Goal: Task Accomplishment & Management: Manage account settings

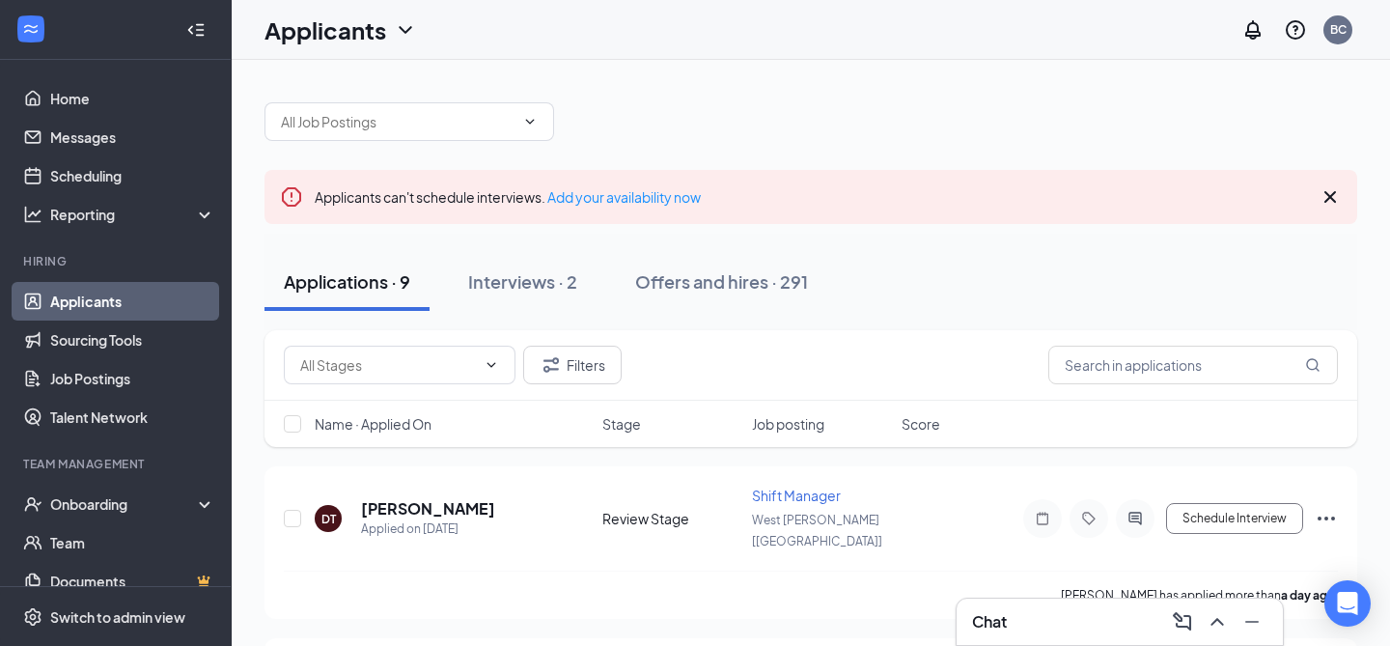
click at [1217, 622] on icon "ChevronUp" at bounding box center [1216, 621] width 23 height 23
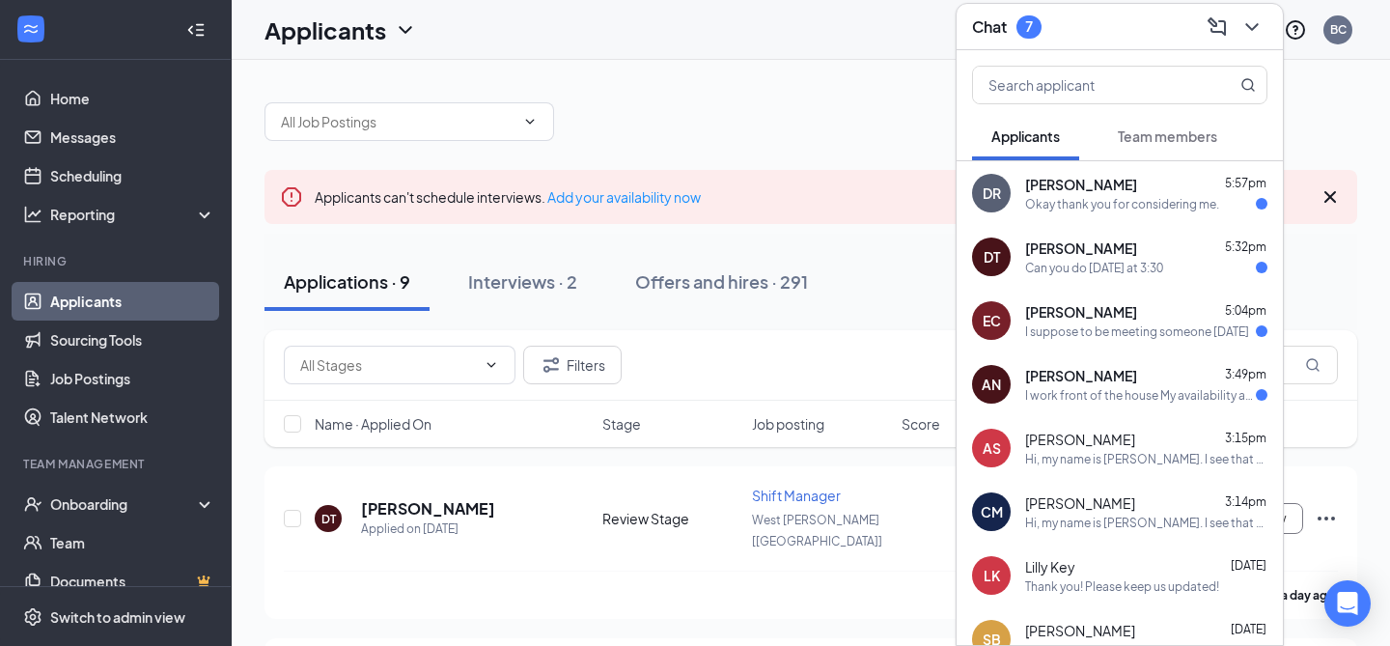
click at [1122, 396] on div "I work front of the house My availability are [DATE]: 4-7:30 Fridays: 7-2pm" at bounding box center [1140, 395] width 231 height 16
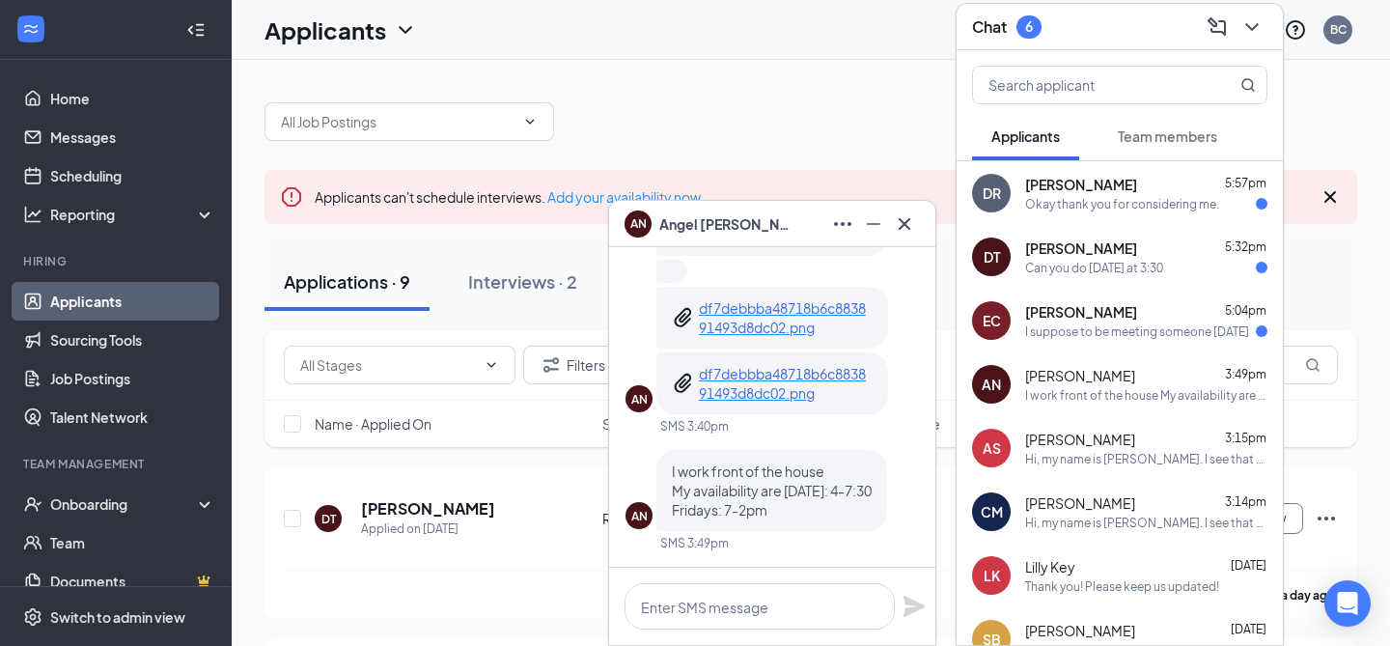
click at [1106, 302] on span "[PERSON_NAME]" at bounding box center [1081, 311] width 112 height 19
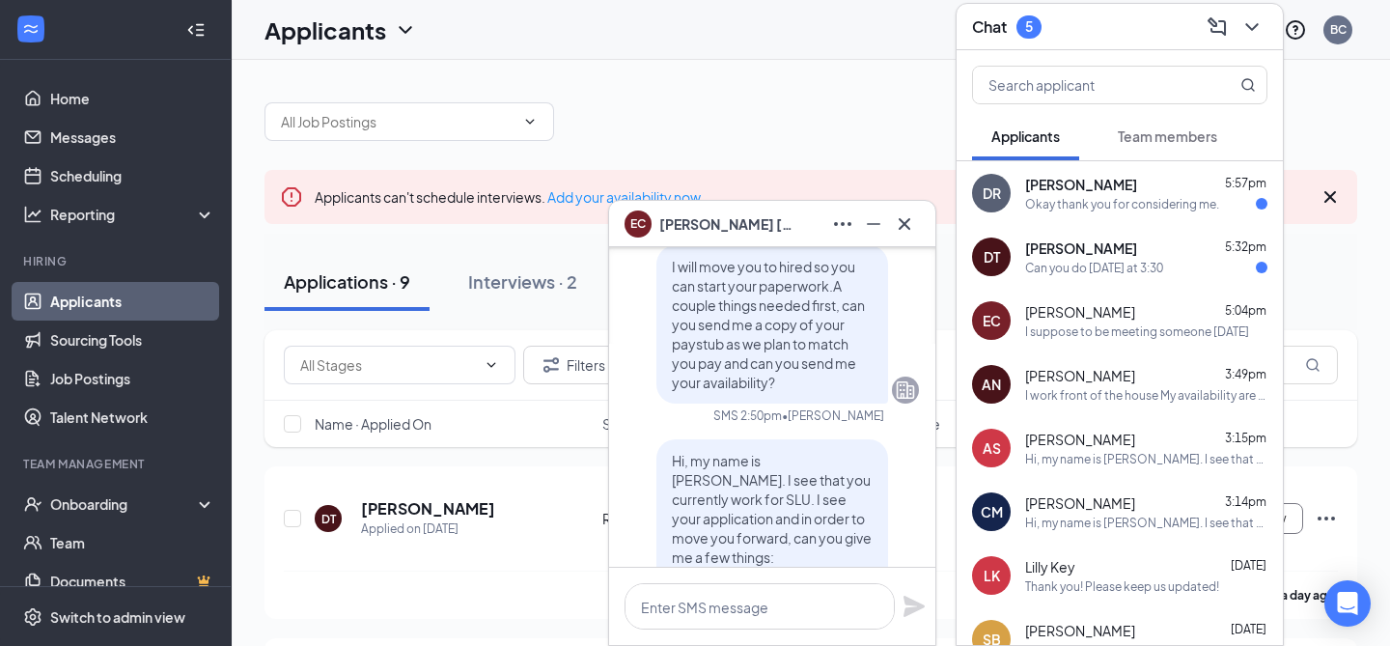
scroll to position [-343, 0]
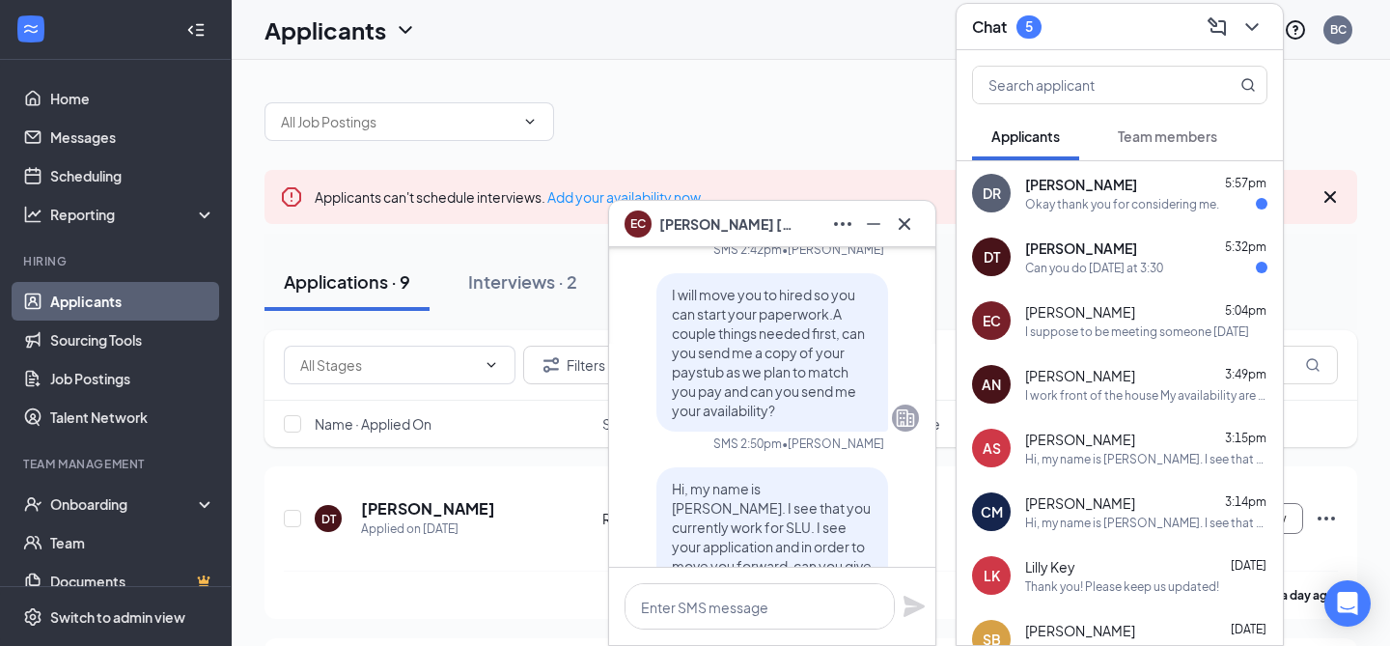
click at [1071, 204] on div "Okay thank you for considering me." at bounding box center [1122, 204] width 194 height 16
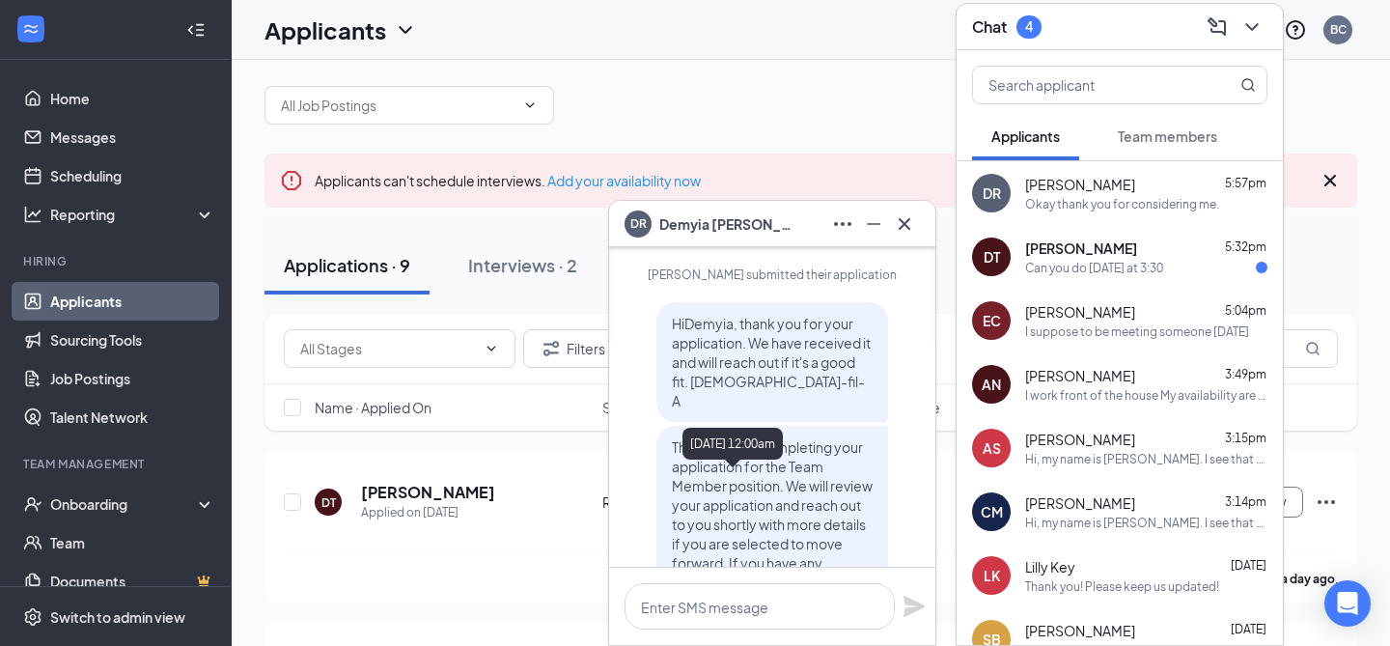
scroll to position [0, 0]
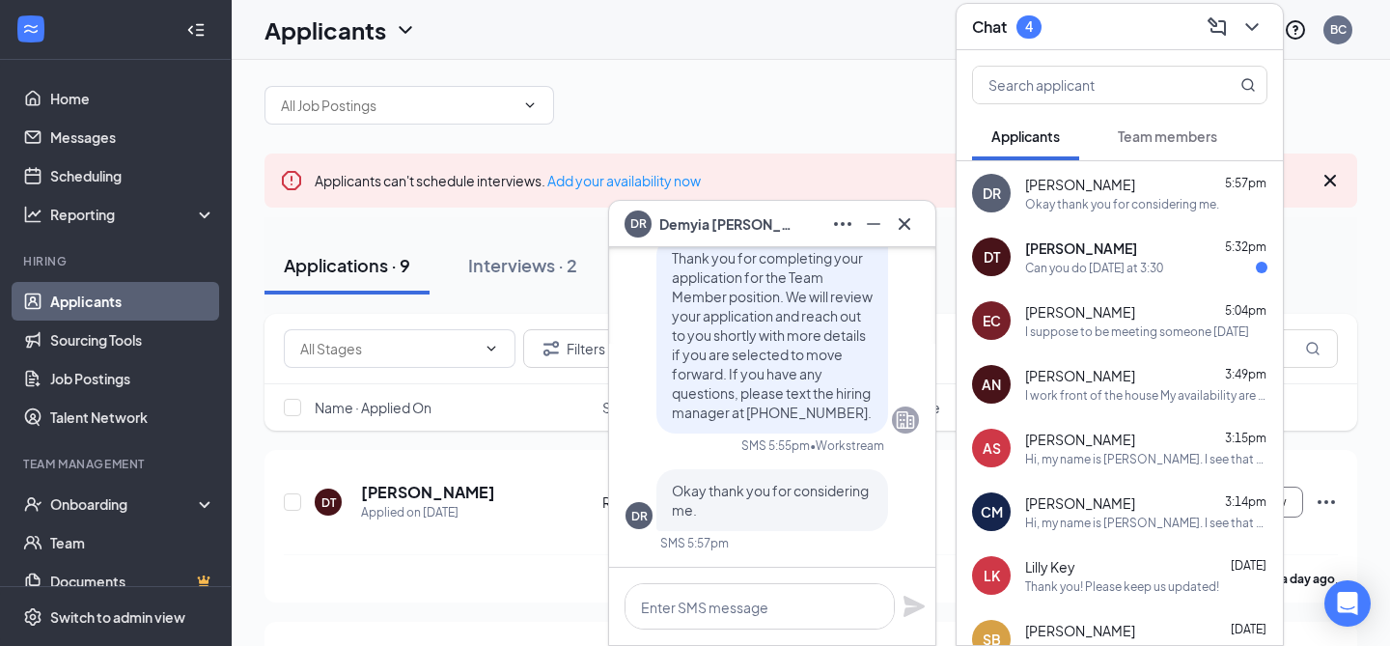
click at [1128, 262] on div "Can you do [DATE] at 3:30" at bounding box center [1094, 268] width 138 height 16
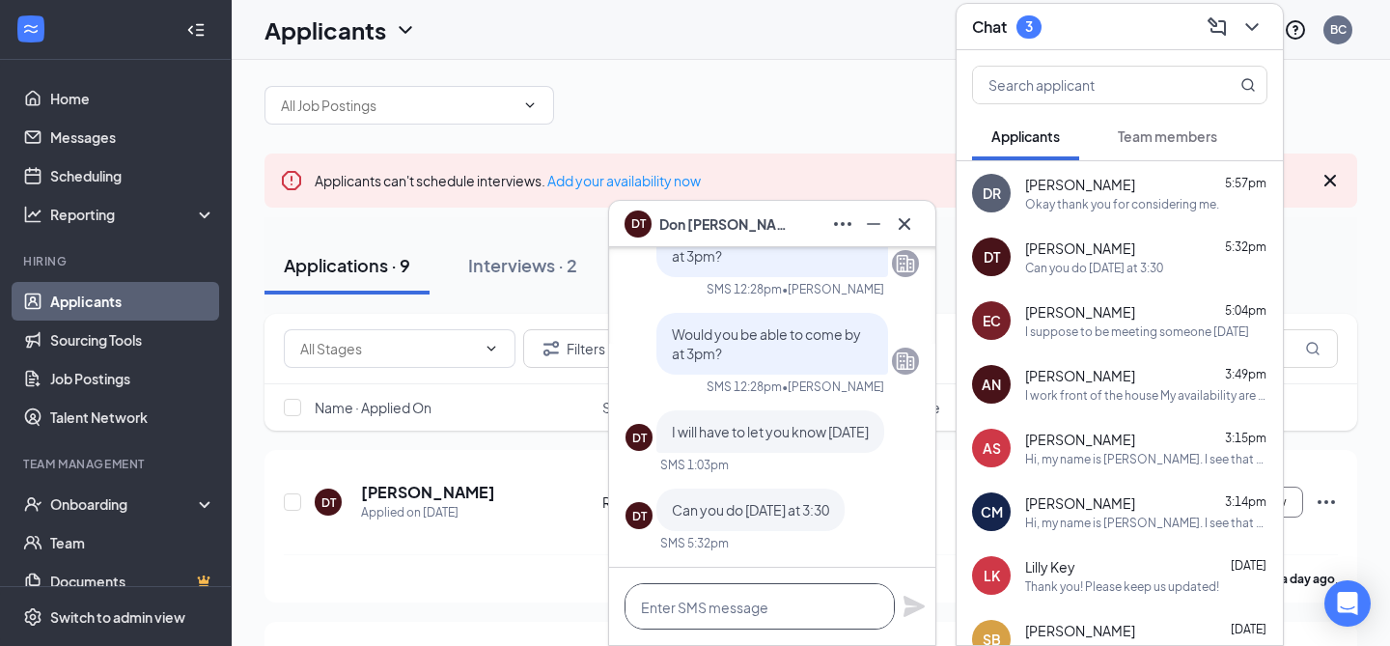
click at [760, 591] on textarea at bounding box center [759, 606] width 270 height 46
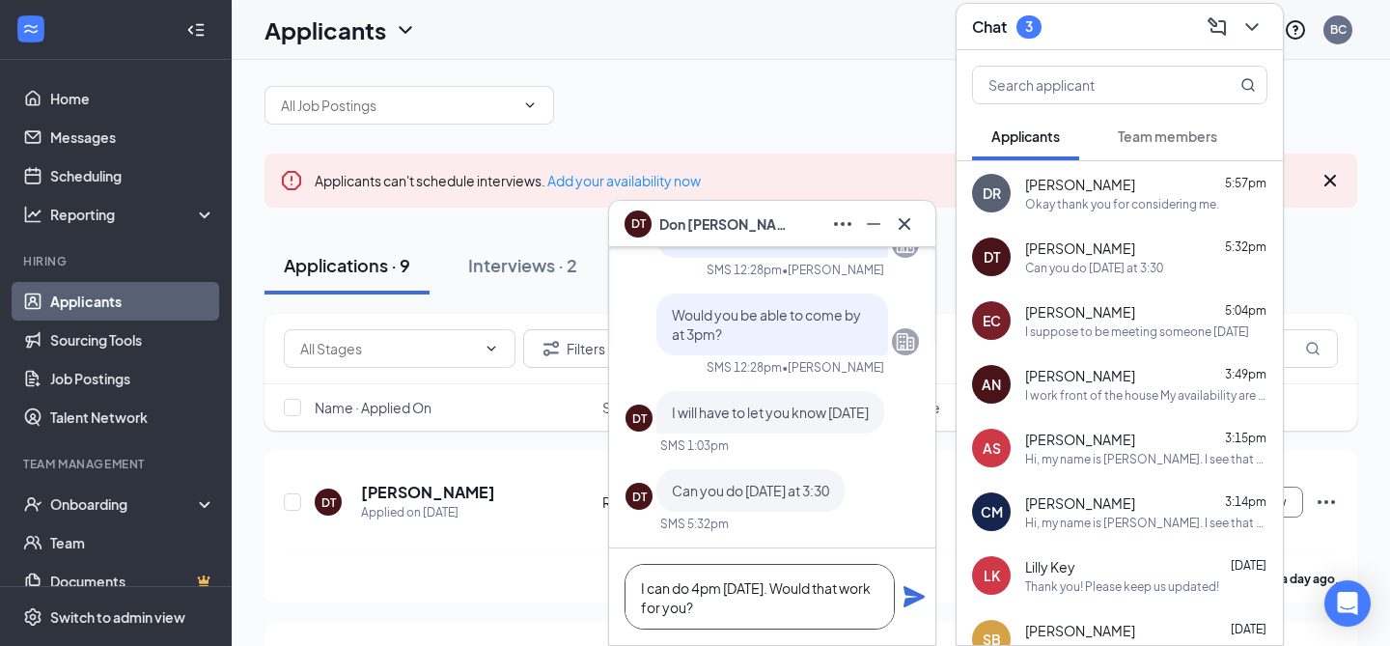
type textarea "I can do 4pm [DATE]. Would that work for you?"
click at [918, 594] on icon "Plane" at bounding box center [913, 596] width 21 height 21
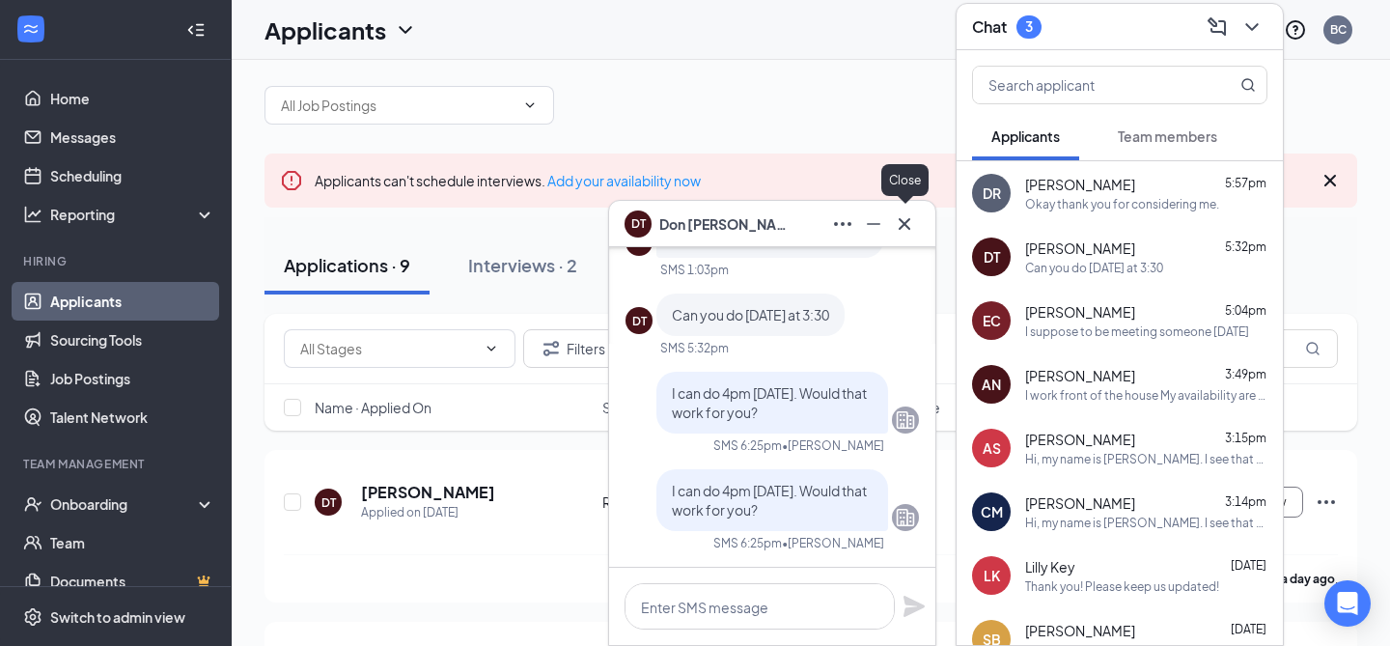
click at [906, 225] on icon "Cross" at bounding box center [904, 223] width 12 height 12
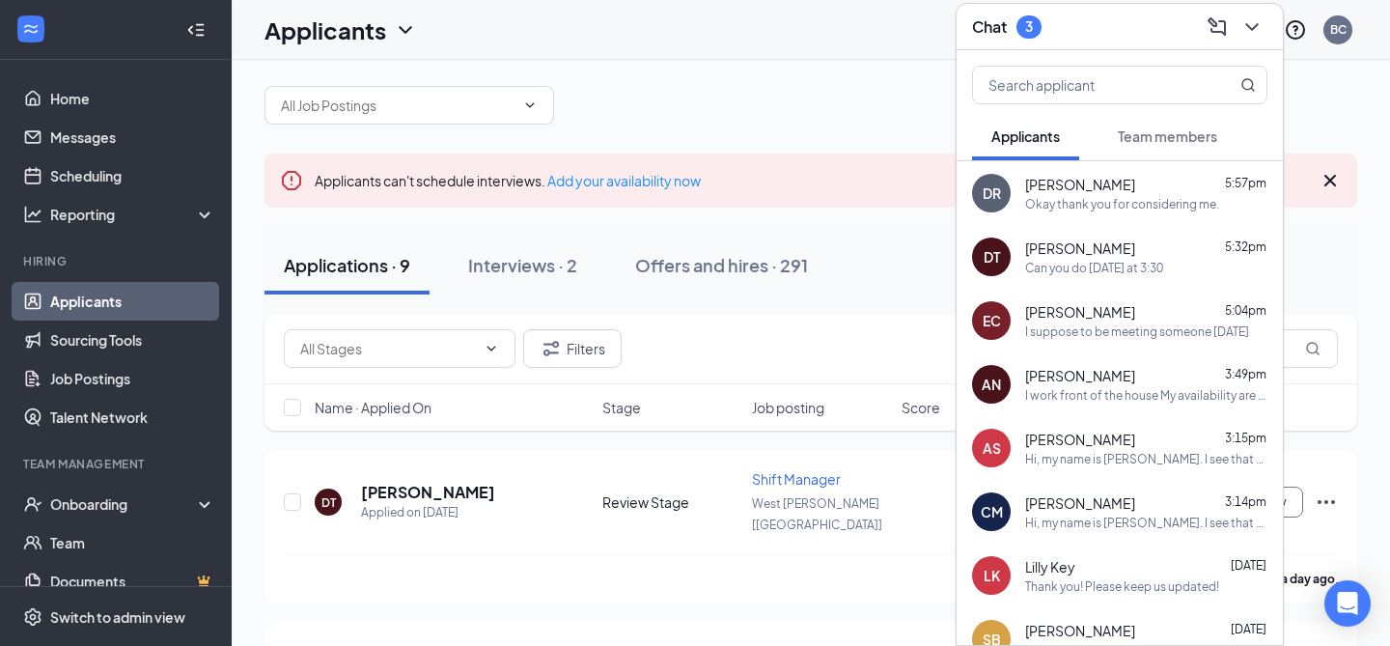
click at [1156, 137] on span "Team members" at bounding box center [1167, 135] width 99 height 17
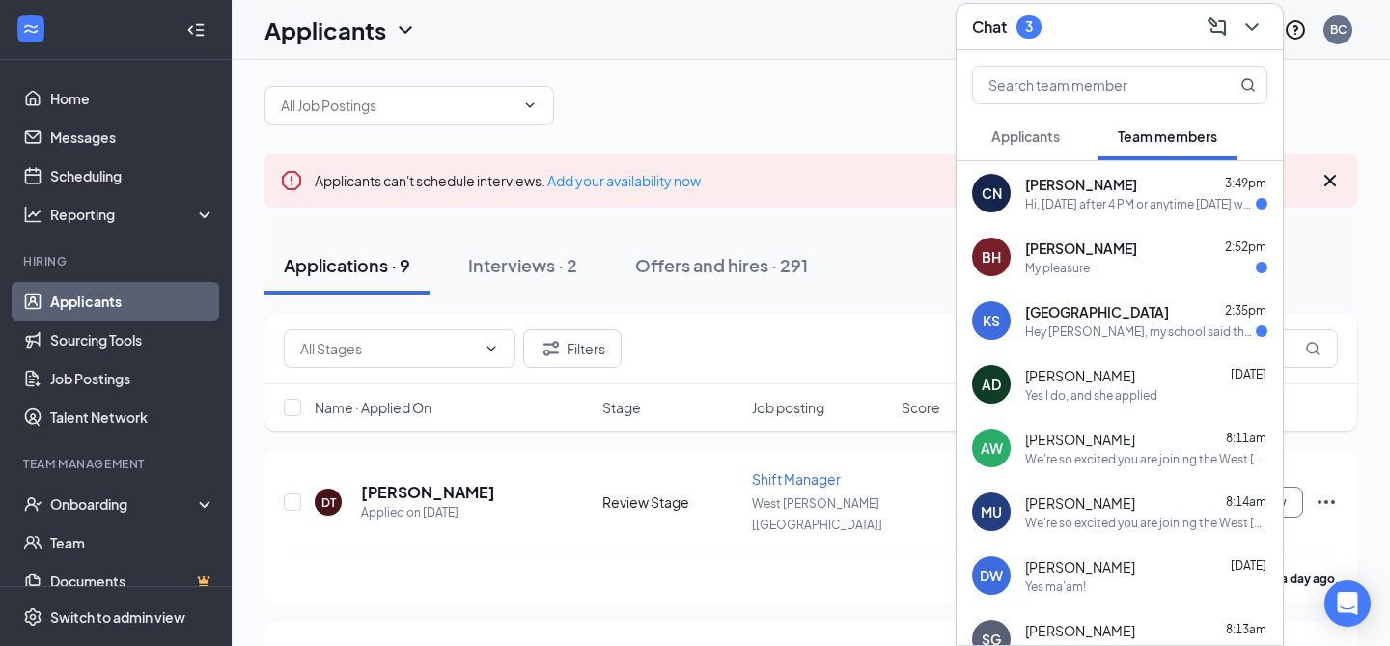
click at [1140, 305] on div "[GEOGRAPHIC_DATA] 2:35pm" at bounding box center [1146, 311] width 242 height 19
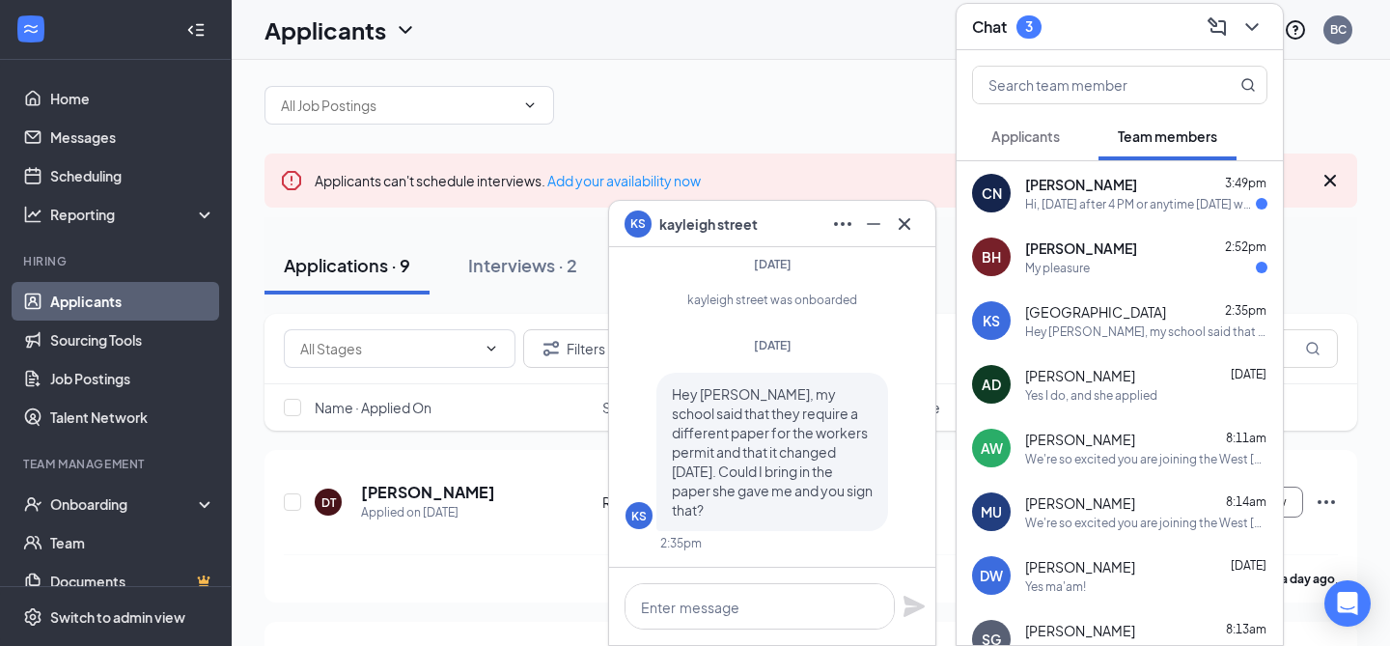
click at [1065, 285] on div "BH [PERSON_NAME] 2:52pm My pleasure" at bounding box center [1119, 257] width 326 height 64
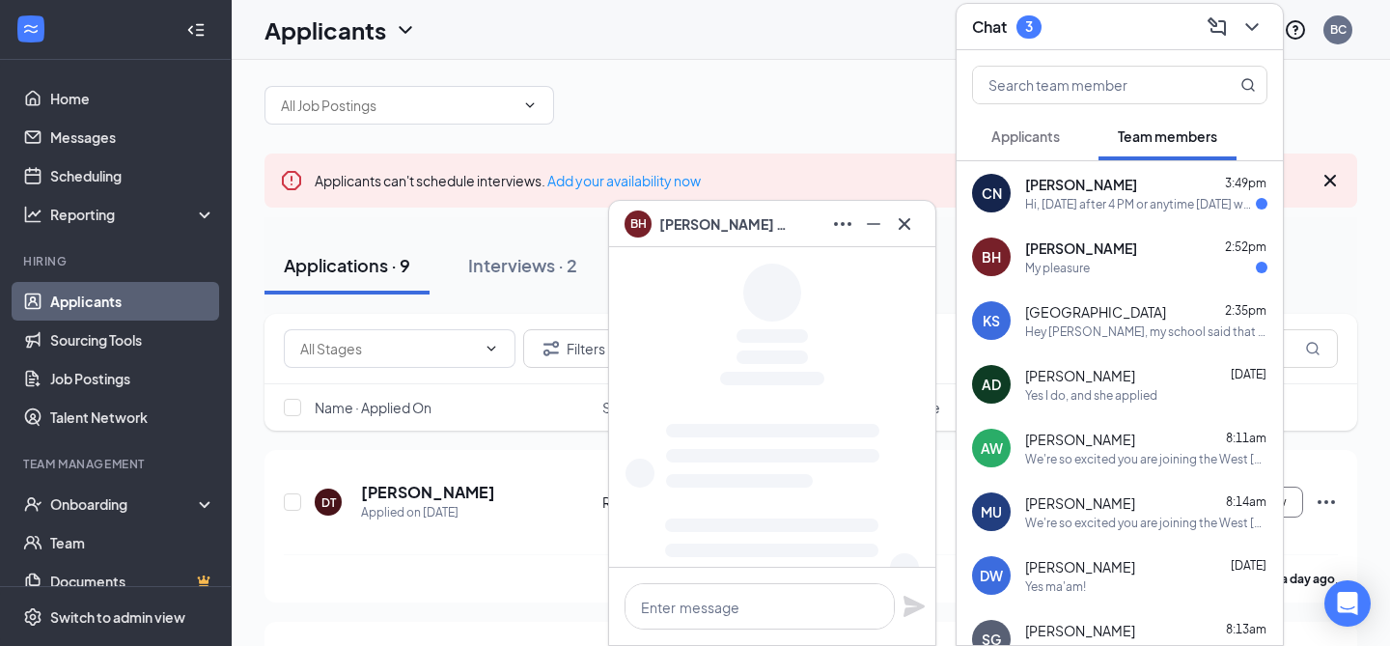
click at [1092, 204] on div "Hi, [DATE] after 4 PM or anytime [DATE] works l." at bounding box center [1140, 204] width 231 height 16
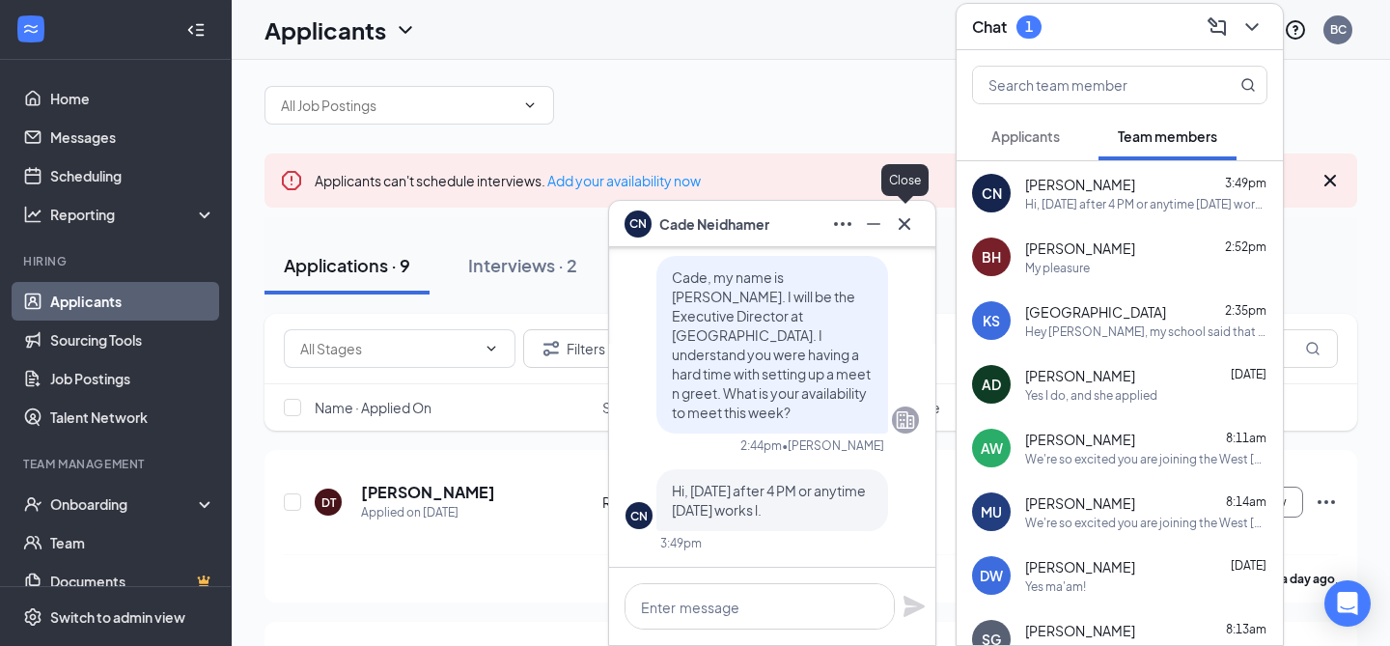
click at [911, 222] on icon "Cross" at bounding box center [904, 223] width 23 height 23
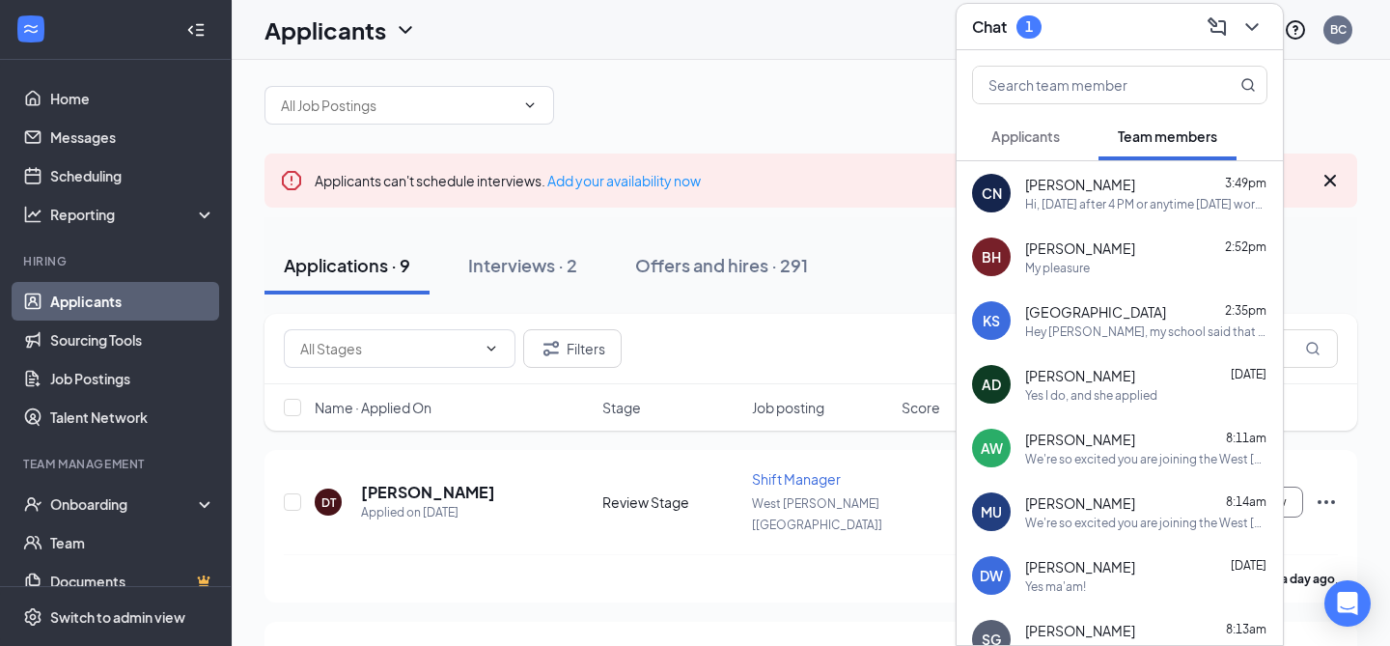
click at [1022, 126] on div "Applicants" at bounding box center [1025, 135] width 69 height 19
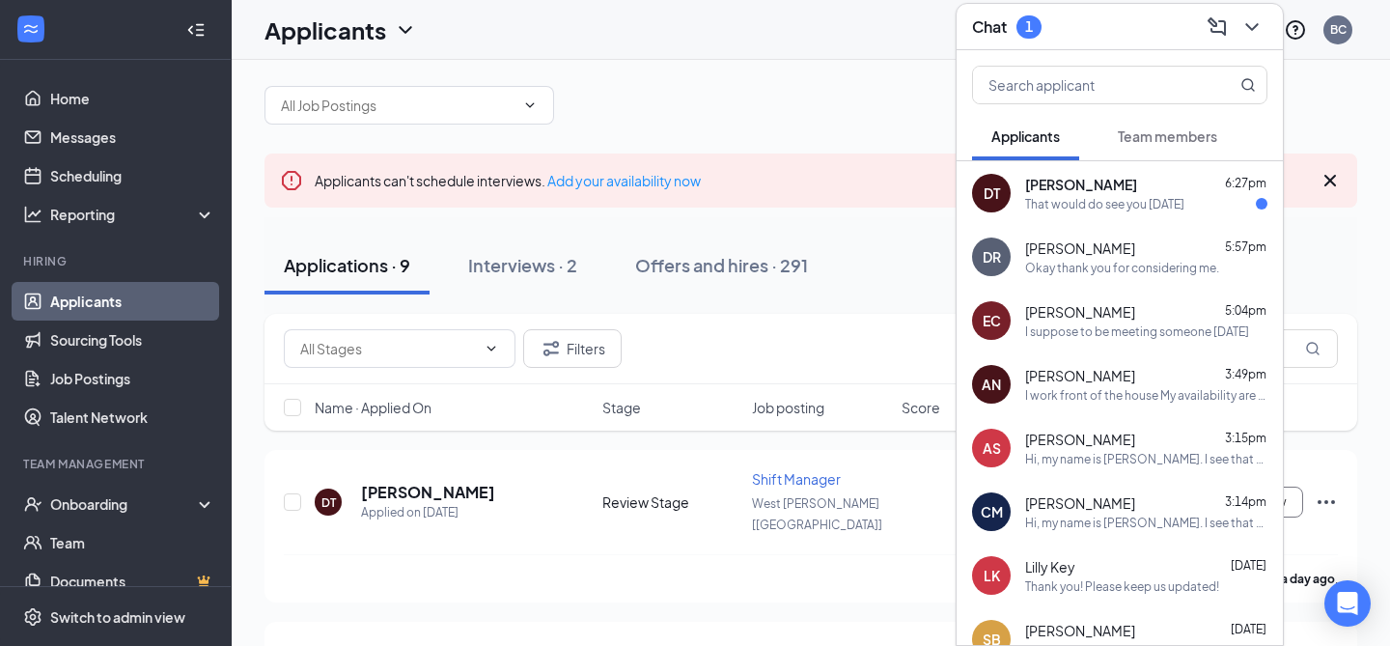
click at [1120, 204] on div "That would do see you [DATE]" at bounding box center [1104, 204] width 159 height 16
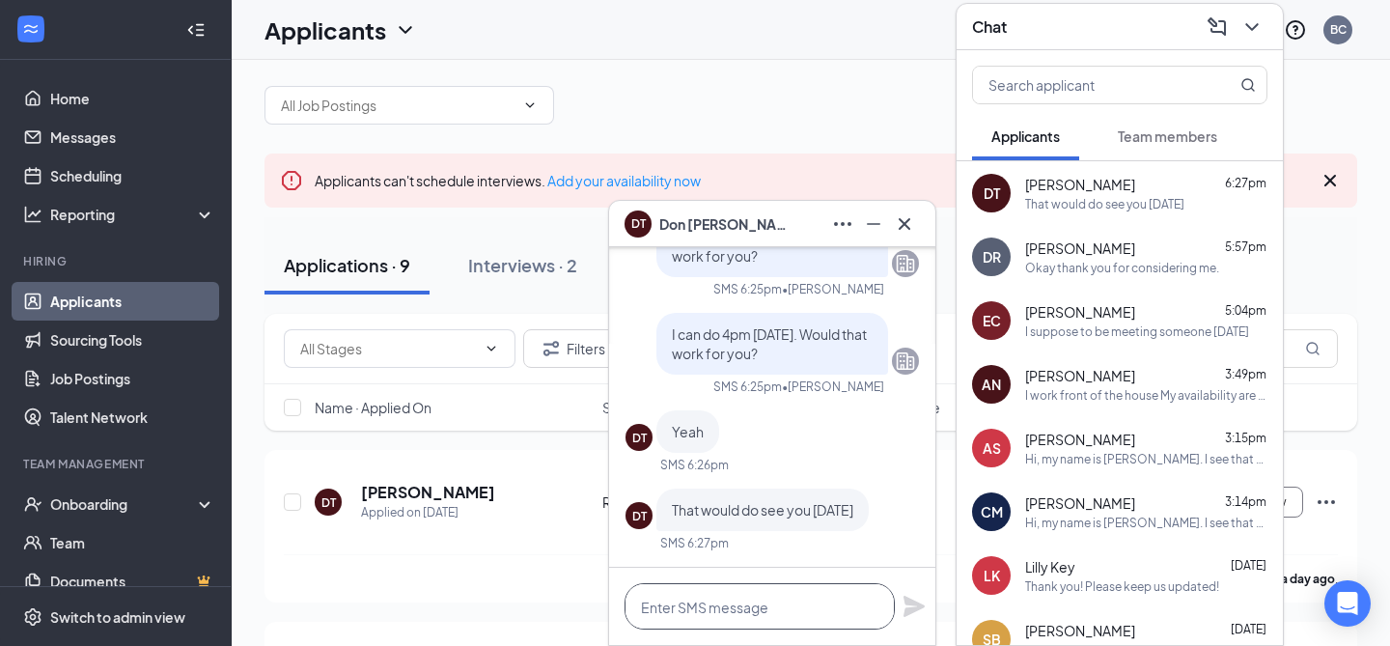
click at [729, 603] on textarea at bounding box center [759, 606] width 270 height 46
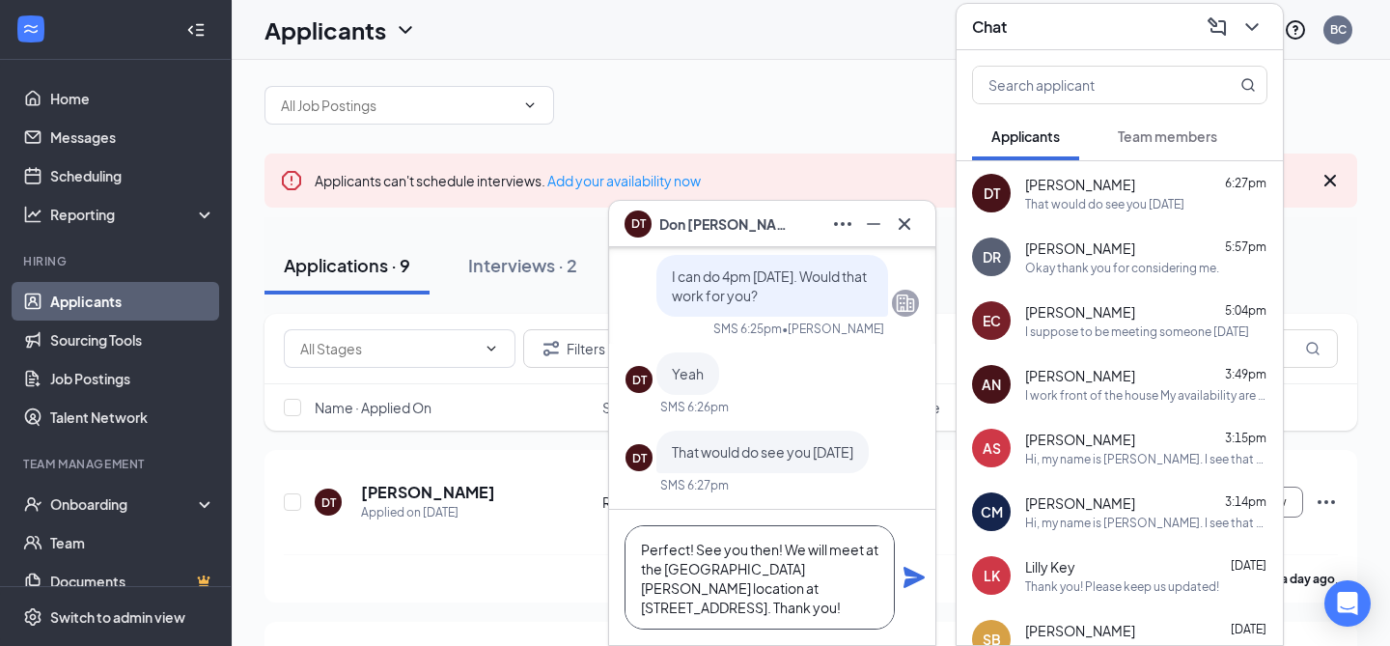
type textarea "Perfect! See you then! We will meet at the [GEOGRAPHIC_DATA][PERSON_NAME] locat…"
click at [914, 578] on icon "Plane" at bounding box center [913, 577] width 21 height 21
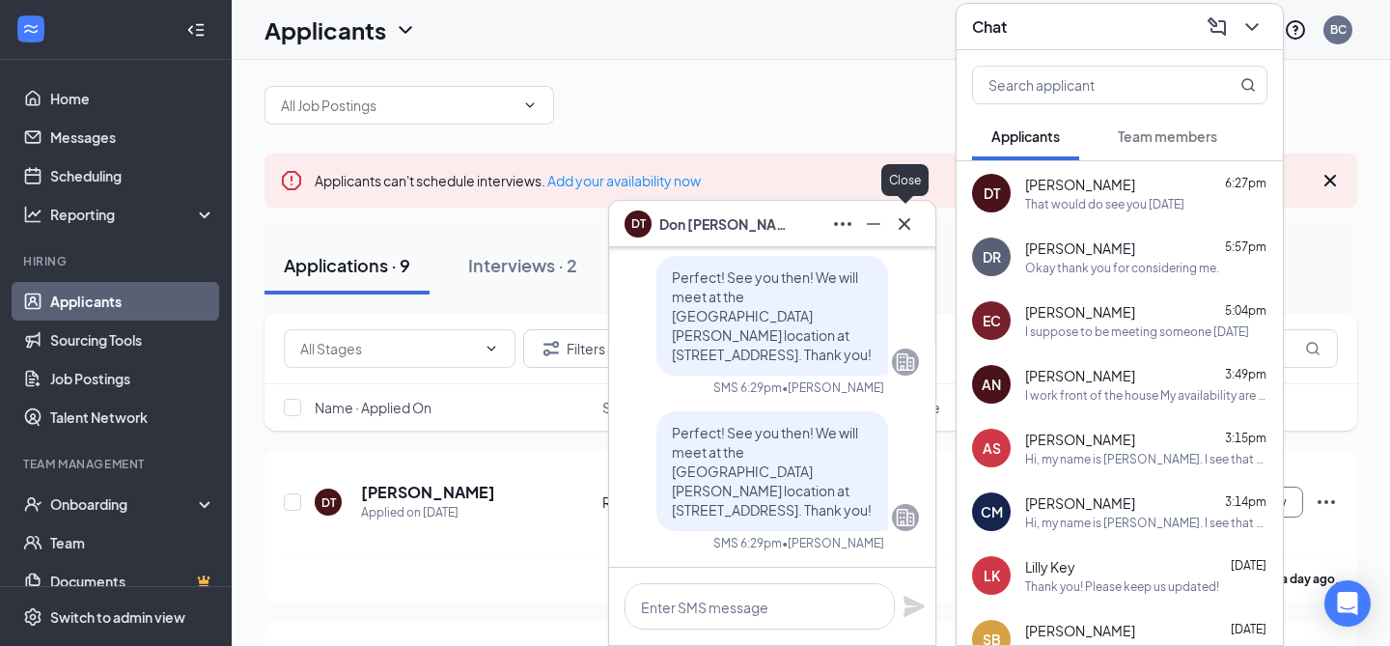
click at [907, 226] on icon "Cross" at bounding box center [904, 223] width 12 height 12
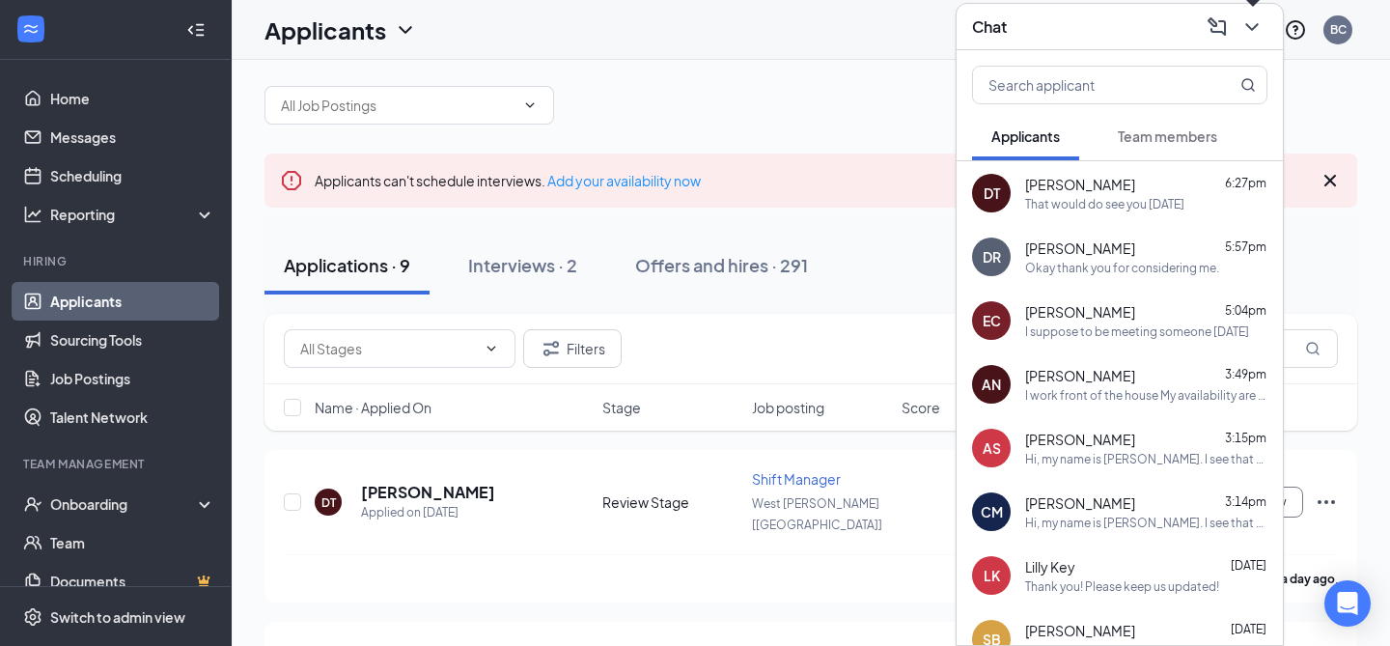
click at [1236, 22] on button at bounding box center [1251, 27] width 31 height 31
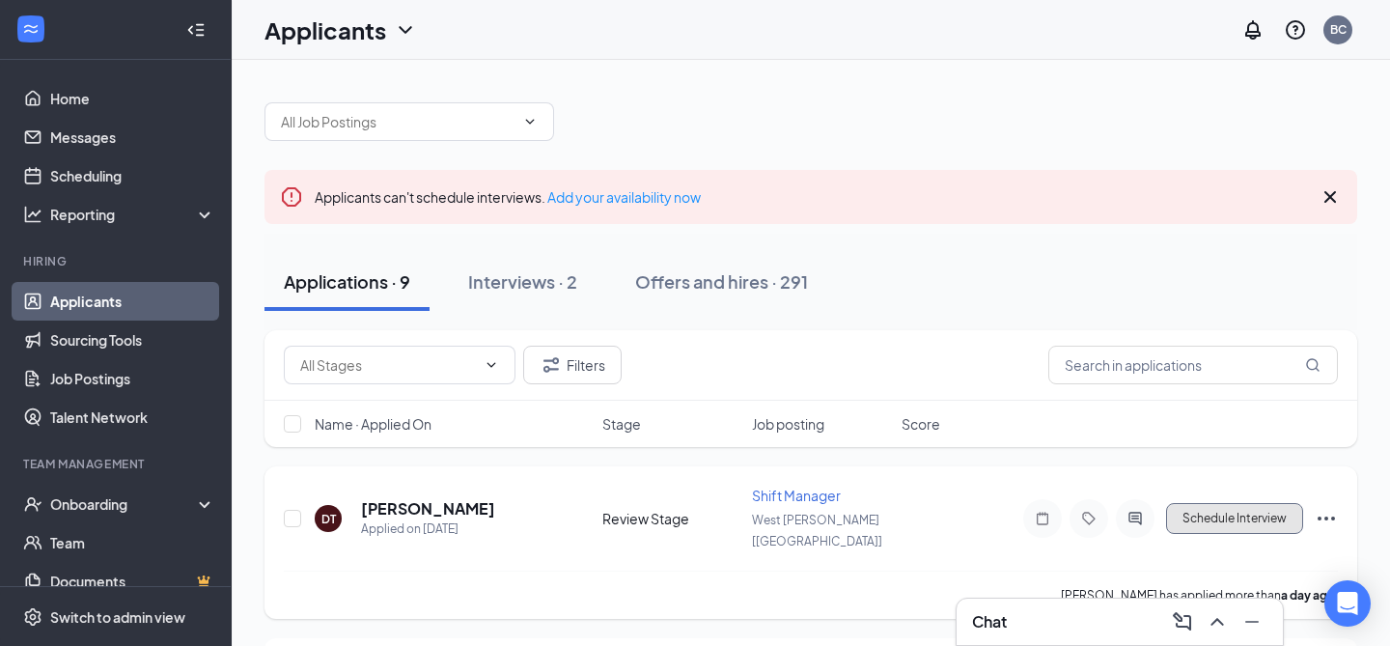
click at [1258, 506] on button "Schedule Interview" at bounding box center [1234, 518] width 137 height 31
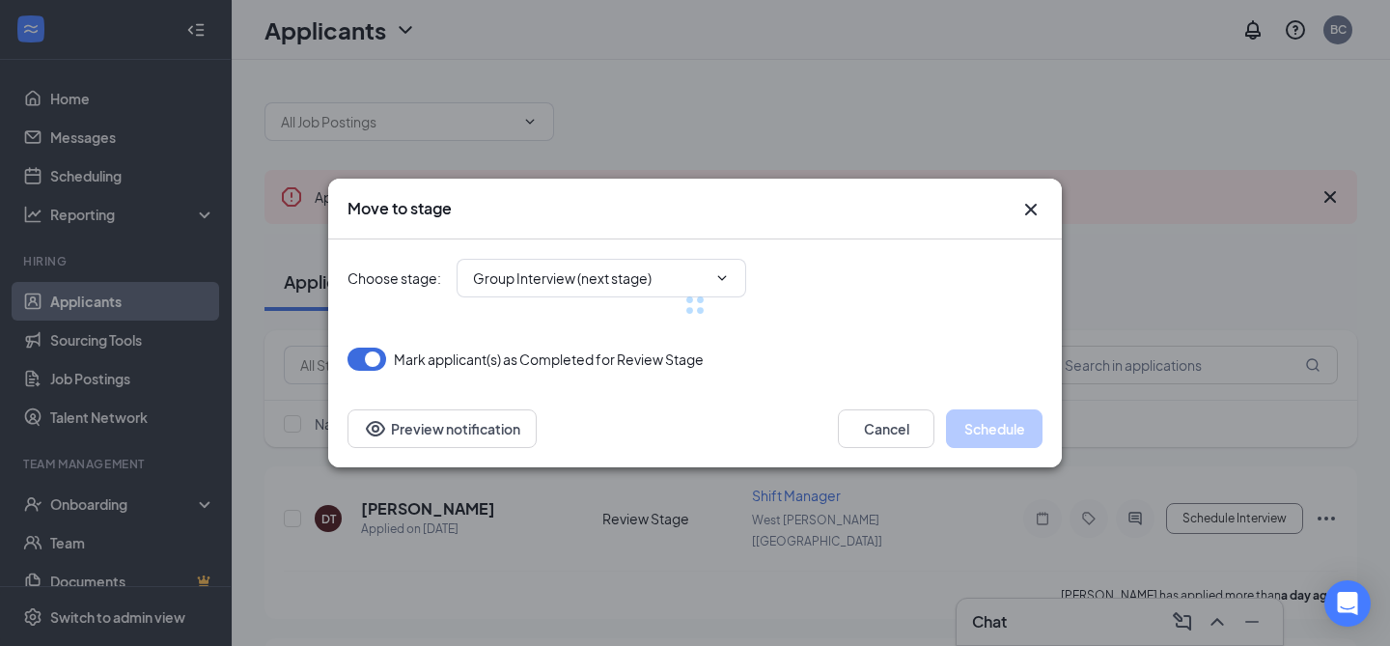
click at [637, 287] on div at bounding box center [694, 304] width 695 height 131
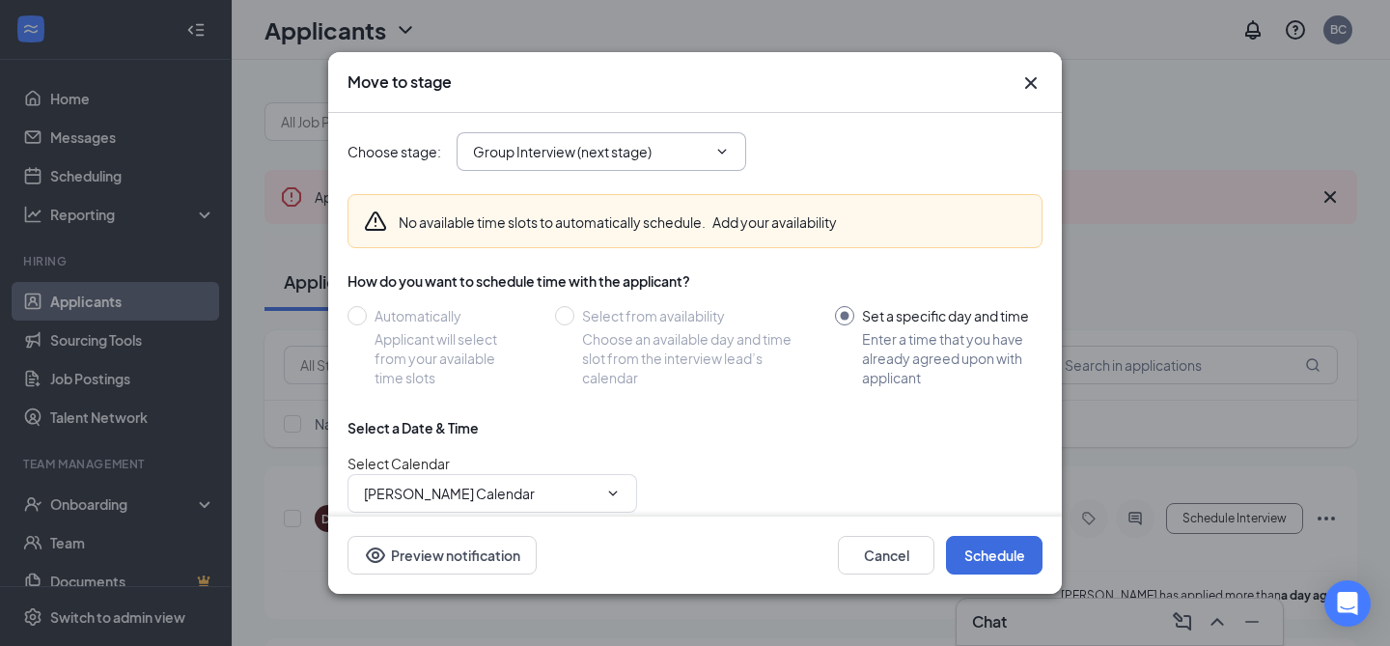
click at [559, 152] on input "Group Interview (next stage)" at bounding box center [590, 151] width 234 height 21
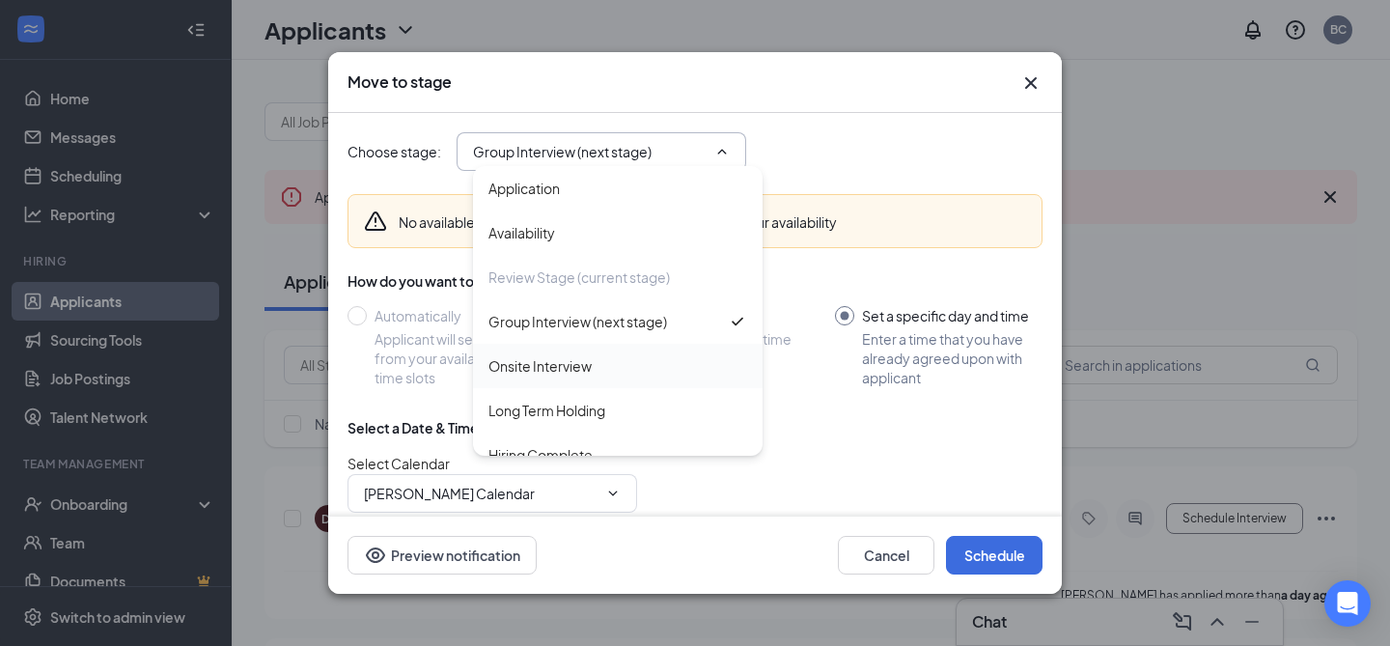
click at [609, 369] on div "Onsite Interview" at bounding box center [617, 365] width 259 height 21
type input "Onsite Interview"
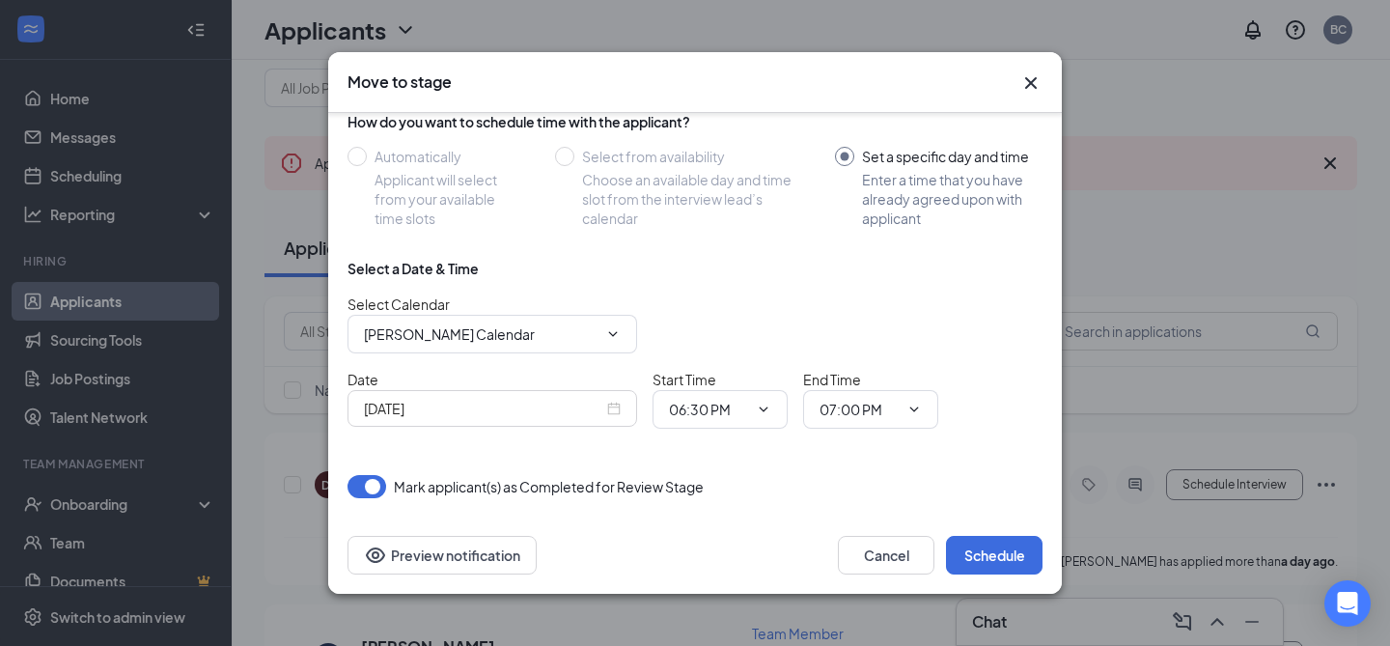
scroll to position [48, 0]
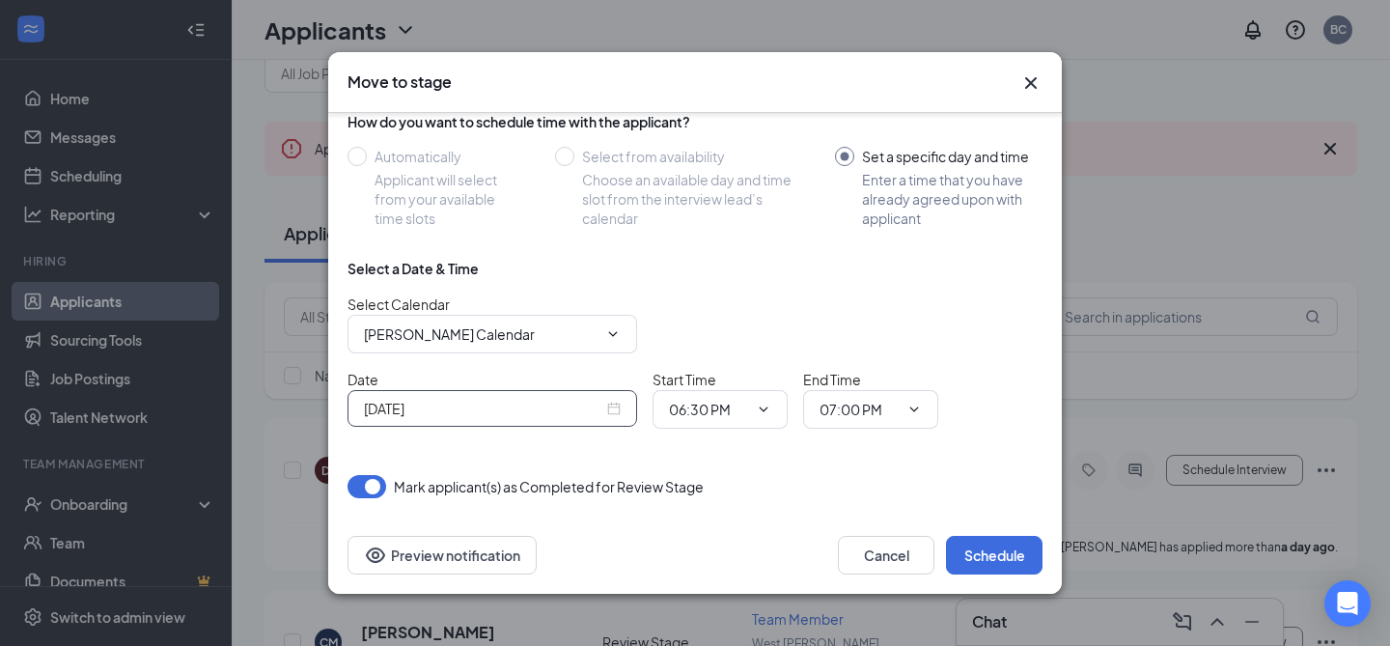
click at [614, 409] on div "[DATE]" at bounding box center [492, 408] width 257 height 21
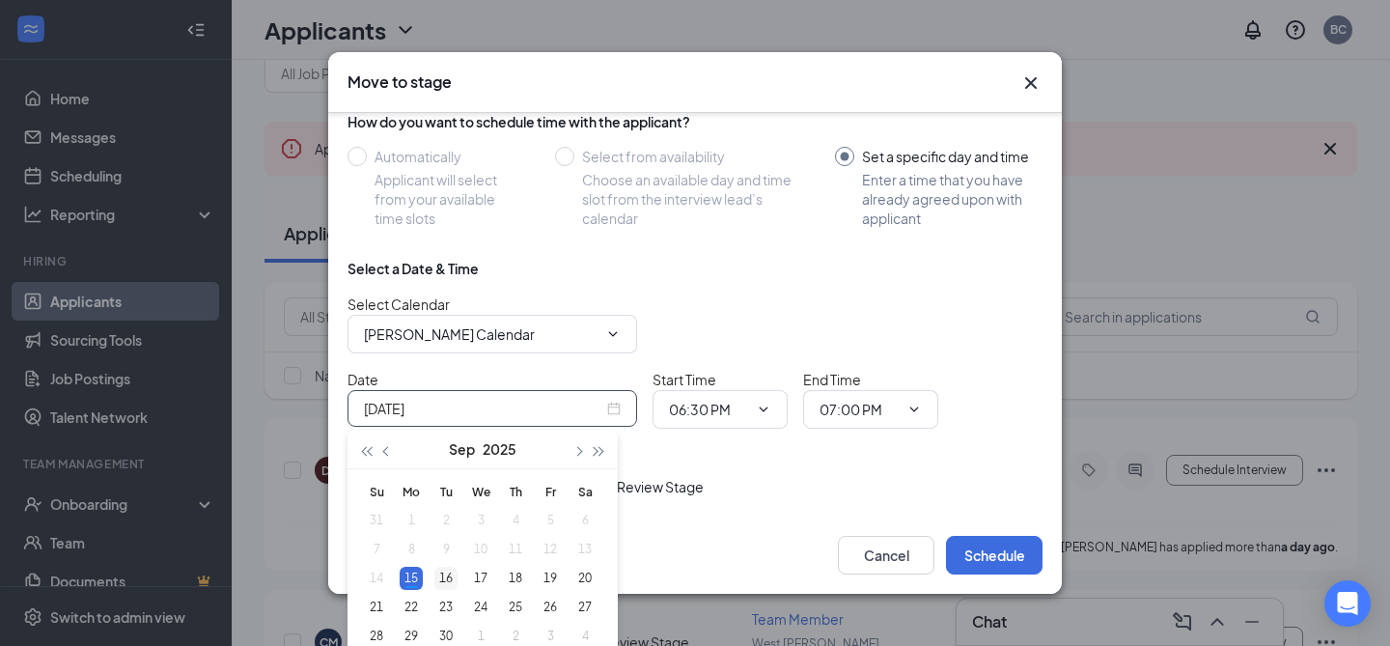
type input "[DATE]"
click at [449, 572] on div "16" at bounding box center [445, 578] width 23 height 23
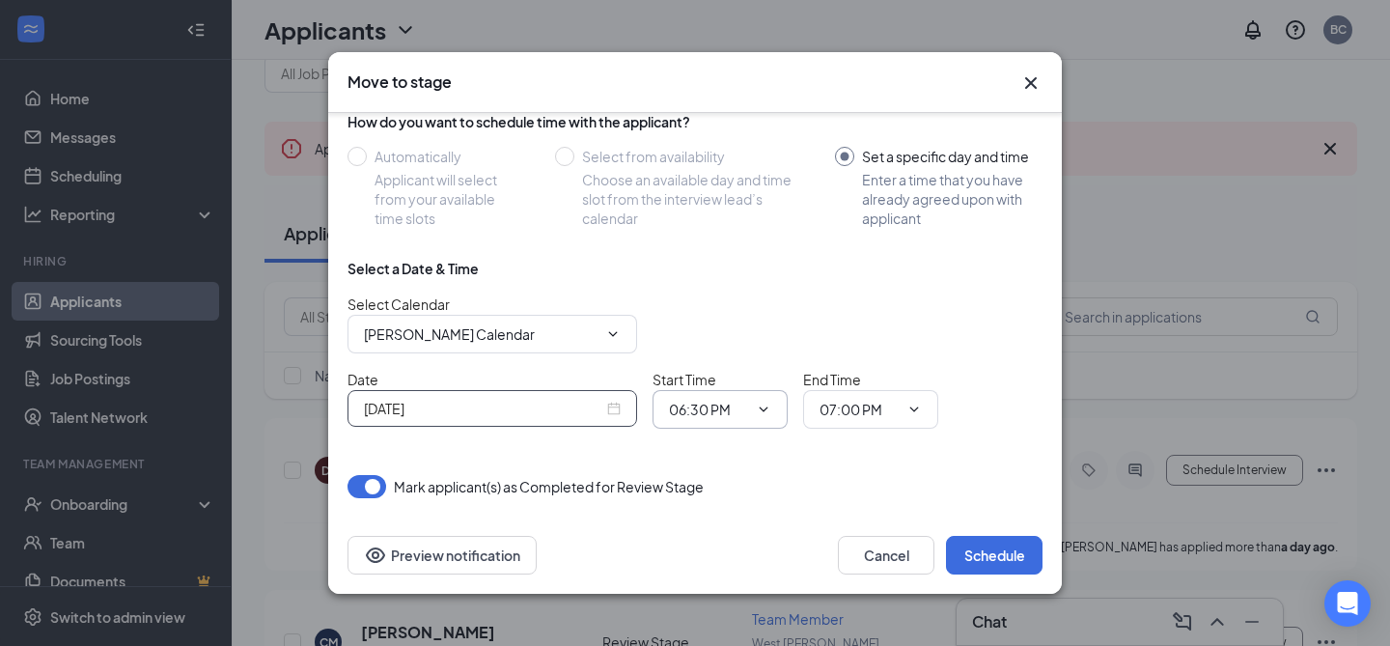
click at [698, 415] on input "06:30 PM" at bounding box center [708, 409] width 79 height 21
click at [721, 241] on div "04:00 PM" at bounding box center [712, 238] width 57 height 21
type input "04:00 PM"
click at [852, 405] on input "07:00 PM" at bounding box center [858, 409] width 79 height 21
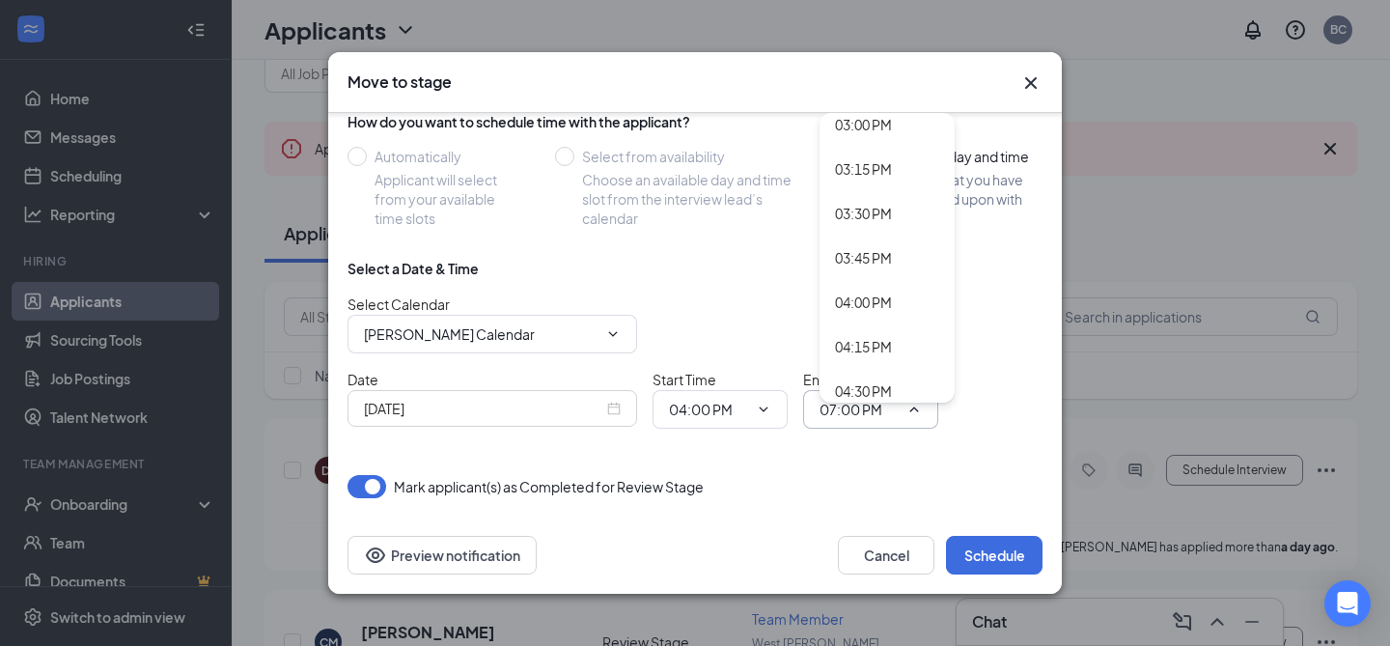
scroll to position [2711, 0]
click at [855, 348] on div "04:30 PM" at bounding box center [863, 354] width 57 height 21
type input "04:30 PM"
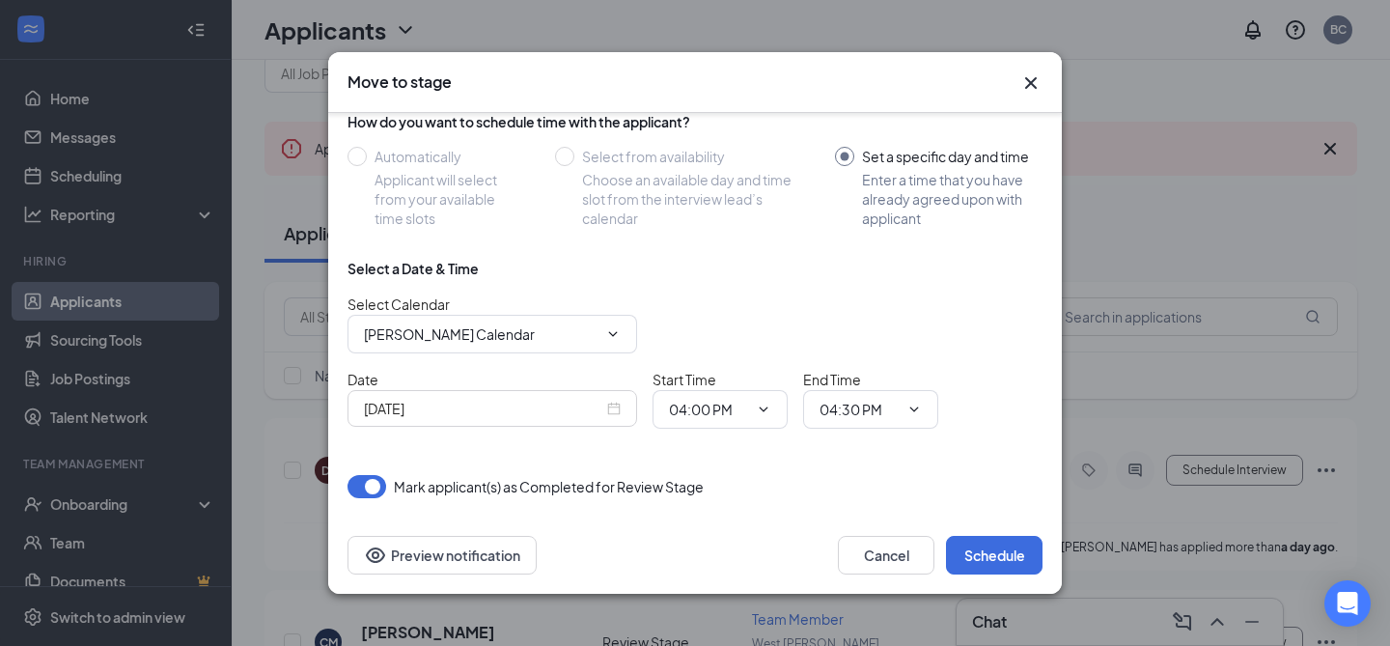
click at [969, 401] on div "Date [DATE] Start Time 04:00 PM 12:00 AM 12:15 AM 12:30 AM 12:45 AM 01:00 AM 01…" at bounding box center [694, 399] width 695 height 60
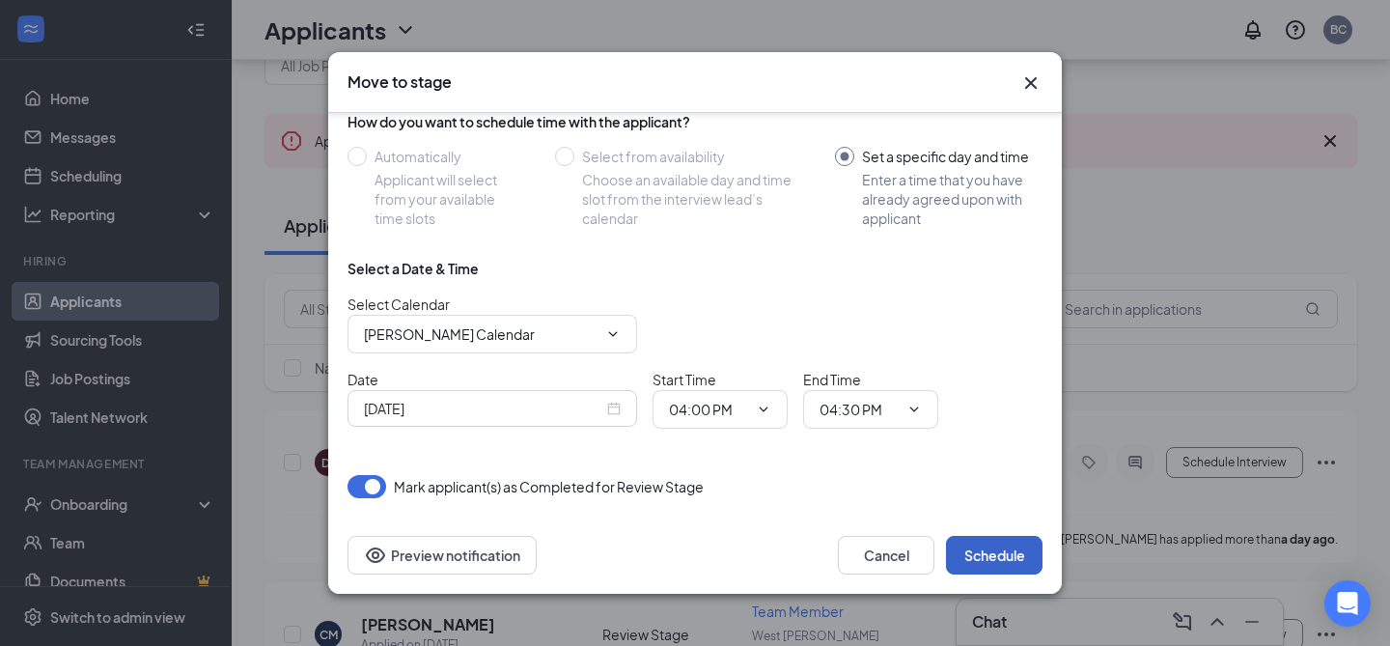
click at [994, 545] on button "Schedule" at bounding box center [994, 555] width 97 height 39
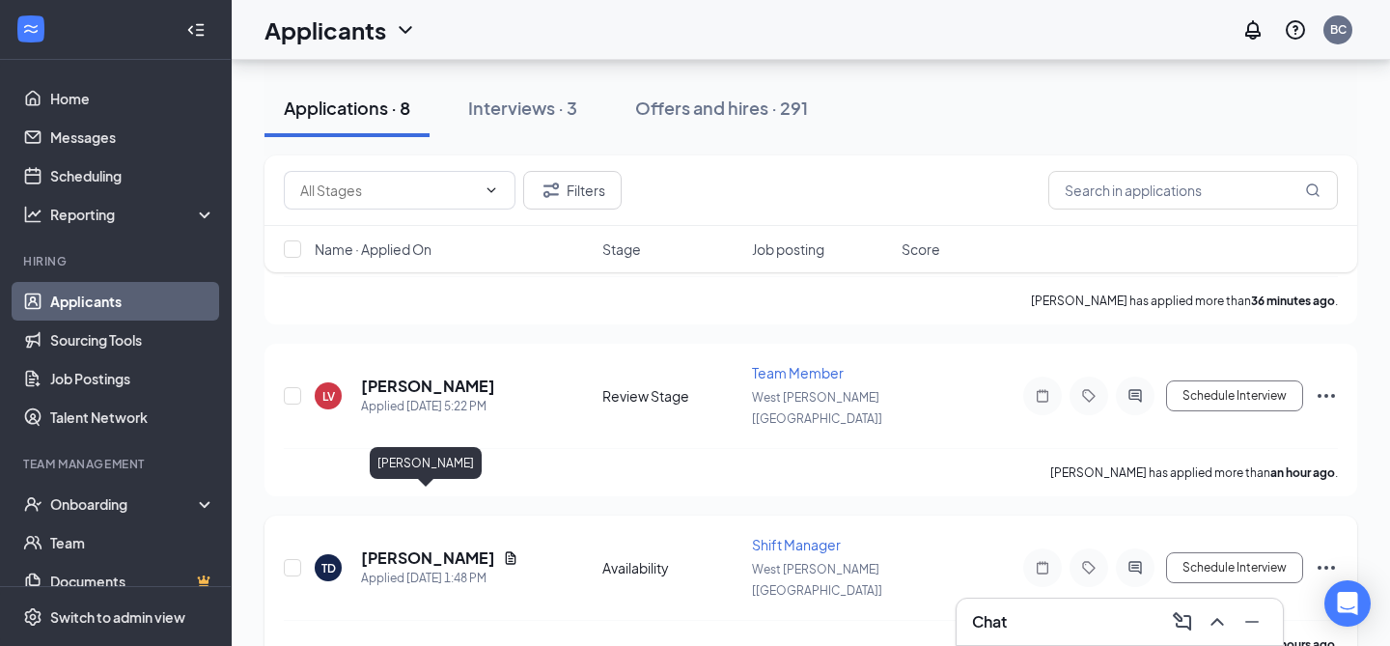
scroll to position [0, 0]
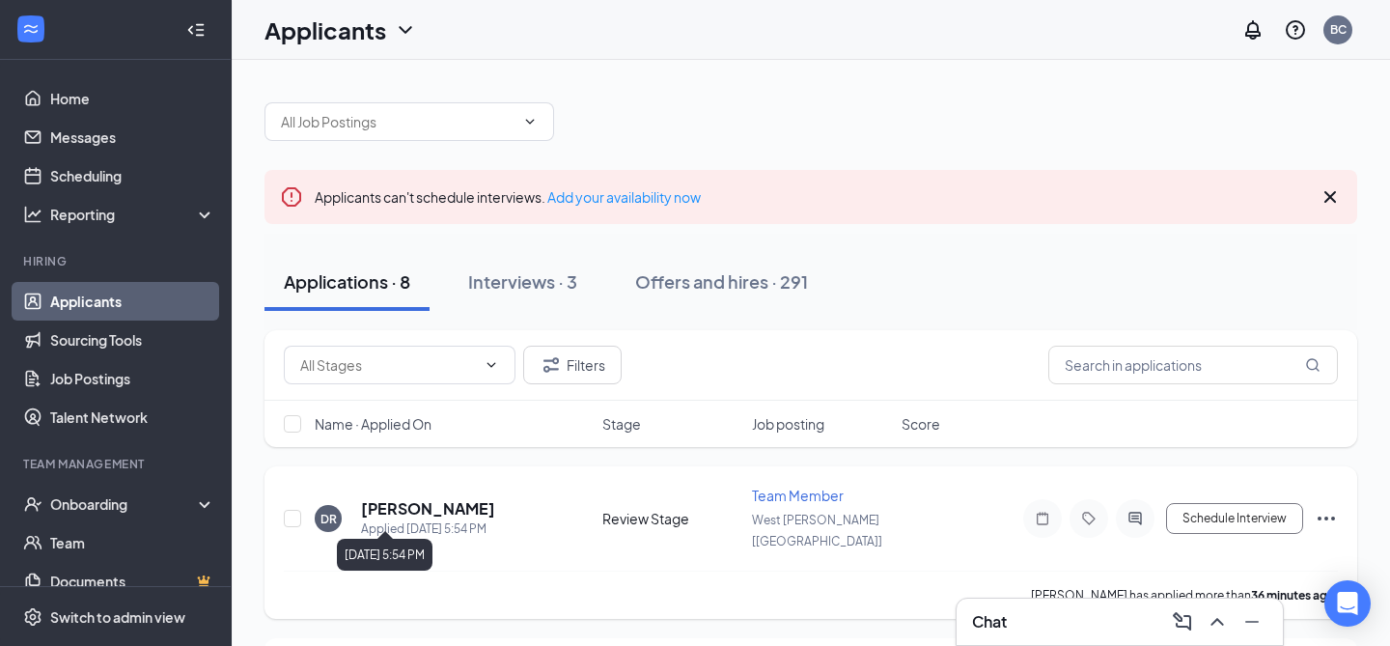
click at [391, 506] on h5 "[PERSON_NAME]" at bounding box center [428, 508] width 134 height 21
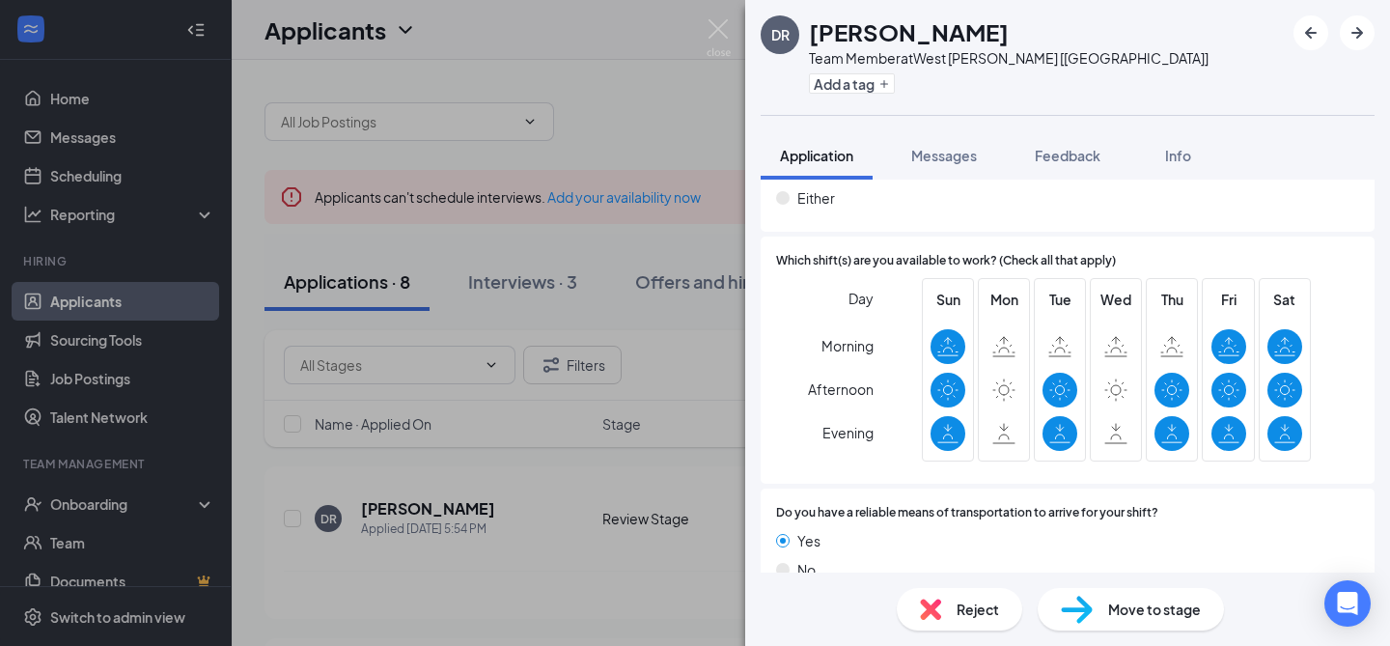
scroll to position [1365, 0]
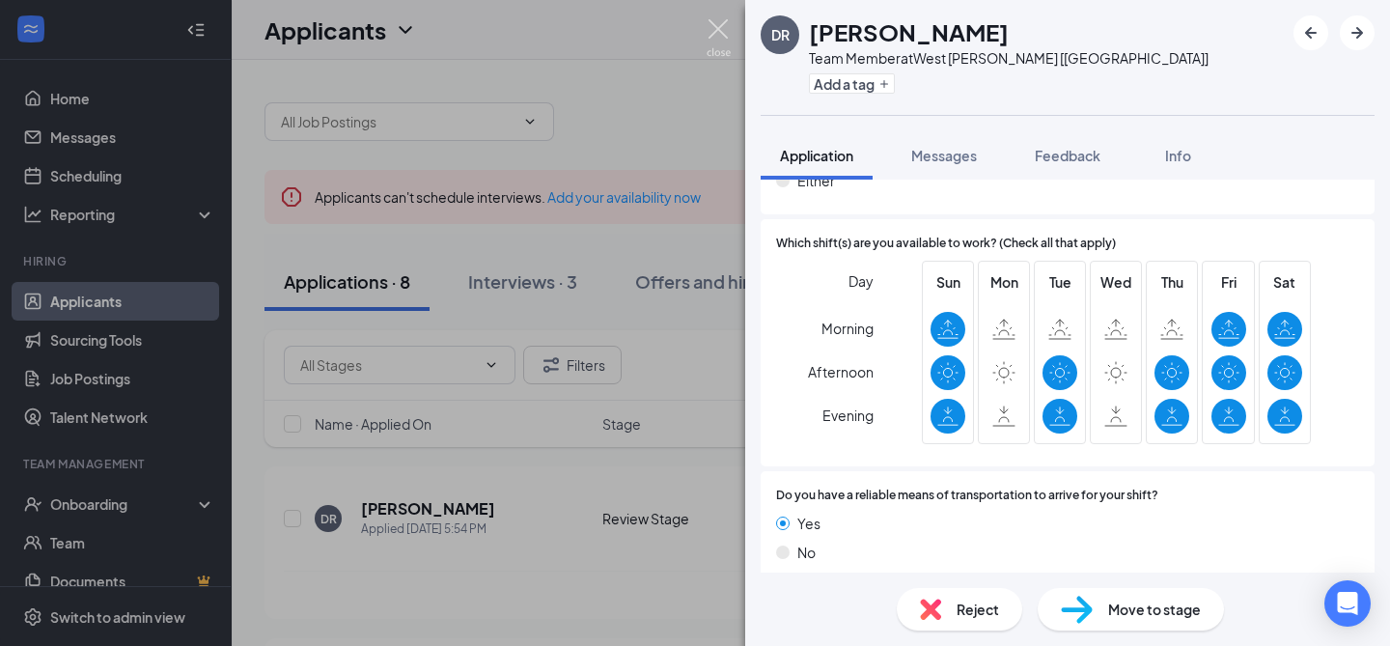
click at [715, 21] on img at bounding box center [718, 38] width 24 height 38
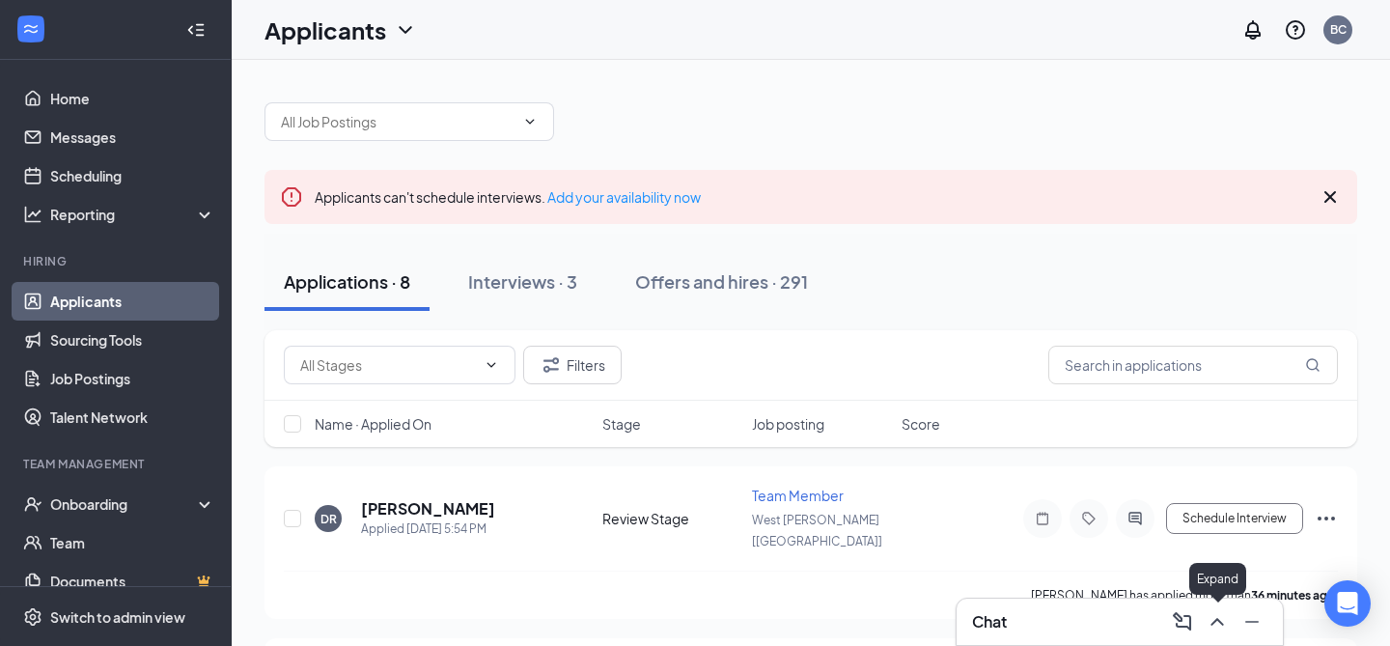
click at [1230, 619] on button at bounding box center [1217, 621] width 31 height 31
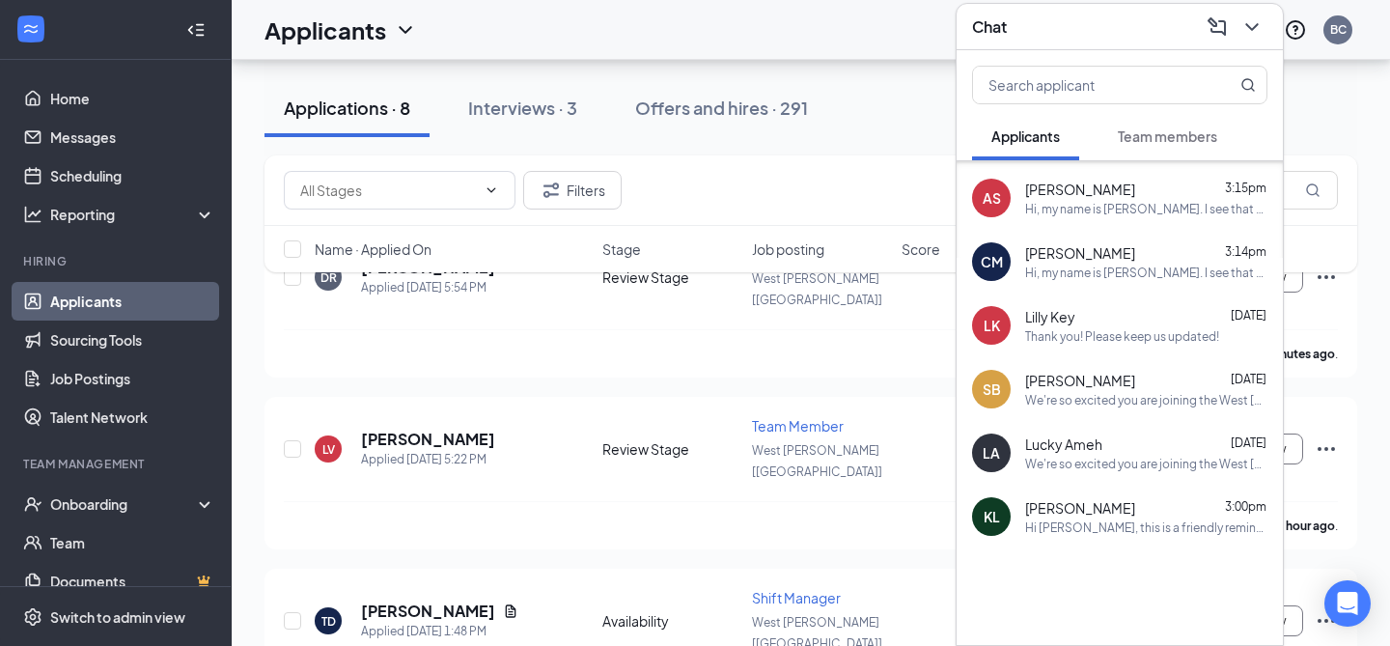
scroll to position [245, 0]
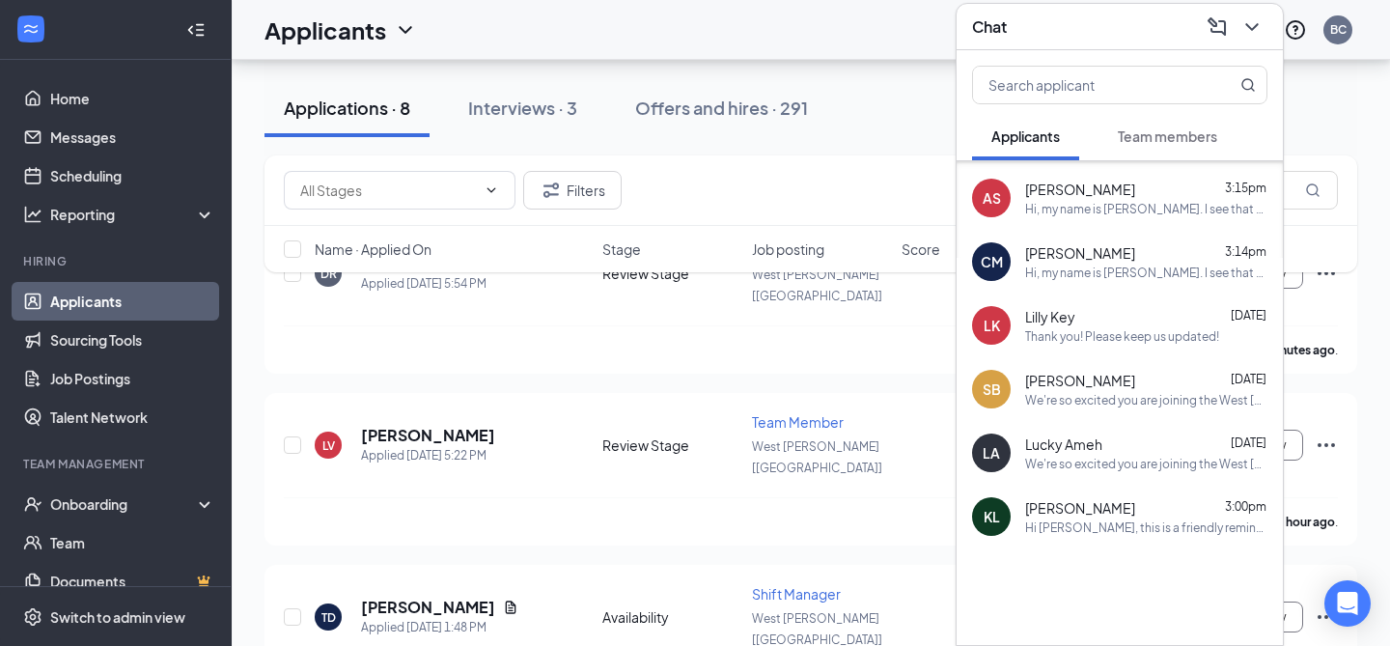
click at [1119, 450] on div "Lucky Ameh [DATE]" at bounding box center [1146, 443] width 242 height 19
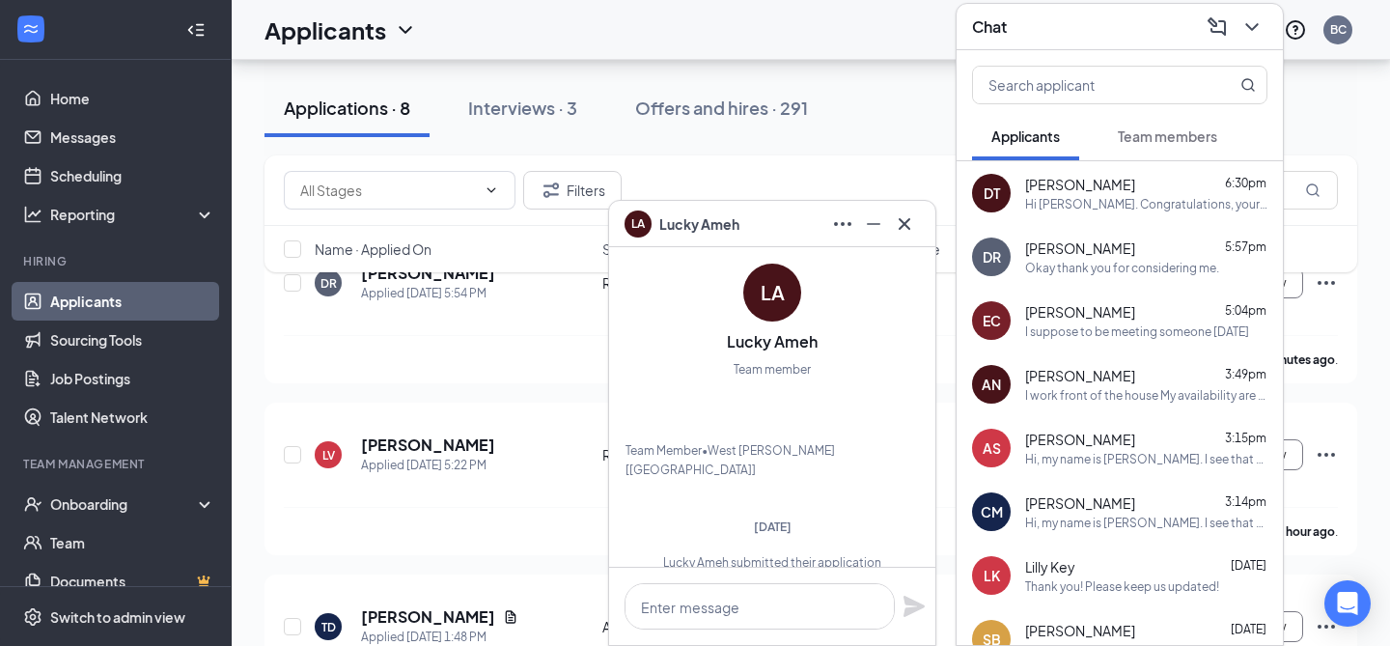
scroll to position [0, 0]
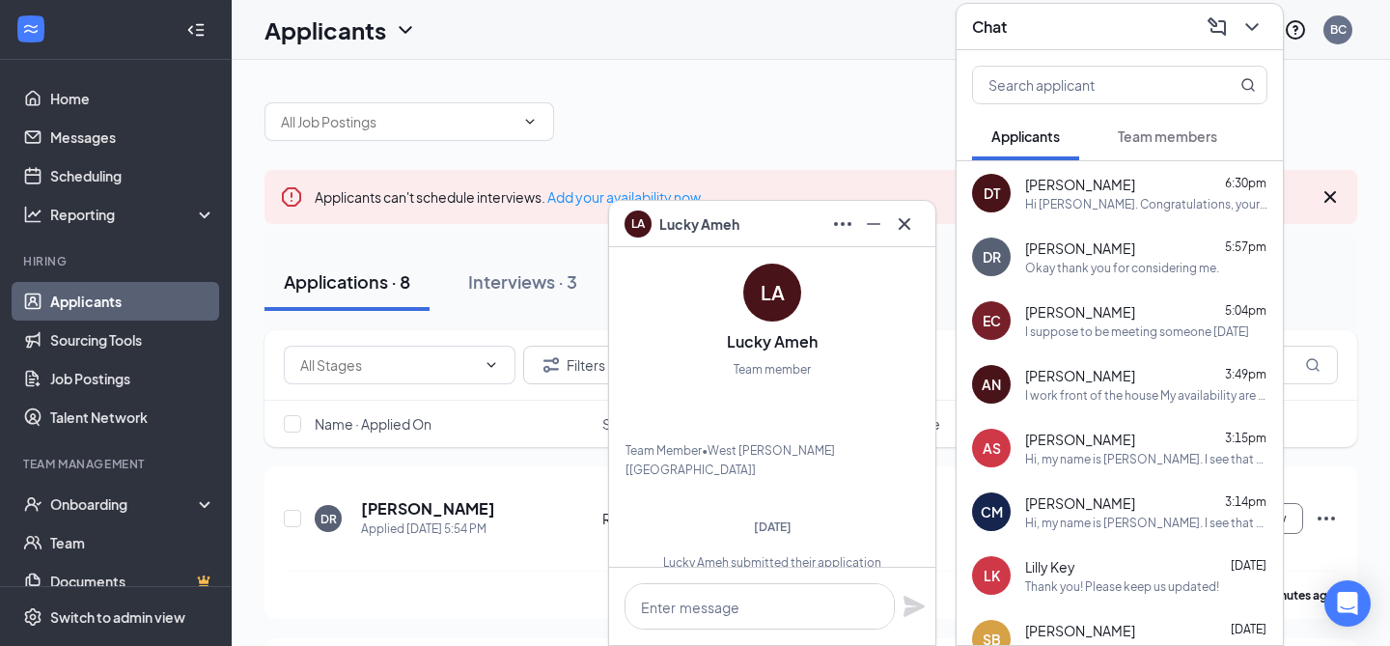
click at [1143, 138] on span "Team members" at bounding box center [1167, 135] width 99 height 17
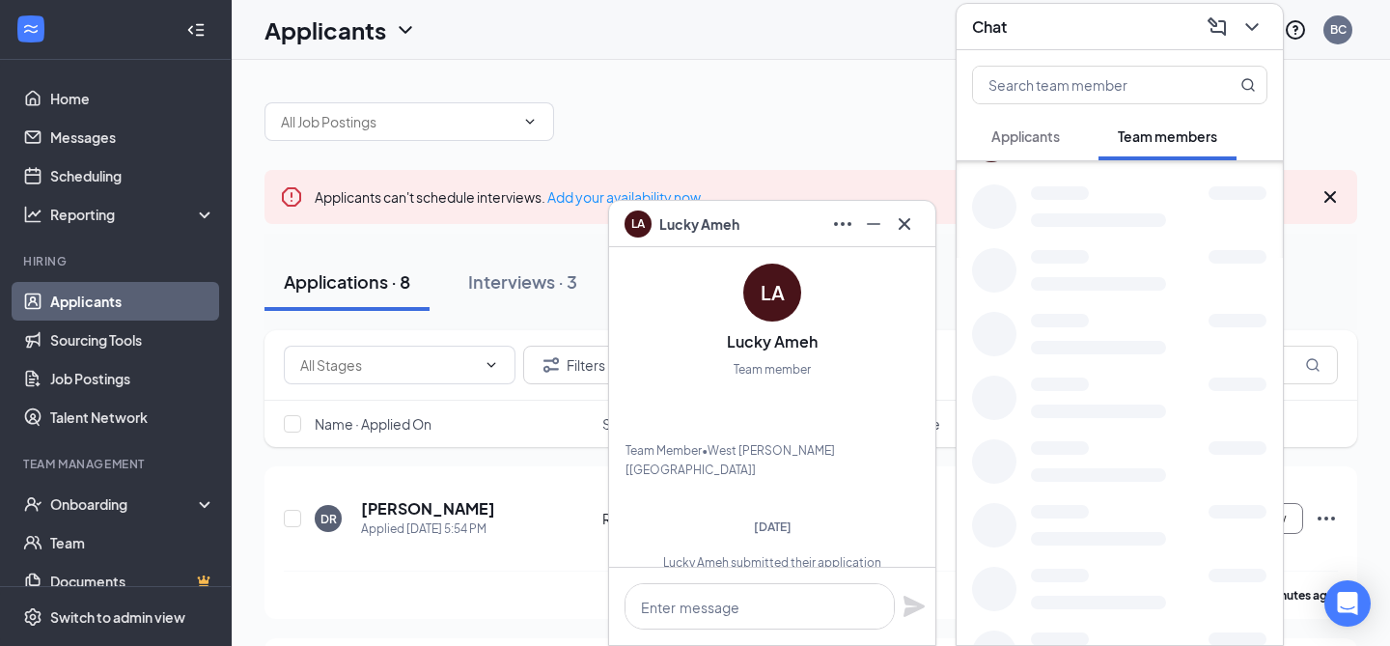
scroll to position [2064, 0]
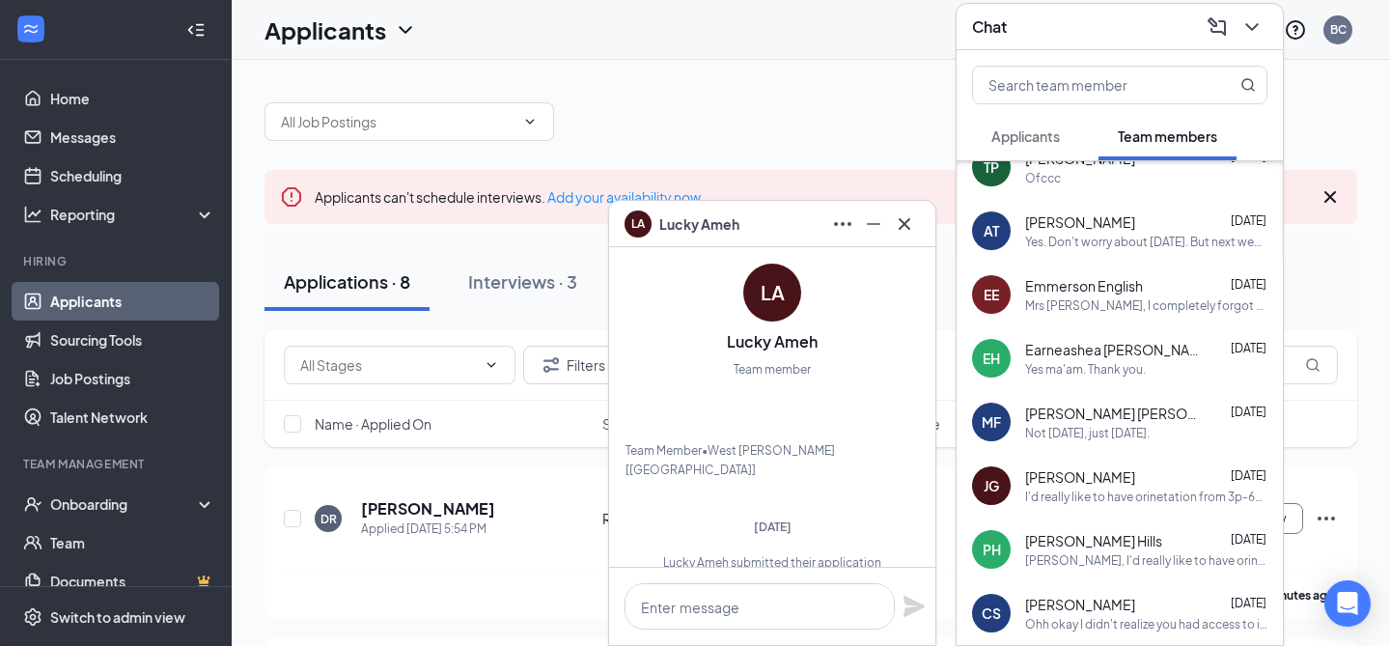
click at [1147, 419] on div "[PERSON_NAME] [PERSON_NAME] [DATE]" at bounding box center [1146, 412] width 242 height 19
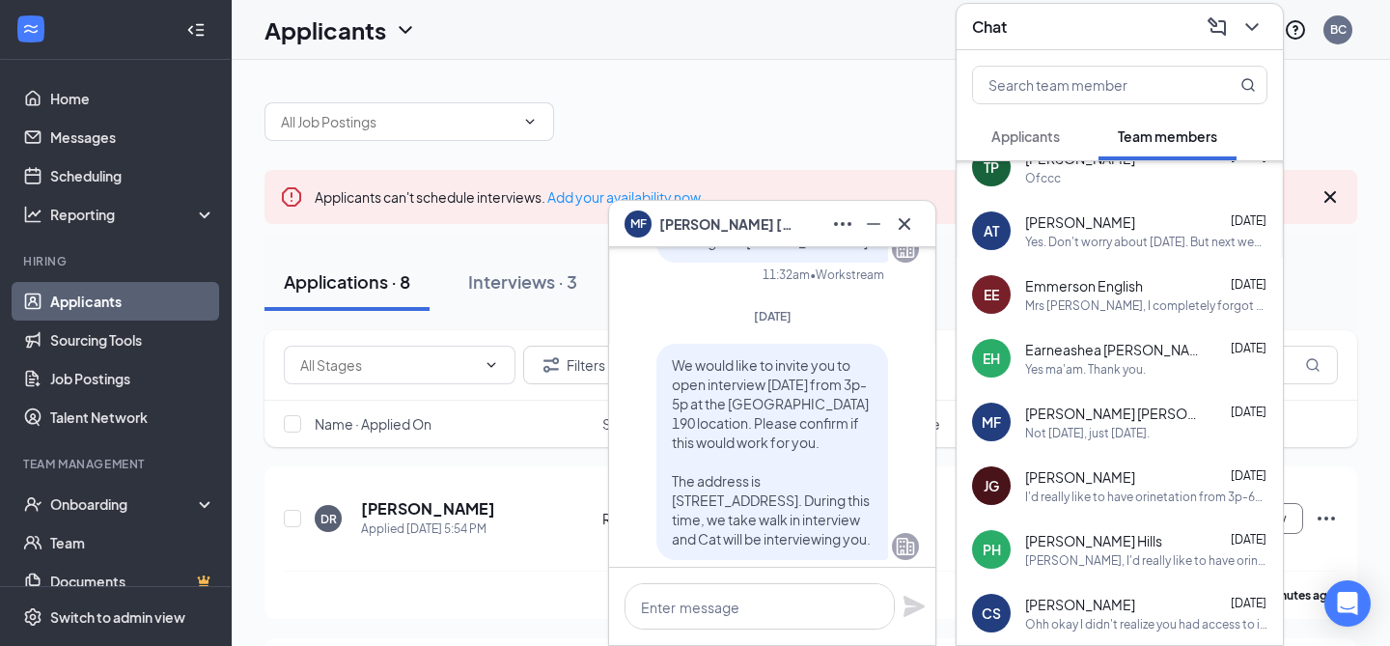
scroll to position [-3491, 0]
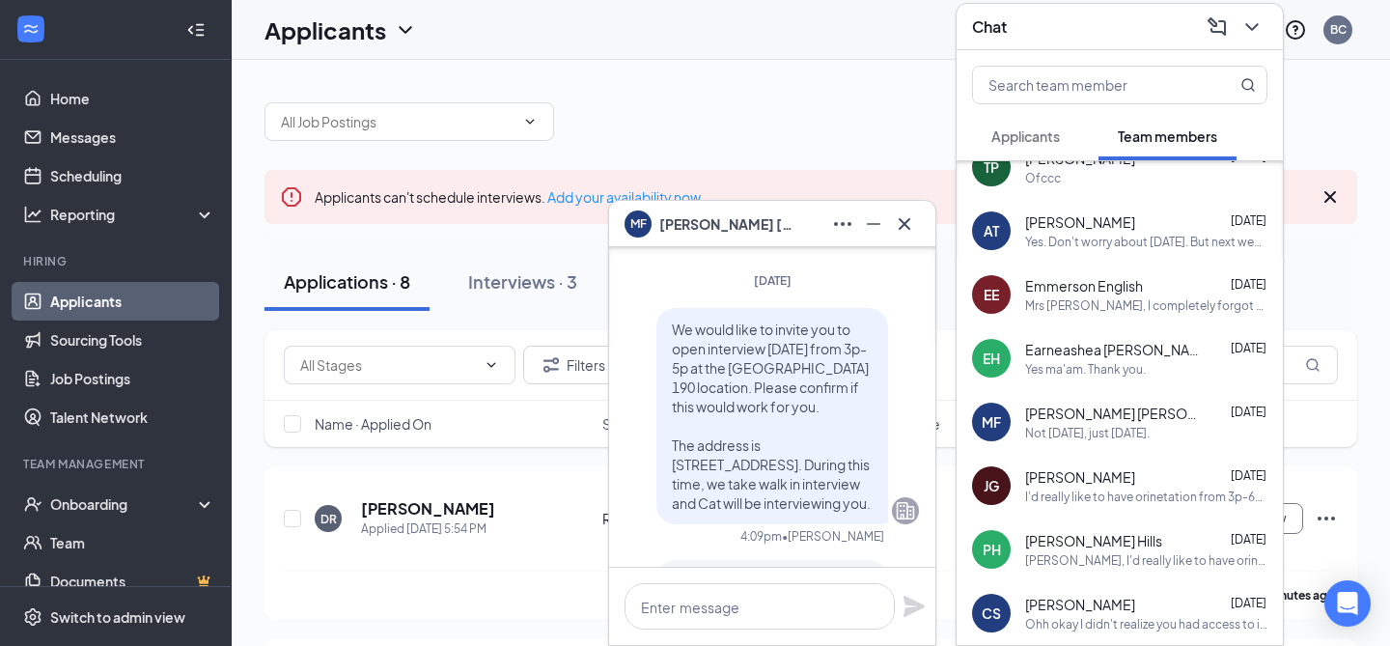
click at [728, 484] on p "We would like to invite you to open interview [DATE] from 3p-5p at the [GEOGRAP…" at bounding box center [772, 415] width 201 height 193
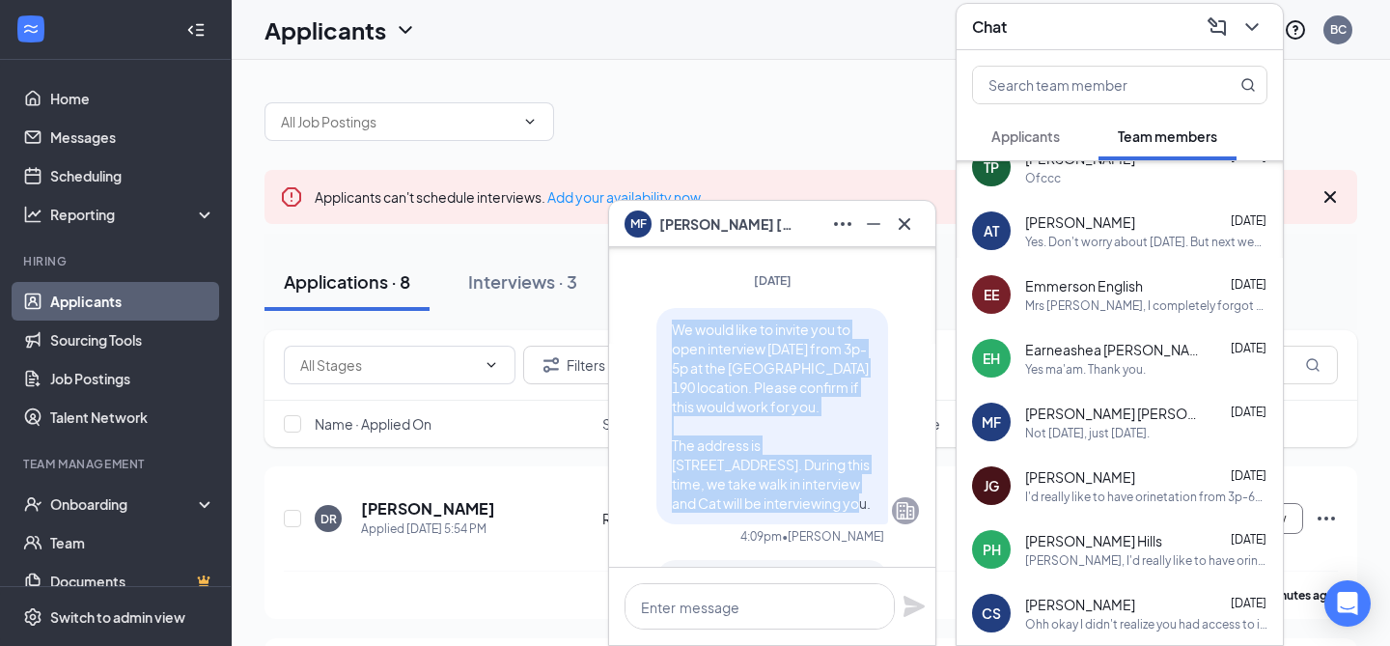
drag, startPoint x: 728, startPoint y: 484, endPoint x: 668, endPoint y: 293, distance: 199.3
click at [668, 308] on div "We would like to invite you to open interview [DATE] from 3p-5p at the [GEOGRAP…" at bounding box center [772, 416] width 232 height 216
copy span "We would like to invite you to open interview [DATE] from 3p-5p at the [GEOGRAP…"
click at [897, 219] on icon "Cross" at bounding box center [904, 223] width 23 height 23
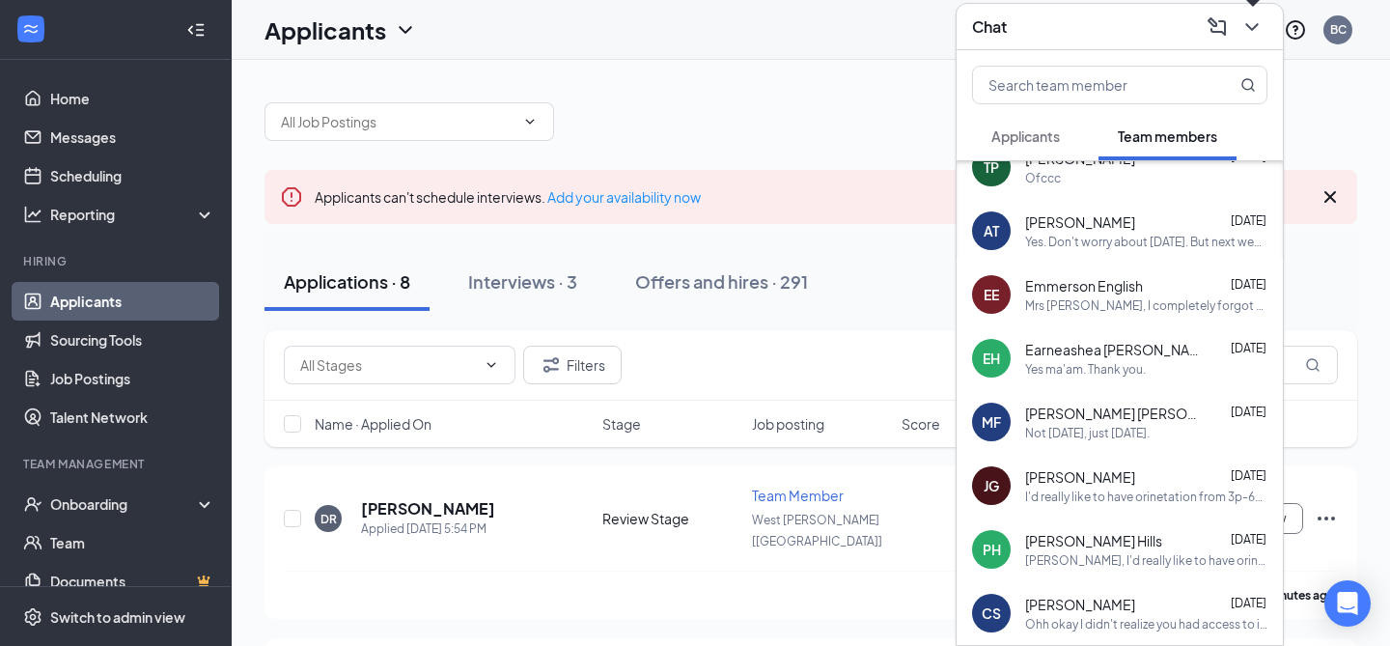
click at [1248, 26] on icon "ChevronDown" at bounding box center [1251, 27] width 13 height 8
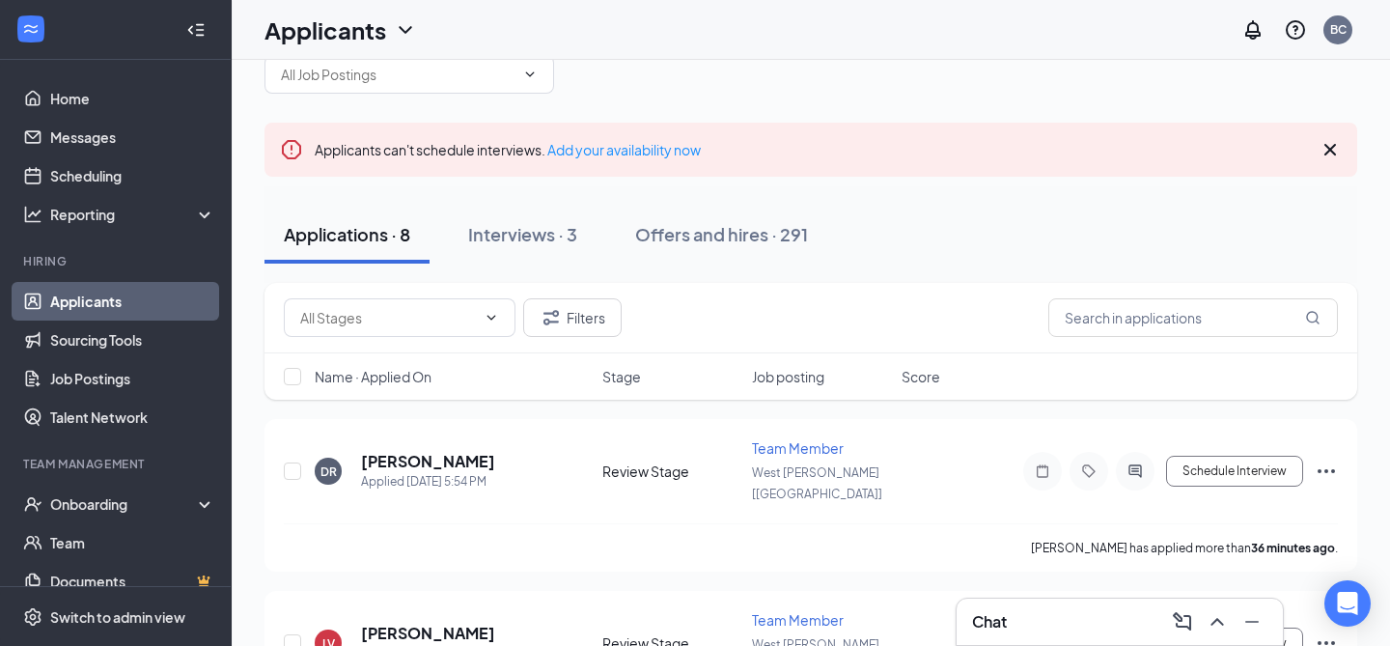
scroll to position [71, 0]
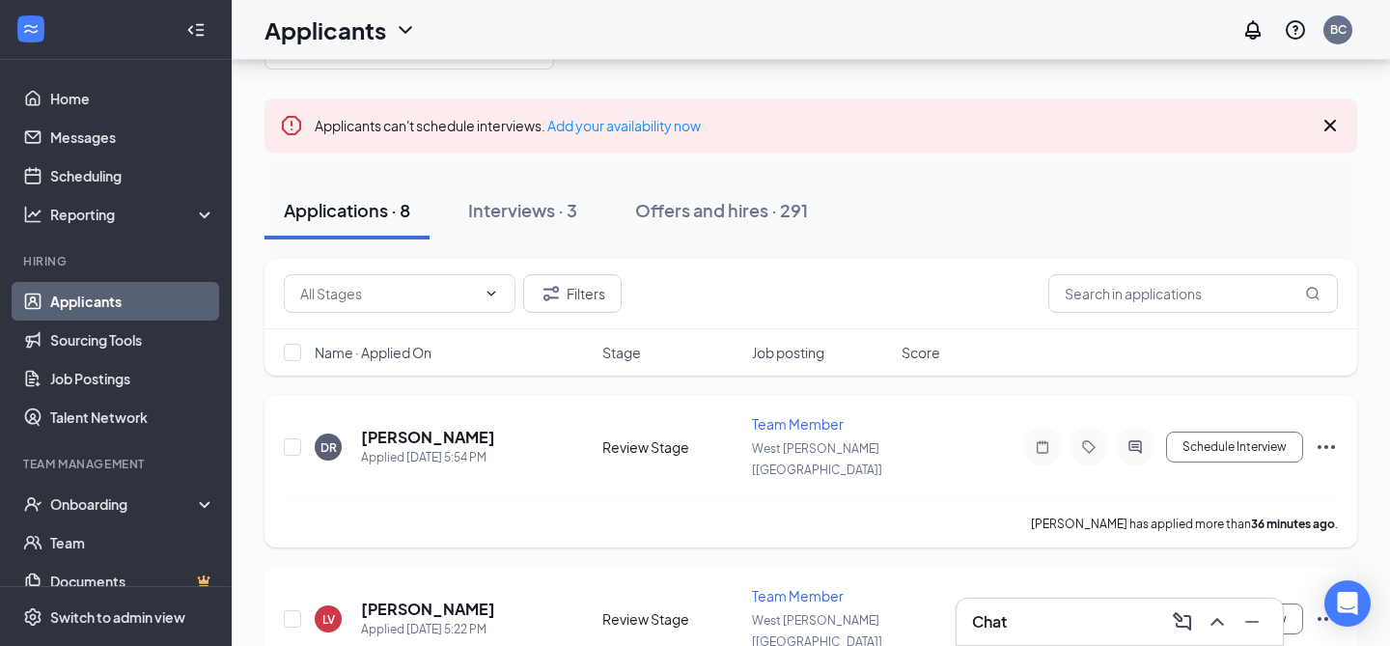
click at [1132, 439] on icon "ActiveChat" at bounding box center [1134, 446] width 23 height 15
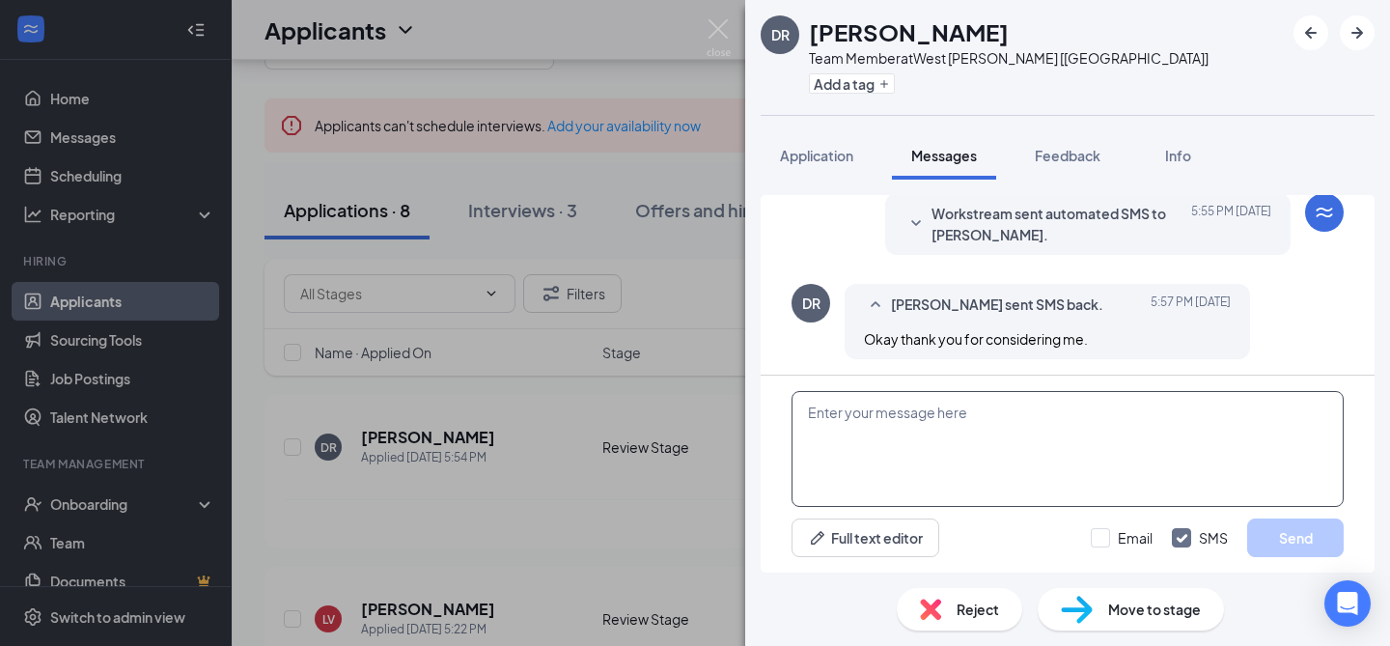
scroll to position [490, 0]
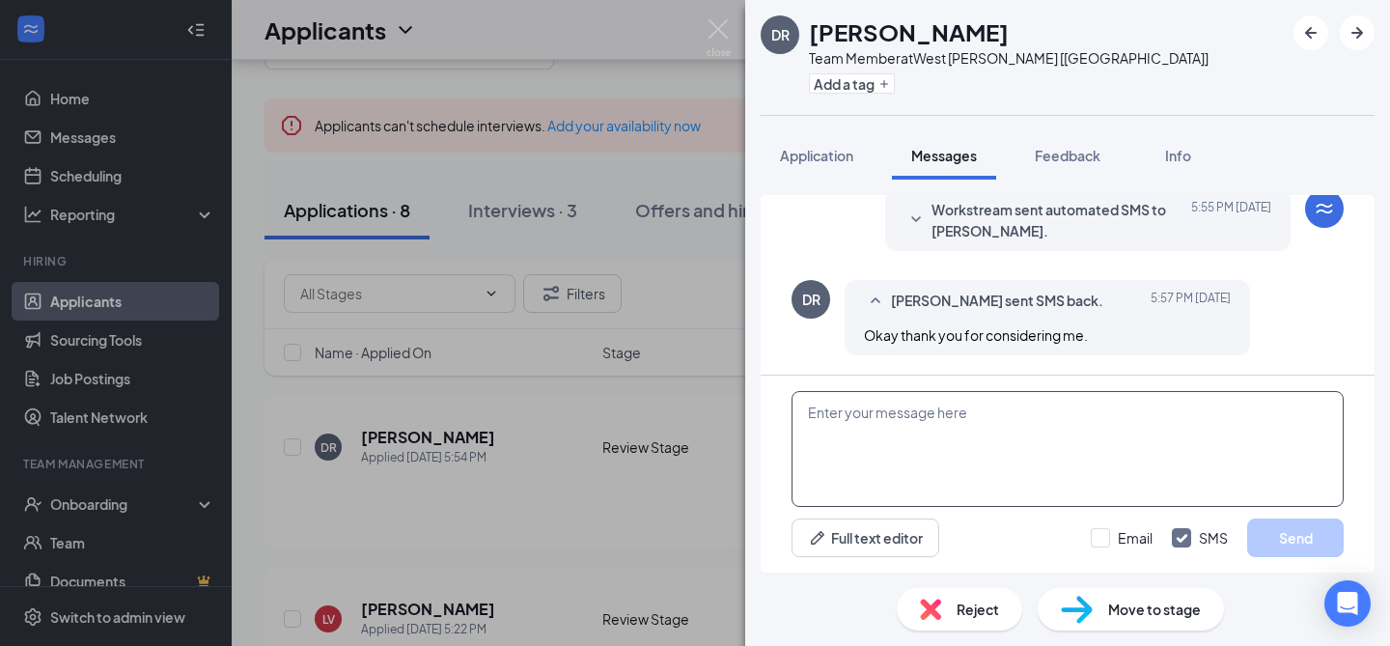
click at [963, 431] on textarea at bounding box center [1067, 449] width 552 height 116
paste textarea "We would like to invite you to open interview [DATE] from 3p-5p at the [GEOGRAP…"
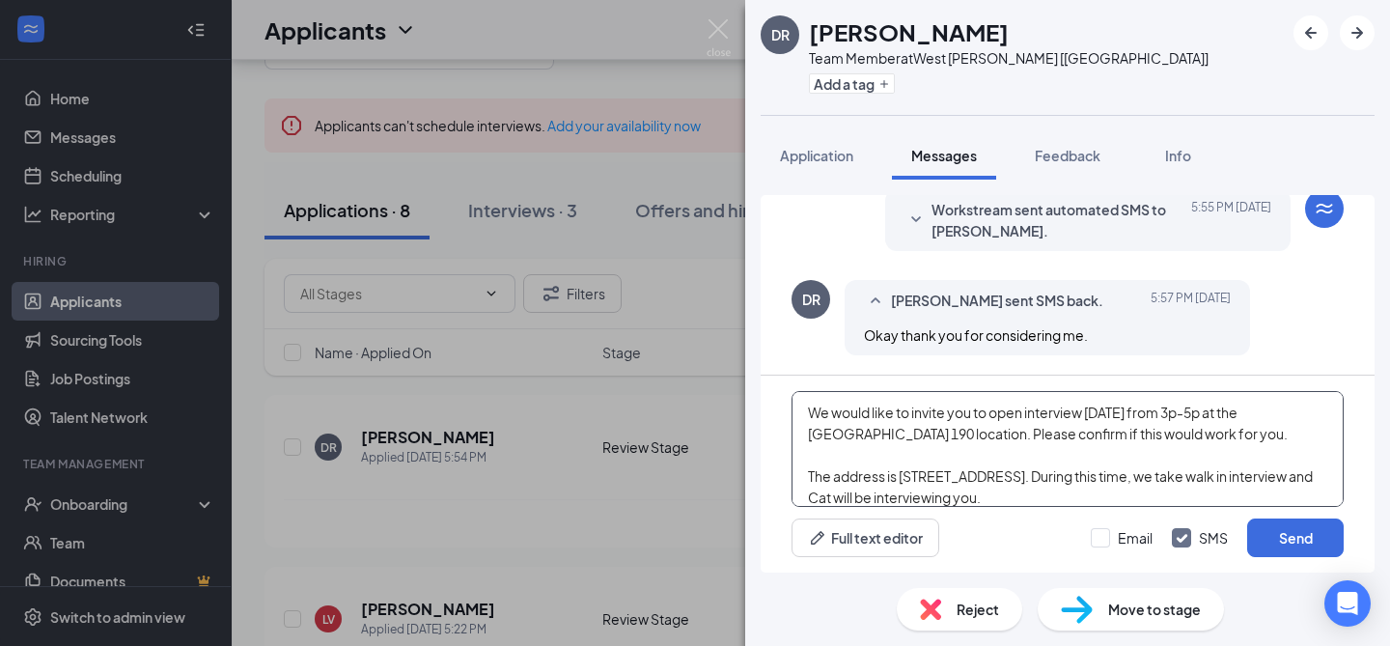
click at [1091, 416] on textarea "We would like to invite you to open interview [DATE] from 3p-5p at the [GEOGRAP…" at bounding box center [1067, 449] width 552 height 116
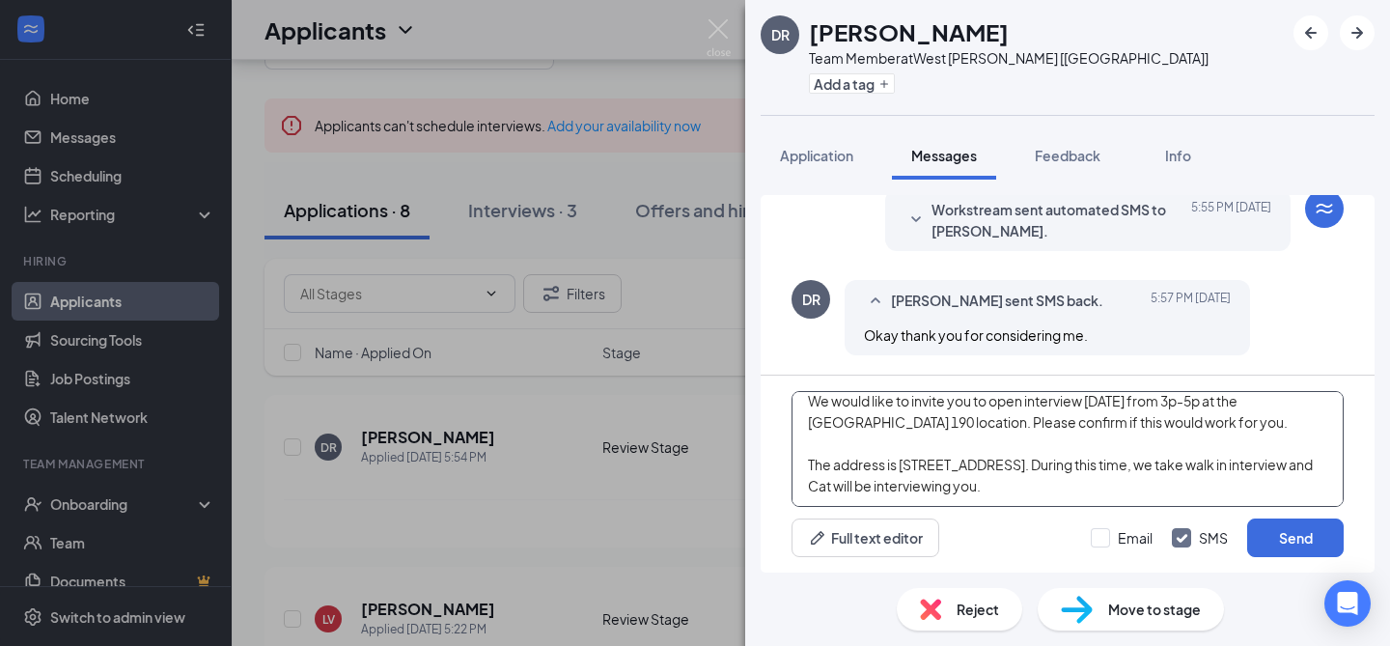
click at [1124, 487] on textarea "We would like to invite you to open interview [DATE] from 3p-5p at the [GEOGRAP…" at bounding box center [1067, 449] width 552 height 116
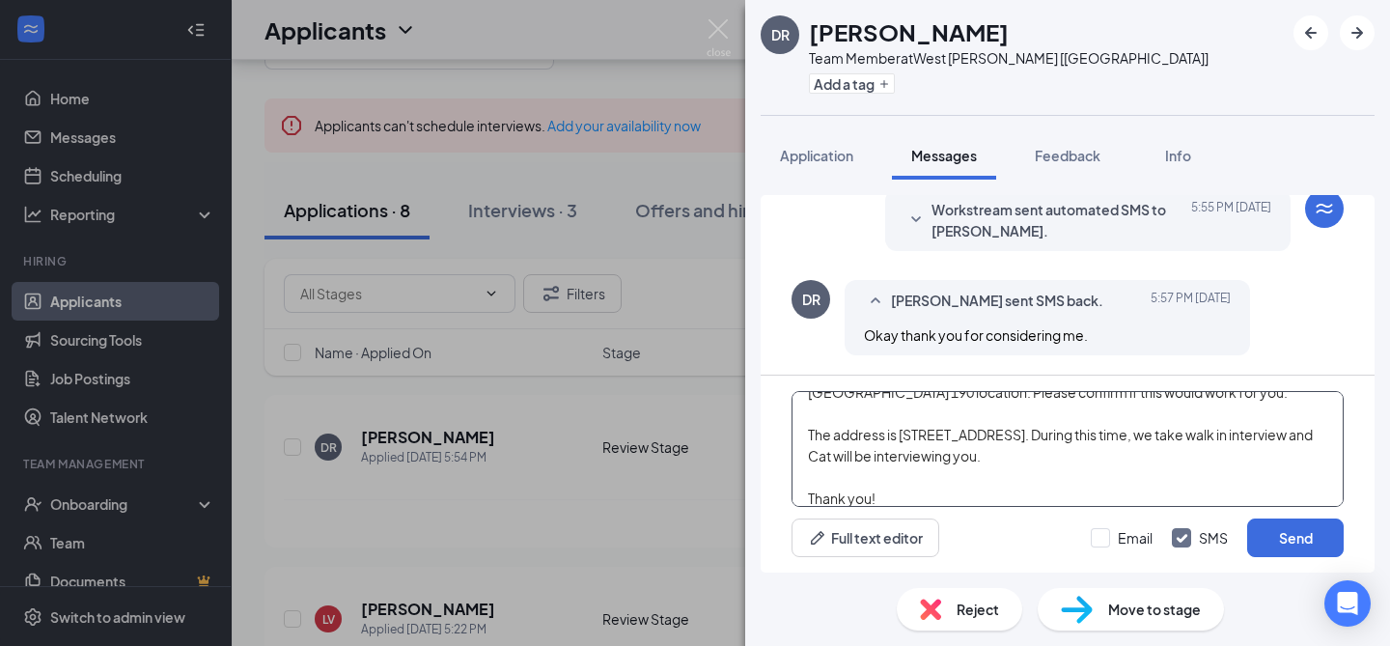
scroll to position [54, 0]
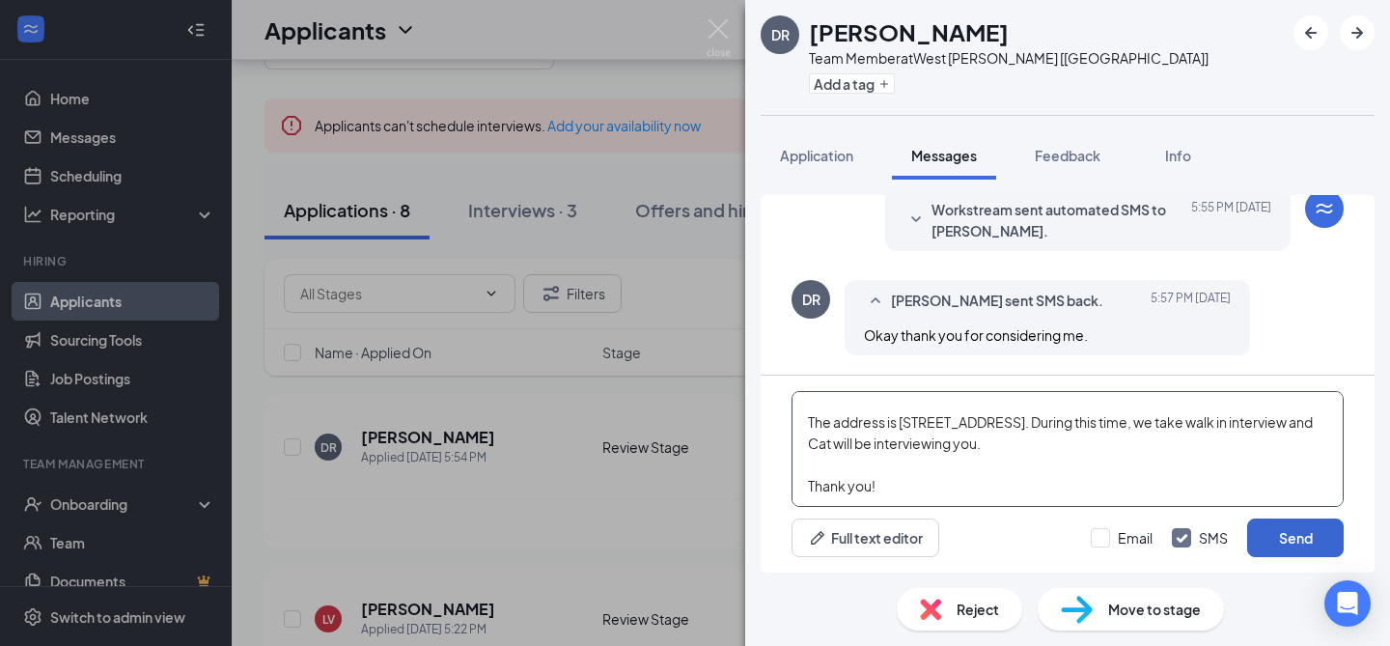
type textarea "We would like to invite you to open interview [DATE] from 3p-5p at the [GEOGRAP…"
click at [1293, 525] on button "Send" at bounding box center [1295, 537] width 97 height 39
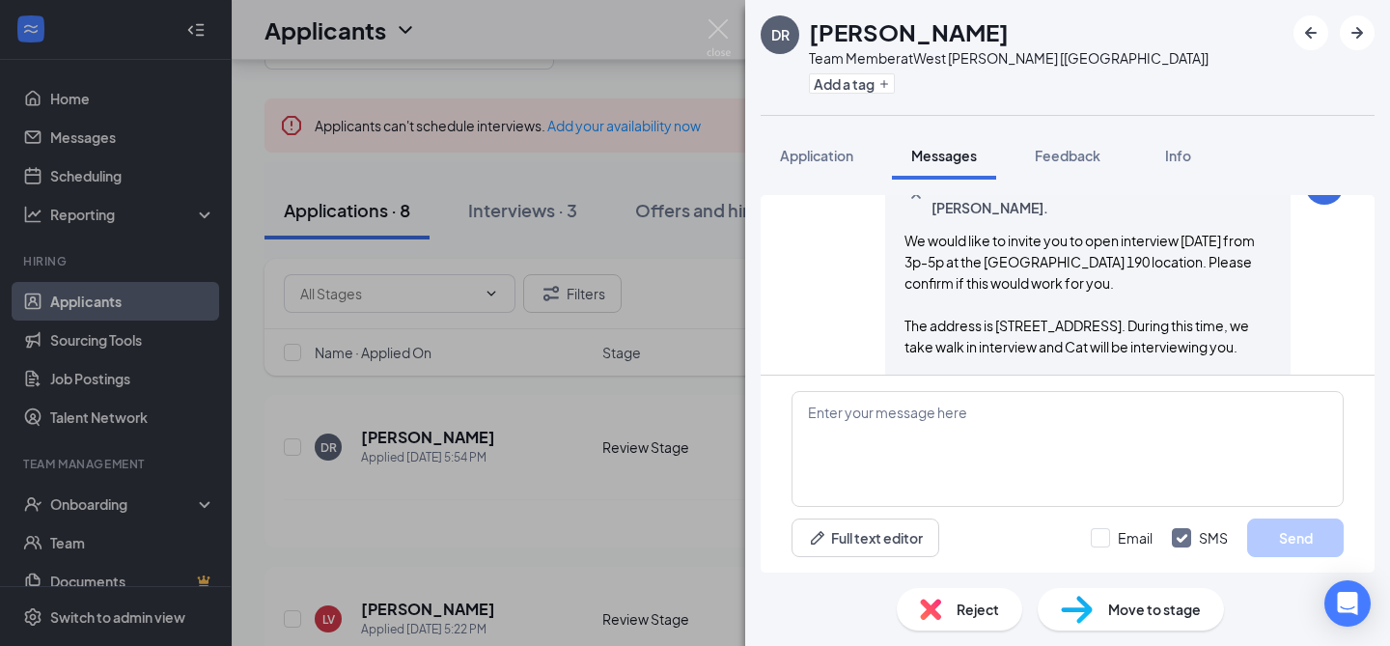
scroll to position [784, 0]
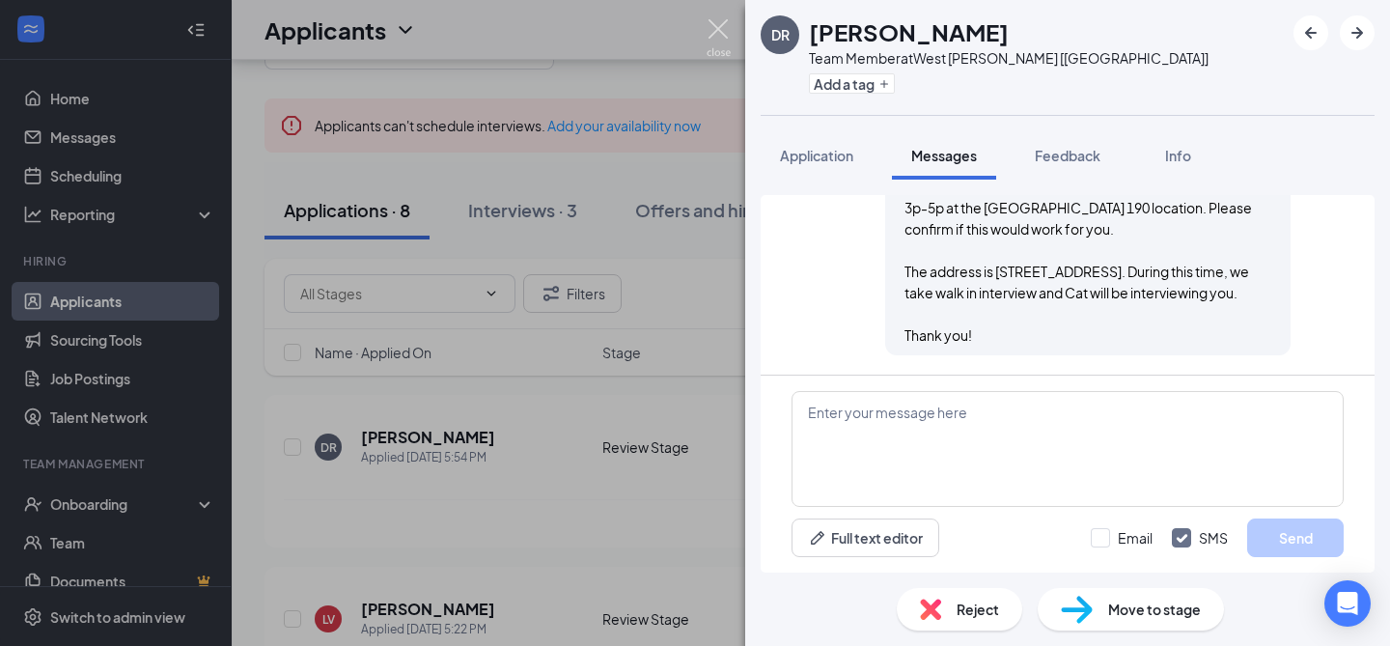
click at [712, 24] on img at bounding box center [718, 38] width 24 height 38
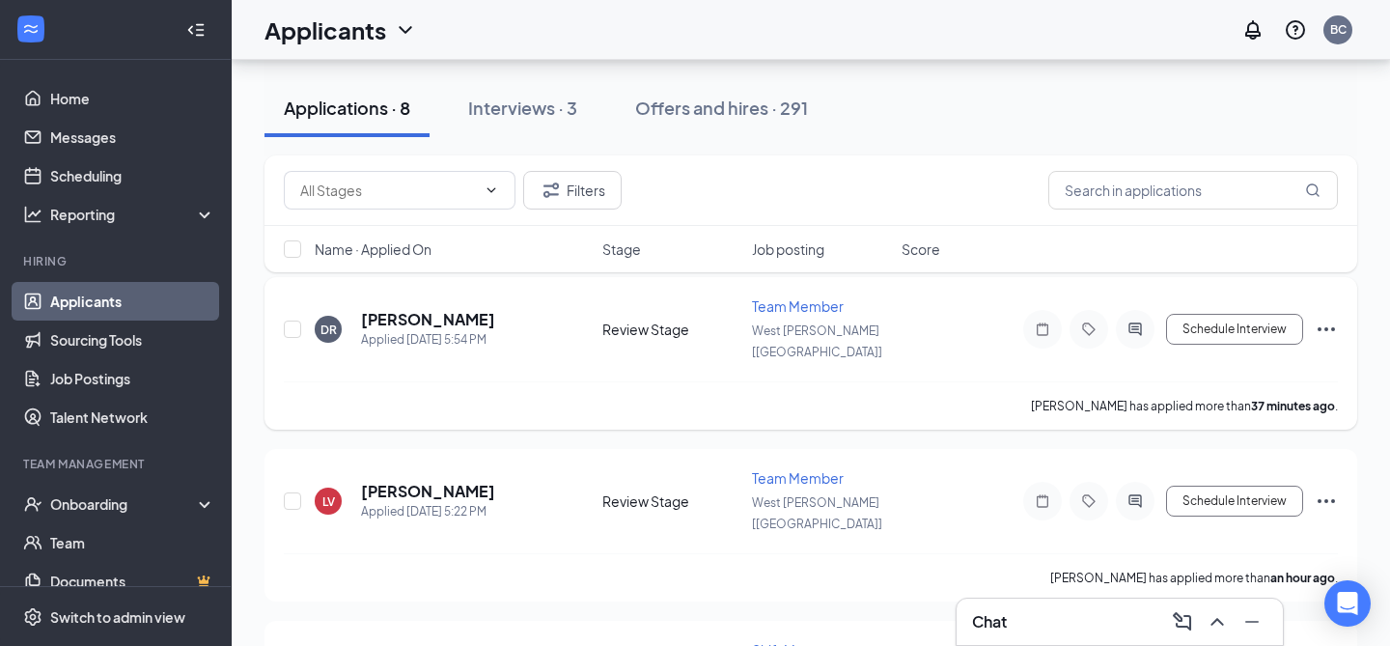
scroll to position [215, 0]
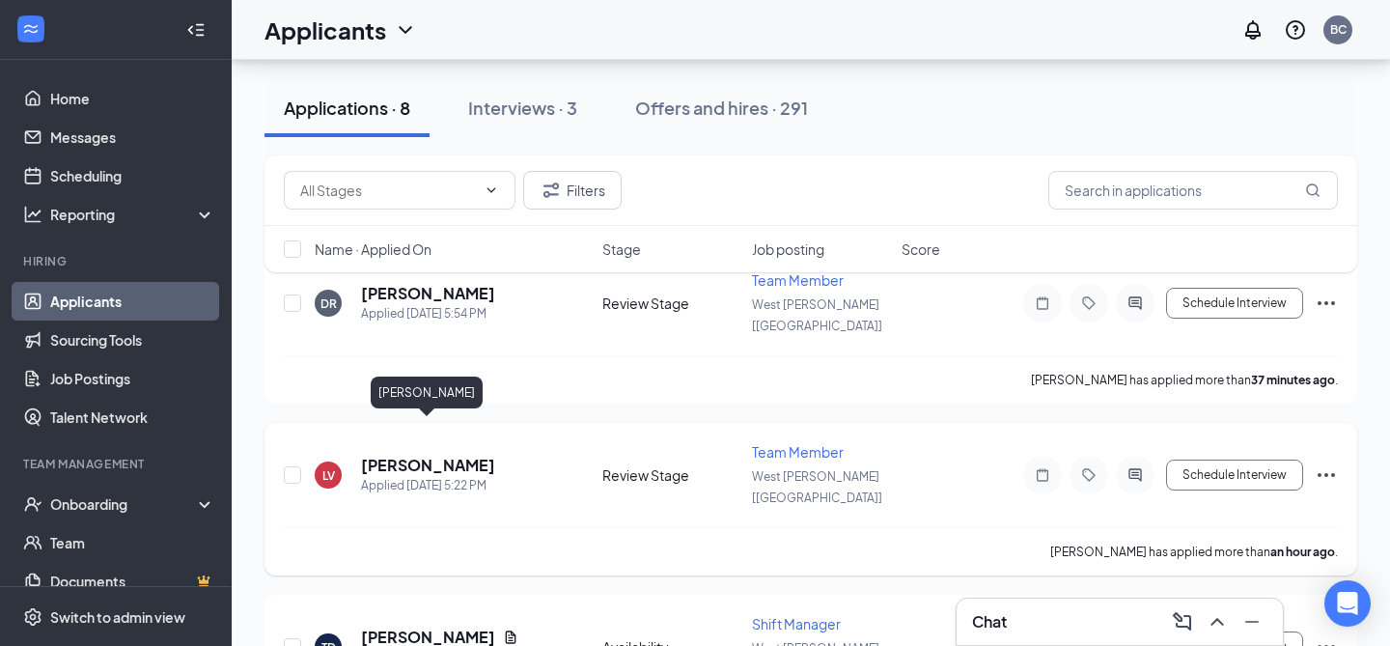
click at [434, 455] on h5 "[PERSON_NAME]" at bounding box center [428, 465] width 134 height 21
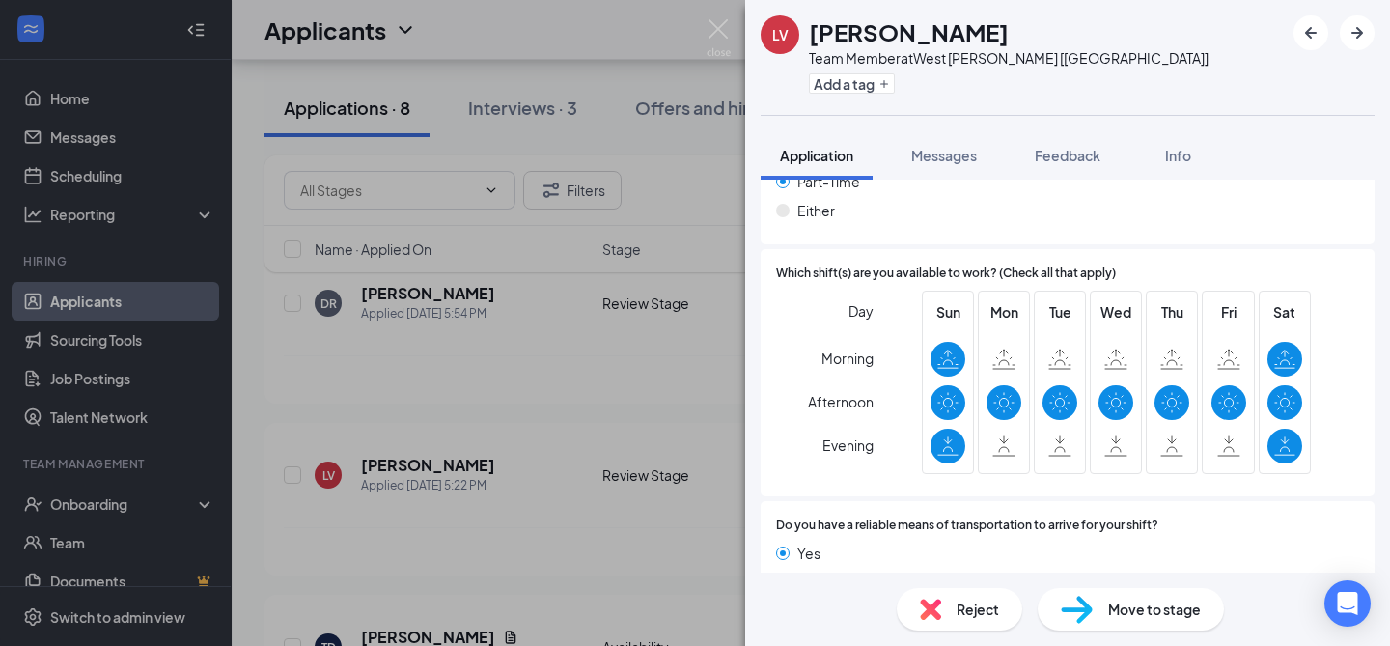
scroll to position [1355, 0]
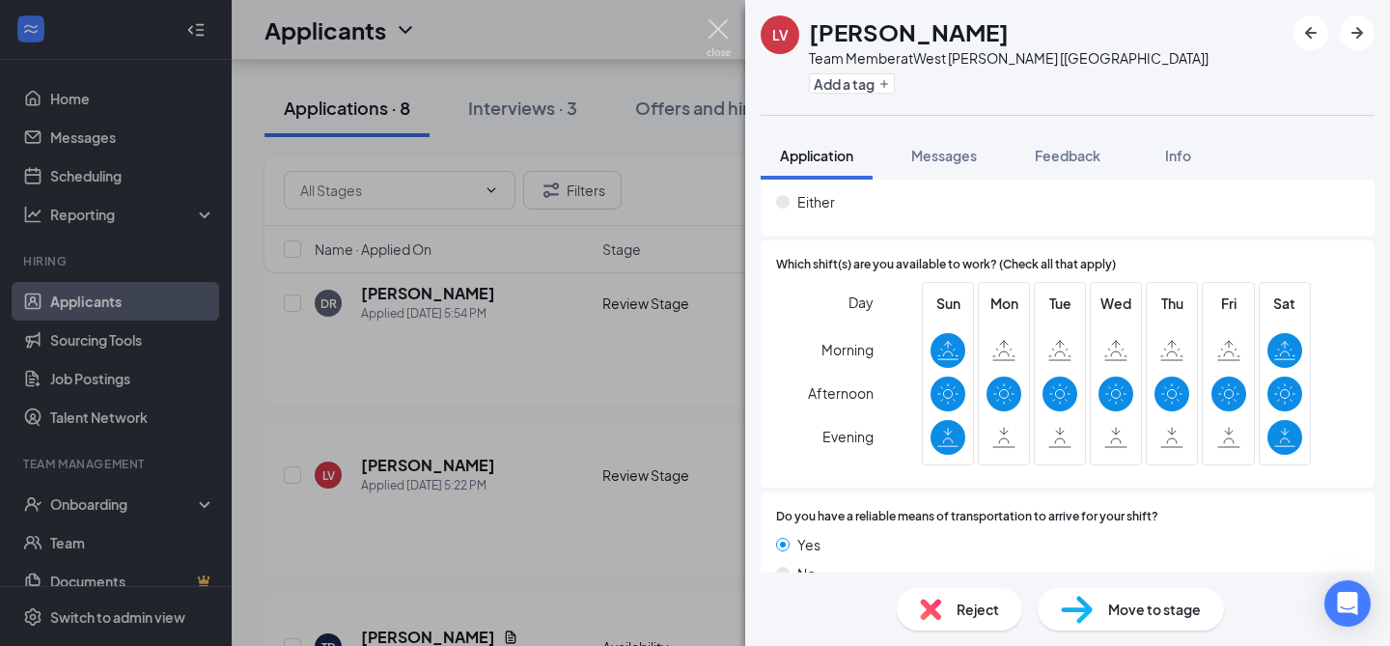
click at [716, 28] on img at bounding box center [718, 38] width 24 height 38
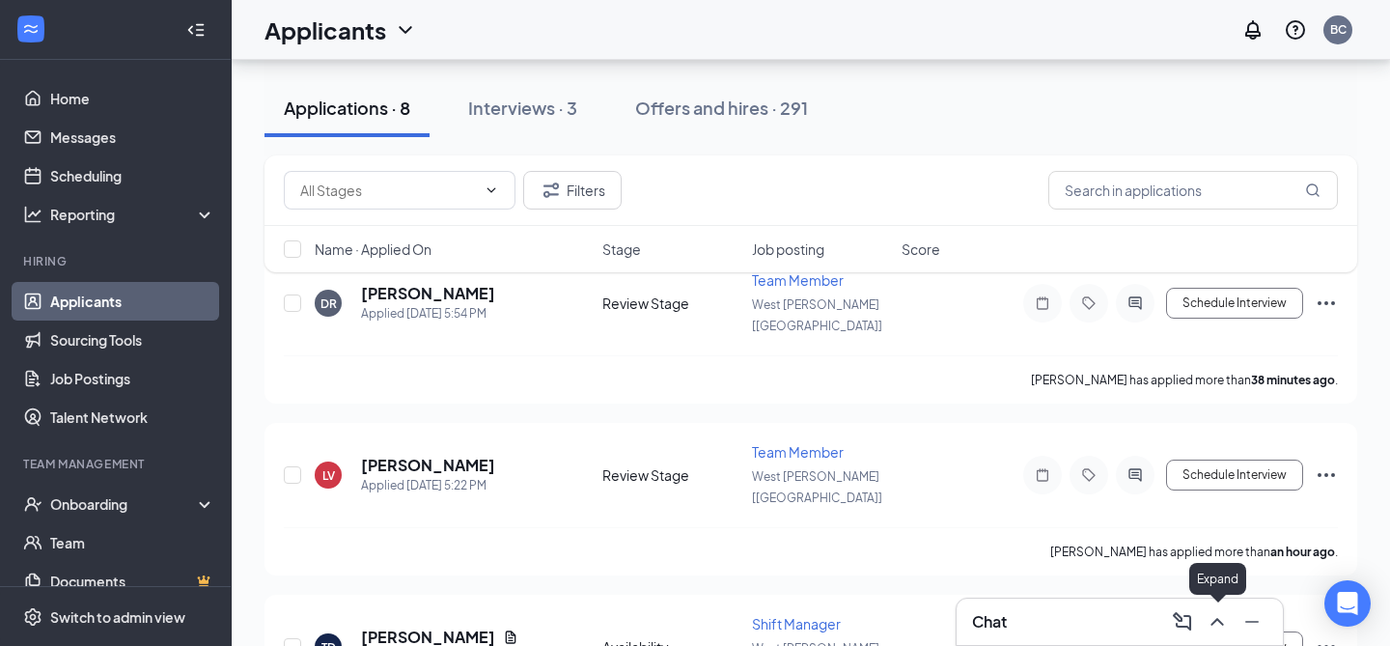
click at [1210, 624] on icon "ChevronUp" at bounding box center [1216, 622] width 13 height 8
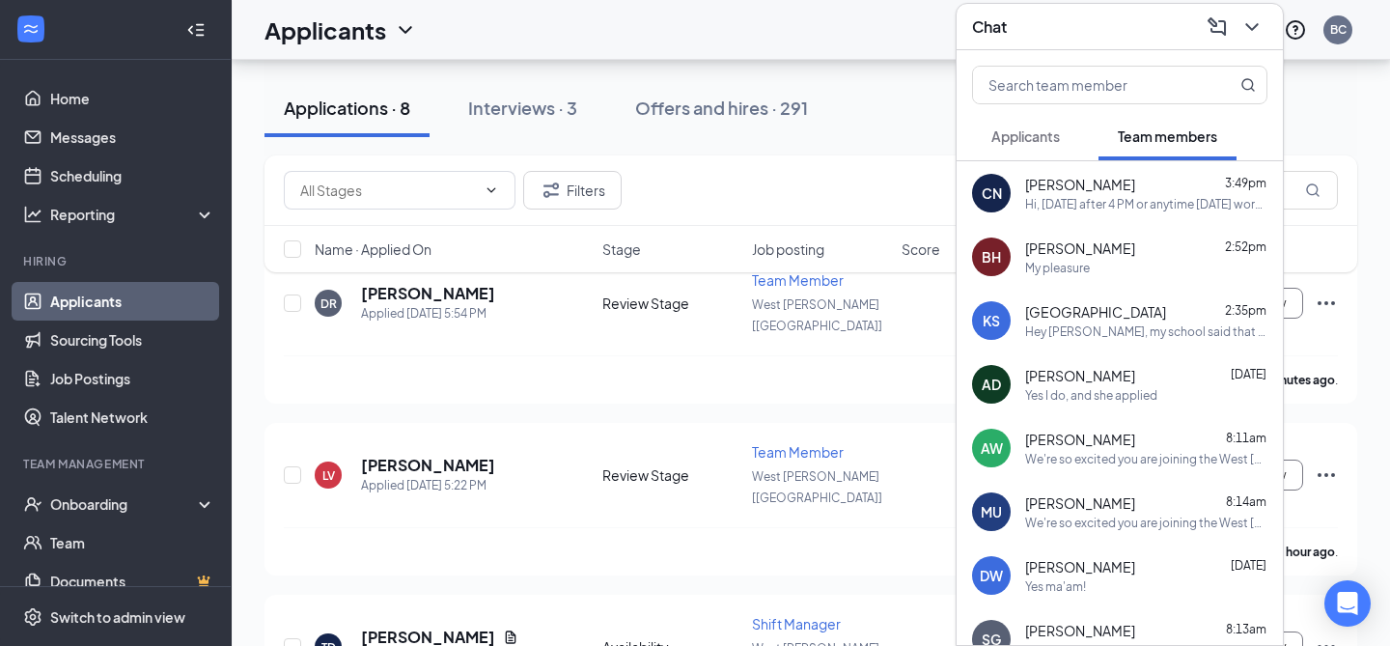
click at [1105, 263] on div "My pleasure" at bounding box center [1146, 268] width 242 height 16
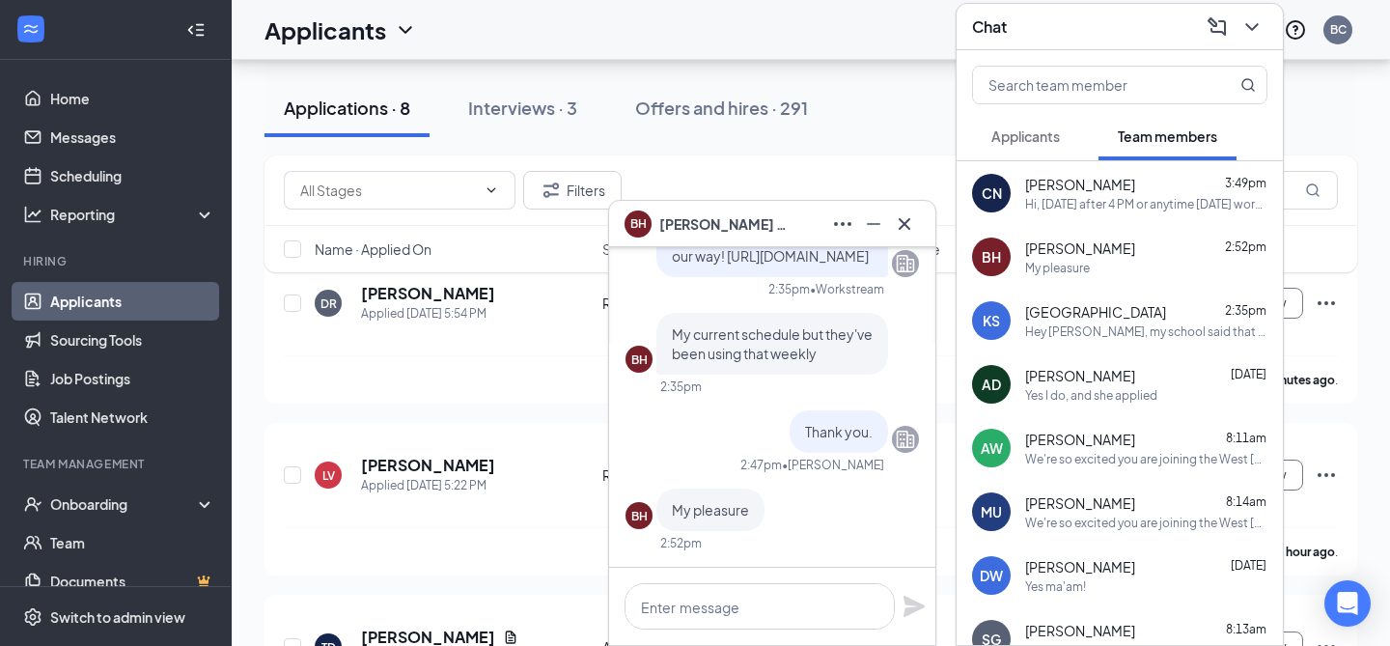
click at [1093, 206] on div "Hi, [DATE] after 4 PM or anytime [DATE] works l." at bounding box center [1146, 204] width 242 height 16
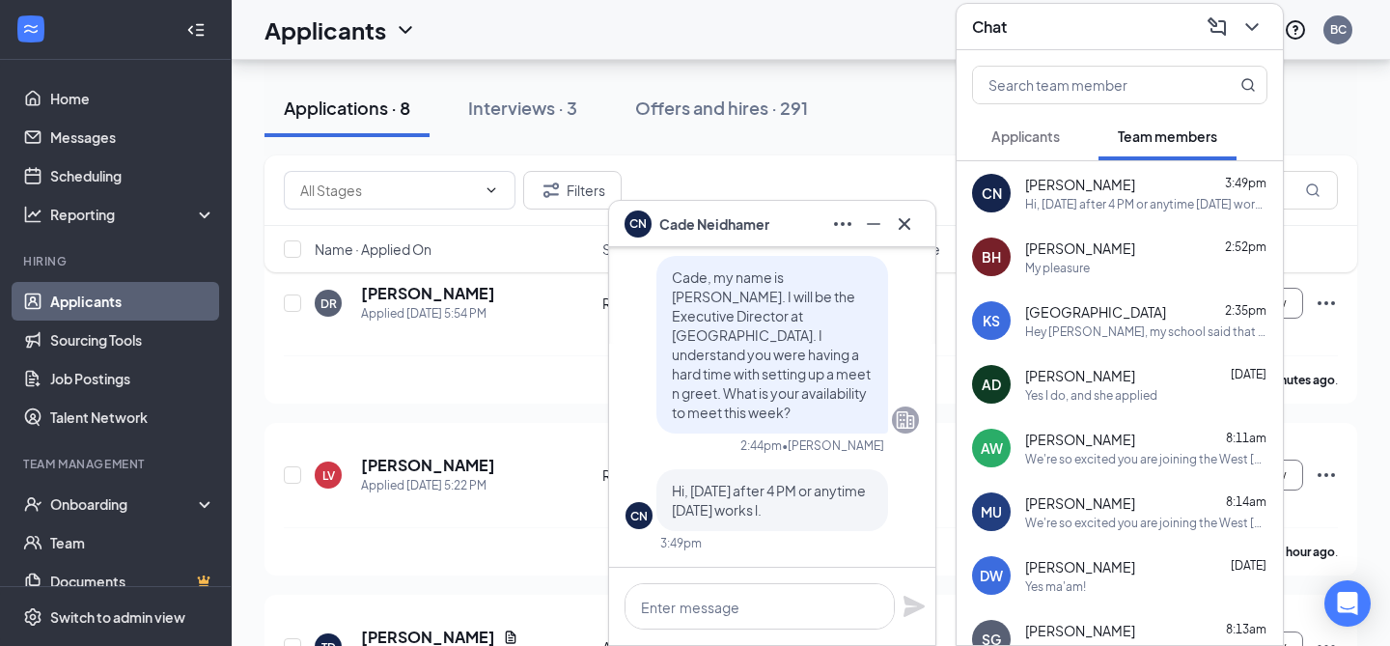
click at [1061, 148] on button "Applicants" at bounding box center [1025, 136] width 107 height 48
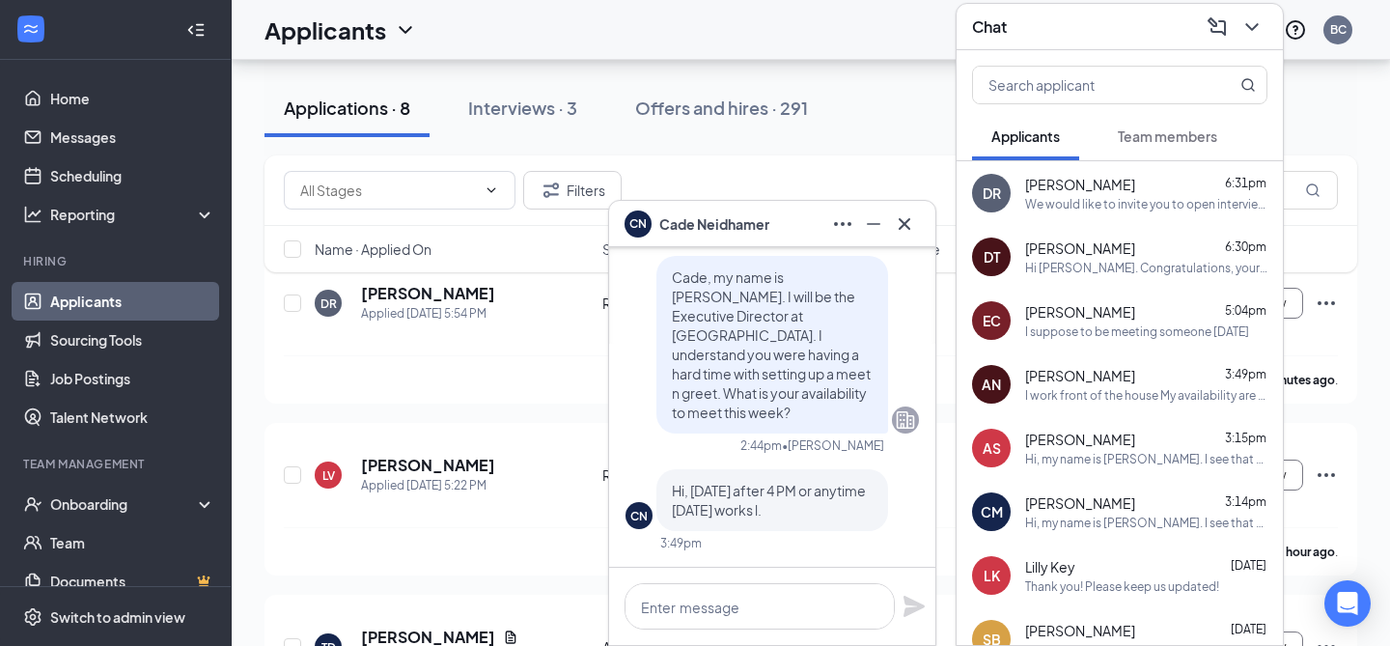
click at [1088, 203] on div "We would like to invite you to open interview [DATE] from 3p-5p at the [GEOGRAP…" at bounding box center [1146, 204] width 242 height 16
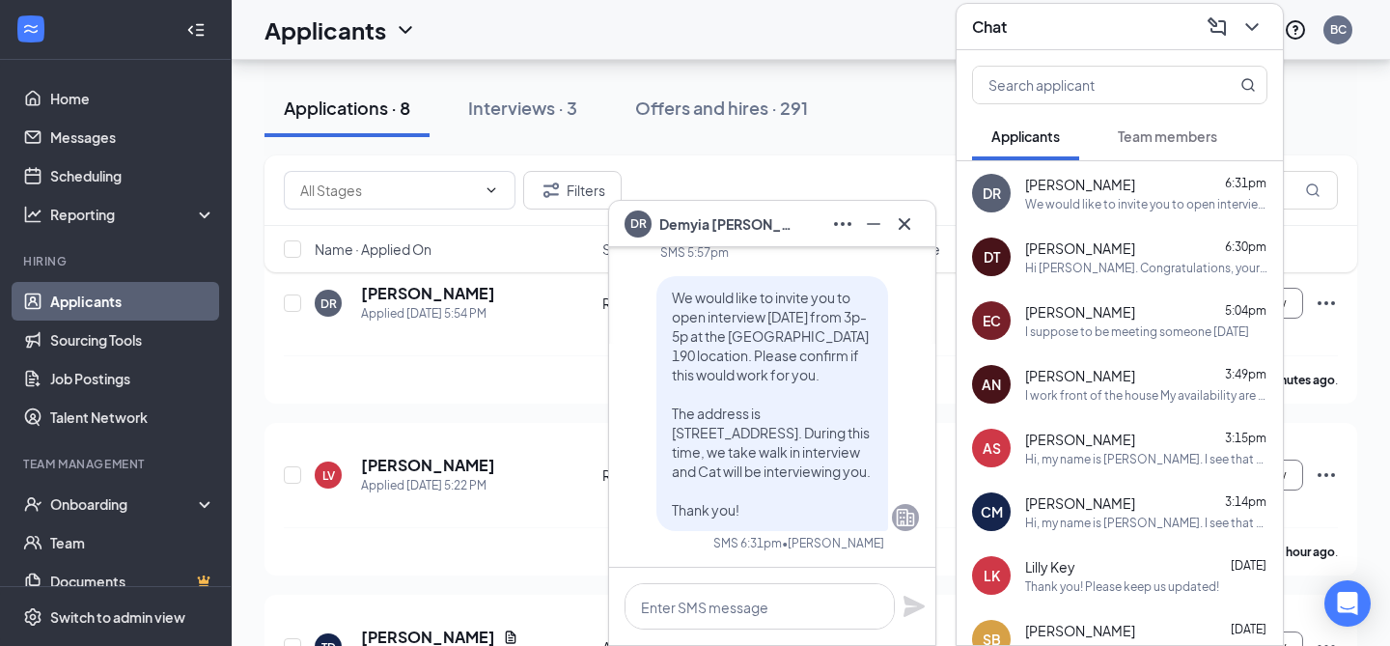
click at [1167, 258] on div "[PERSON_NAME] 6:30pm Hi [PERSON_NAME]. Congratulations, your onsite interview w…" at bounding box center [1146, 257] width 242 height 38
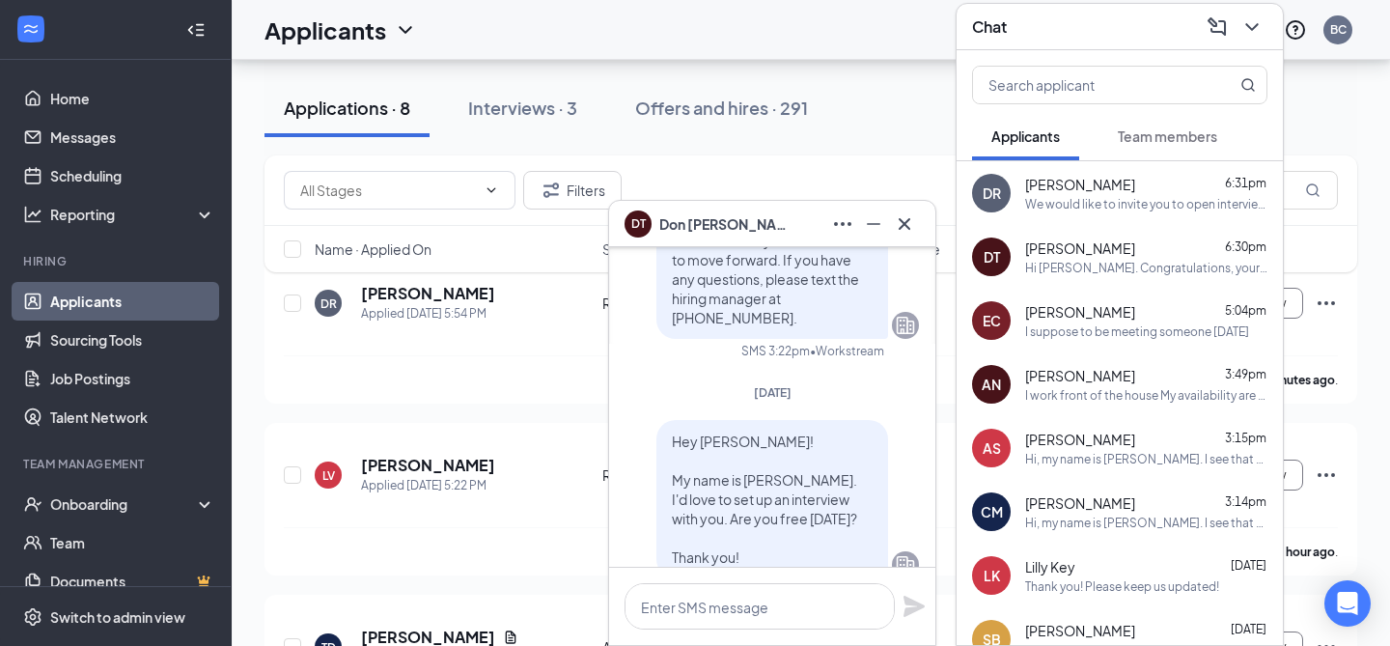
scroll to position [-1436, 0]
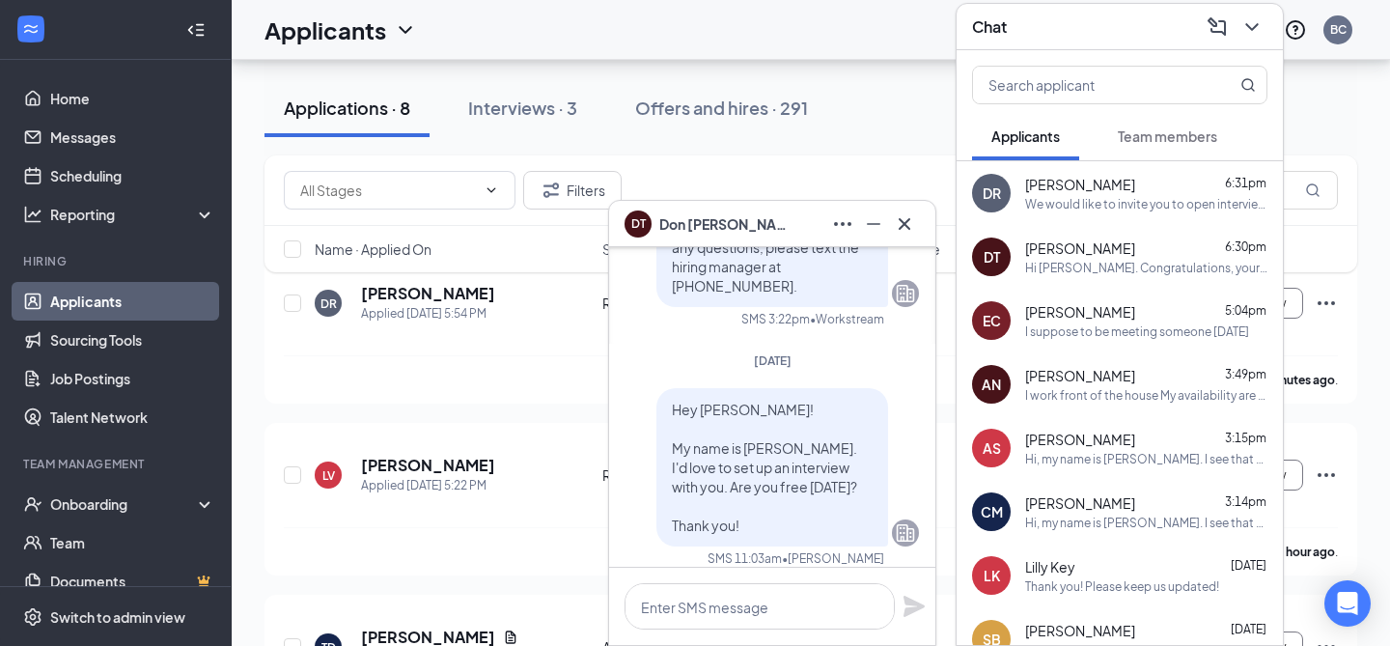
drag, startPoint x: 764, startPoint y: 483, endPoint x: 672, endPoint y: 350, distance: 161.4
click at [672, 400] on p "Hey [PERSON_NAME]! My name is [PERSON_NAME]. I'd love to set up an interview wi…" at bounding box center [772, 467] width 201 height 135
copy span "Hey [PERSON_NAME]! My name is [PERSON_NAME]. I'd love to set up an interview wi…"
click at [909, 220] on icon "Cross" at bounding box center [904, 223] width 23 height 23
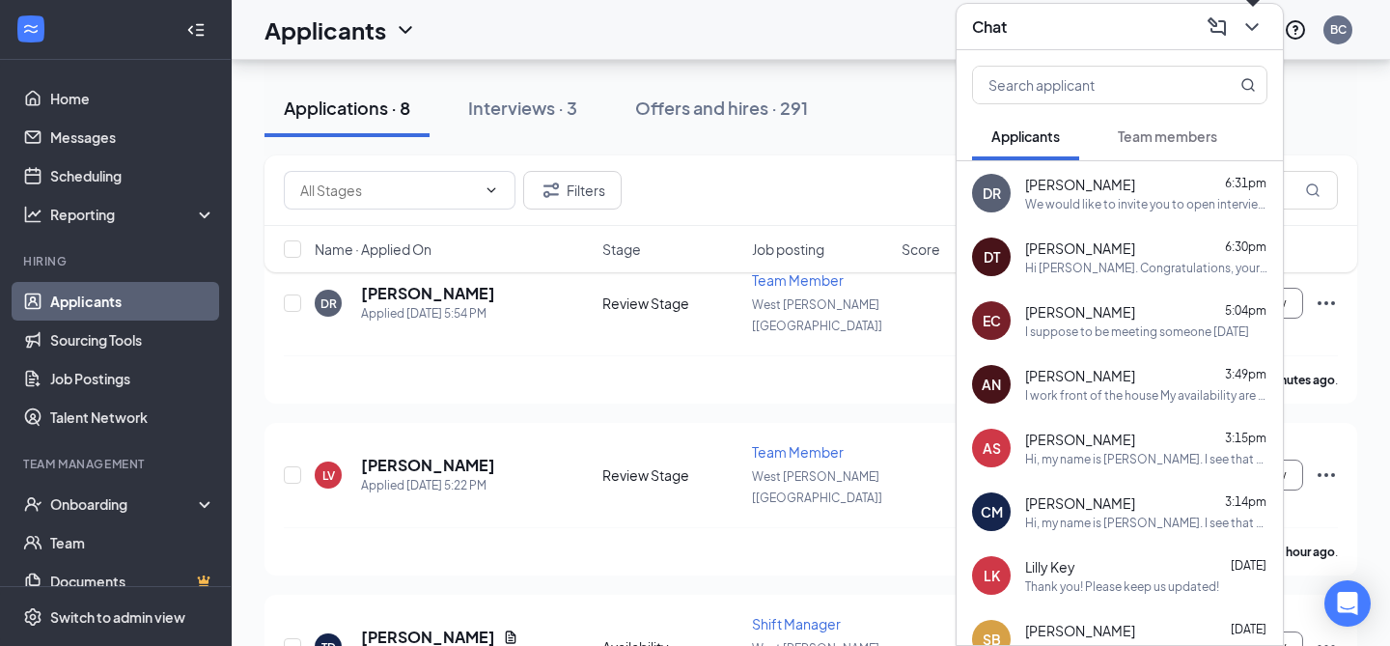
click at [1255, 29] on icon "ChevronDown" at bounding box center [1251, 26] width 23 height 23
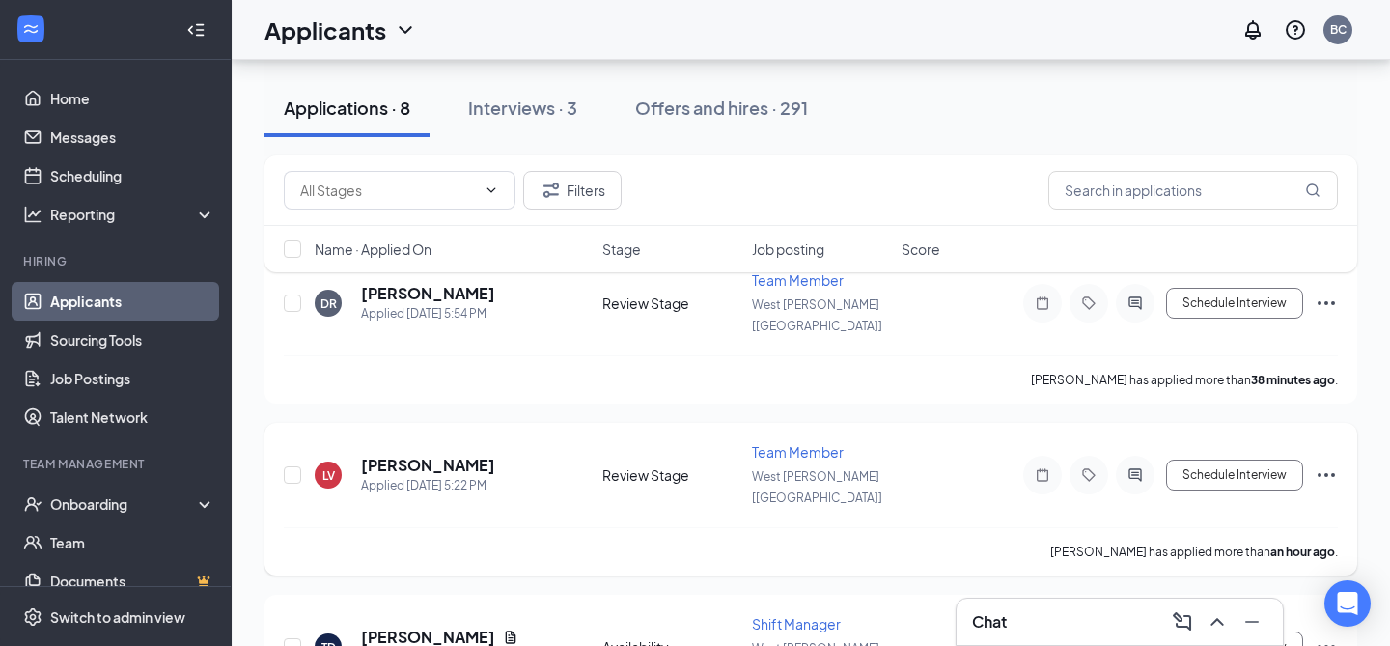
click at [1138, 468] on icon "ActiveChat" at bounding box center [1134, 474] width 13 height 13
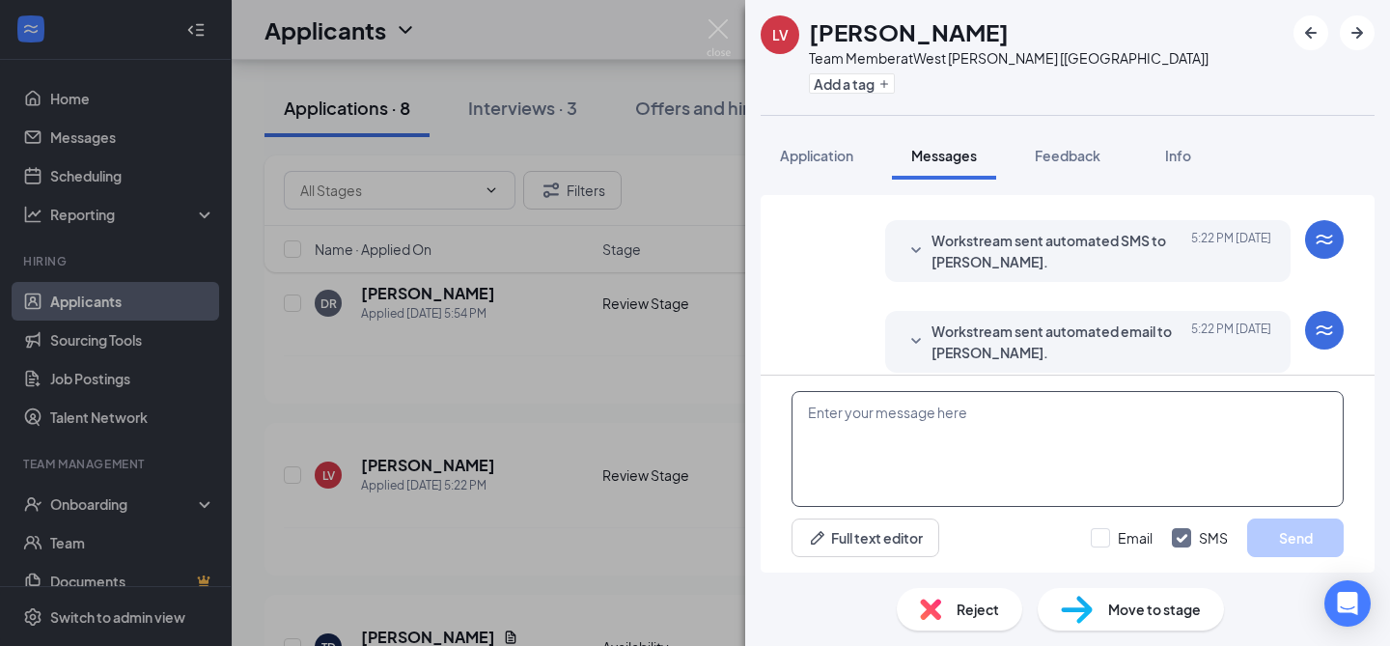
scroll to position [386, 0]
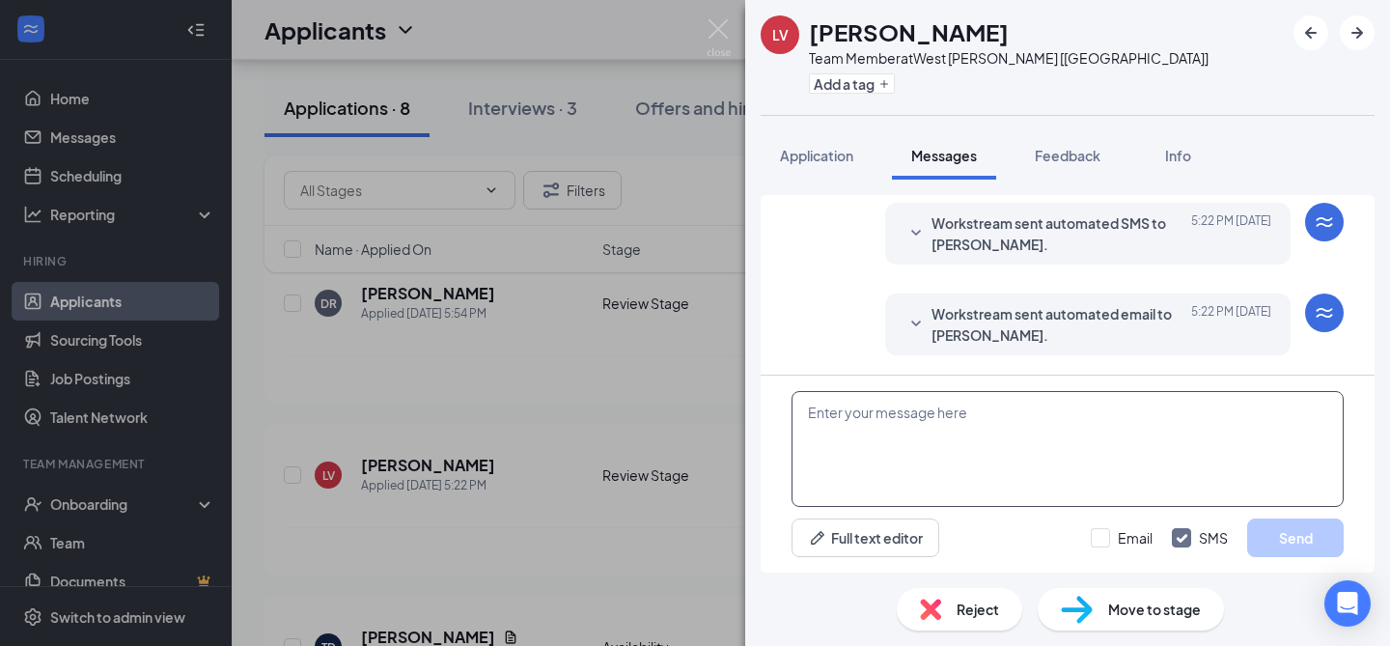
click at [1006, 445] on textarea at bounding box center [1067, 449] width 552 height 116
paste textarea "Hey [PERSON_NAME]! My name is [PERSON_NAME]. I'd love to set up an interview wi…"
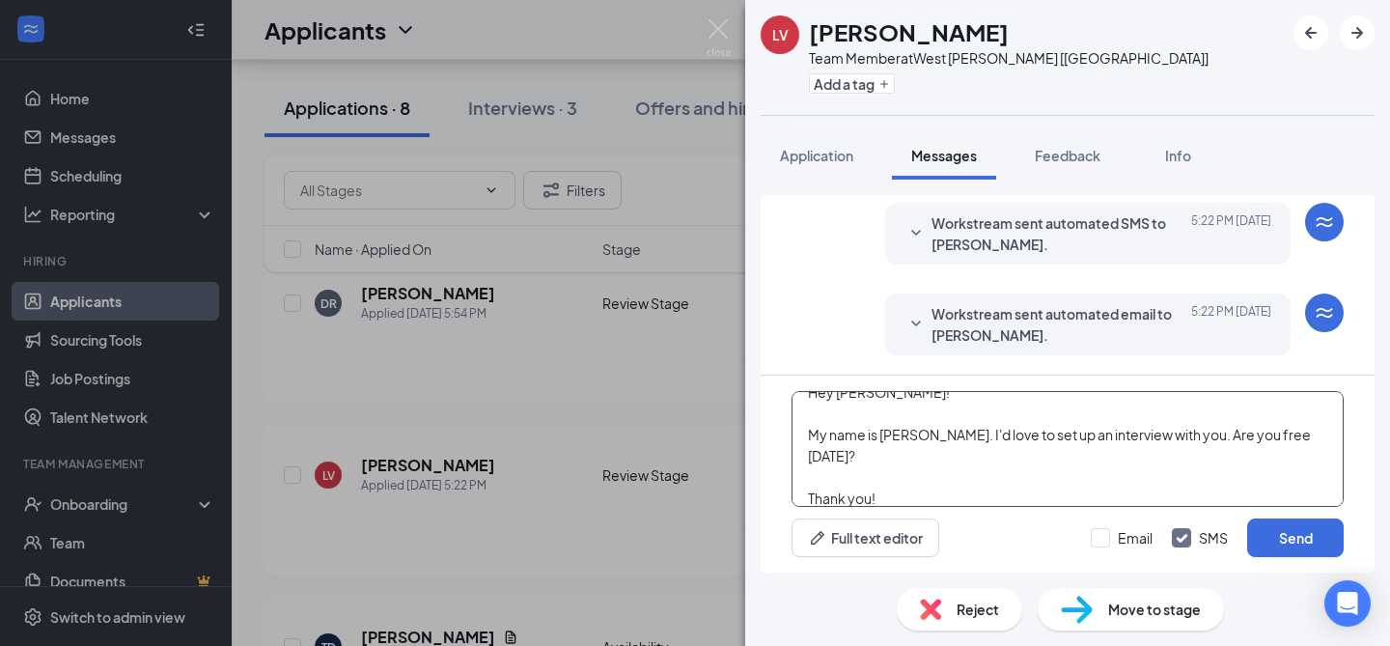
scroll to position [0, 0]
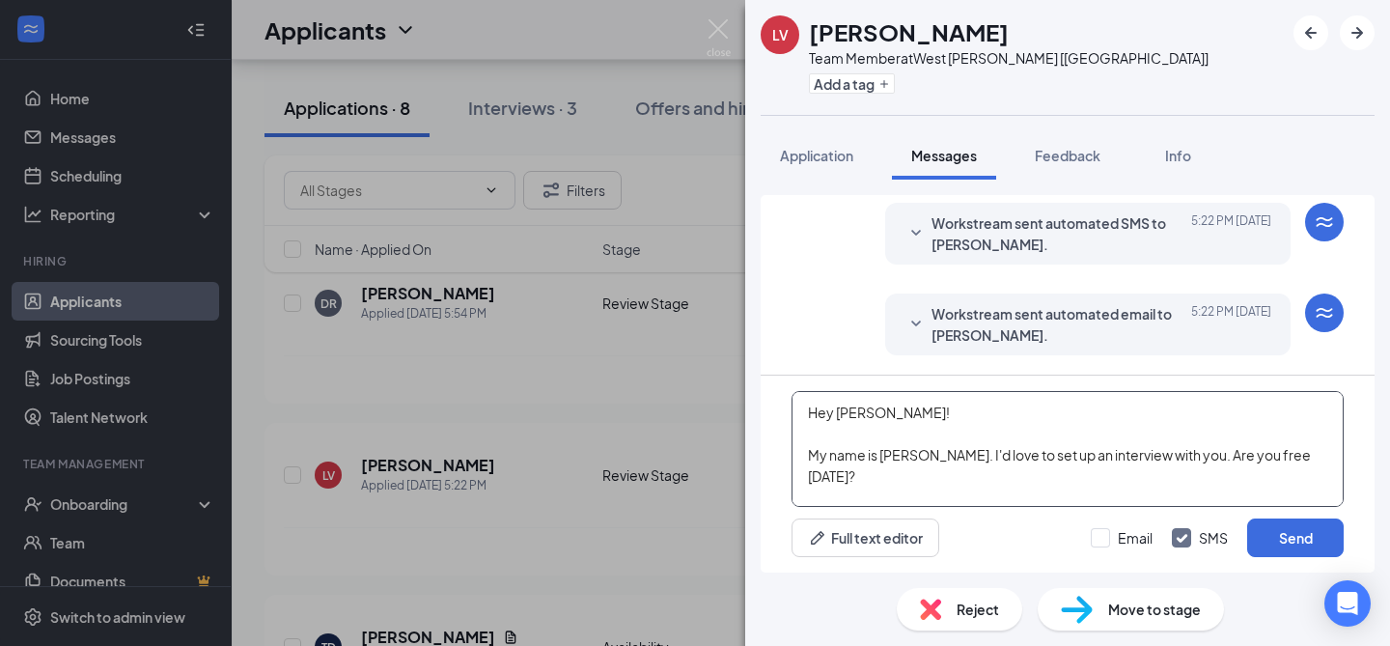
click at [860, 408] on textarea "Hey [PERSON_NAME]! My name is [PERSON_NAME]. I'd love to set up an interview wi…" at bounding box center [1067, 449] width 552 height 116
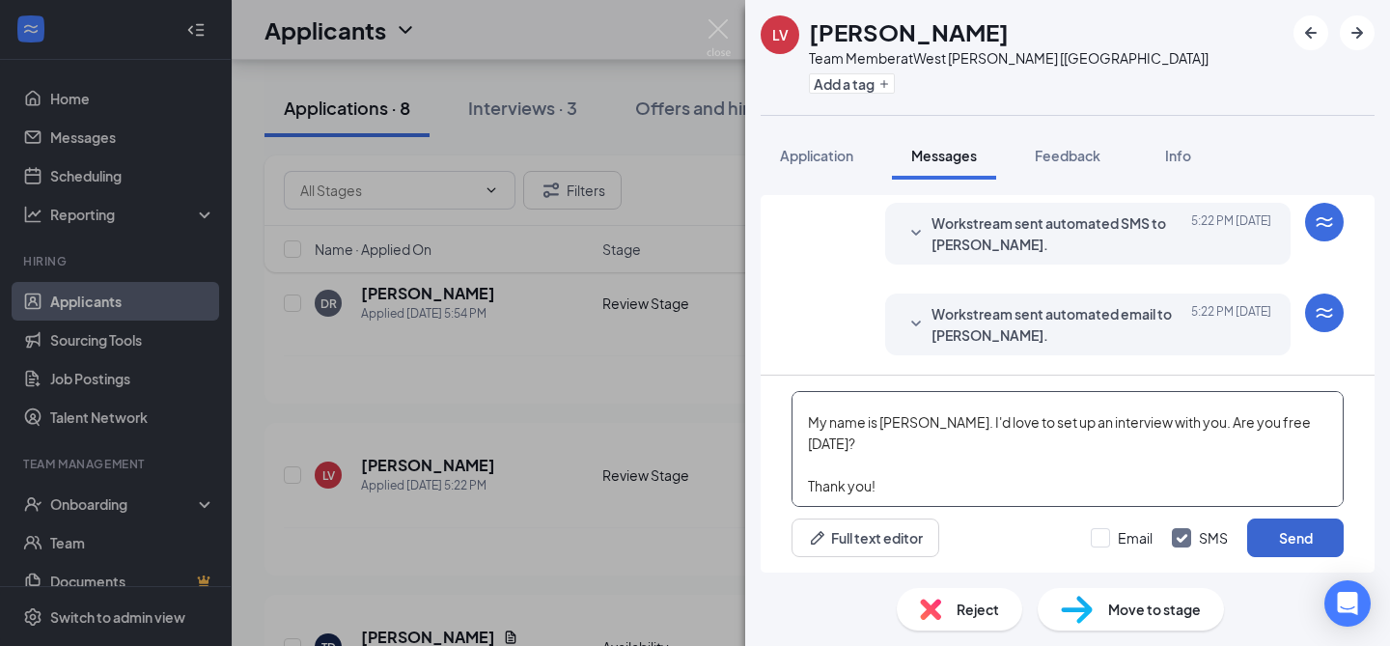
type textarea "Hey [PERSON_NAME]! My name is [PERSON_NAME]. I'd love to set up an interview wi…"
click at [1309, 536] on button "Send" at bounding box center [1295, 537] width 97 height 39
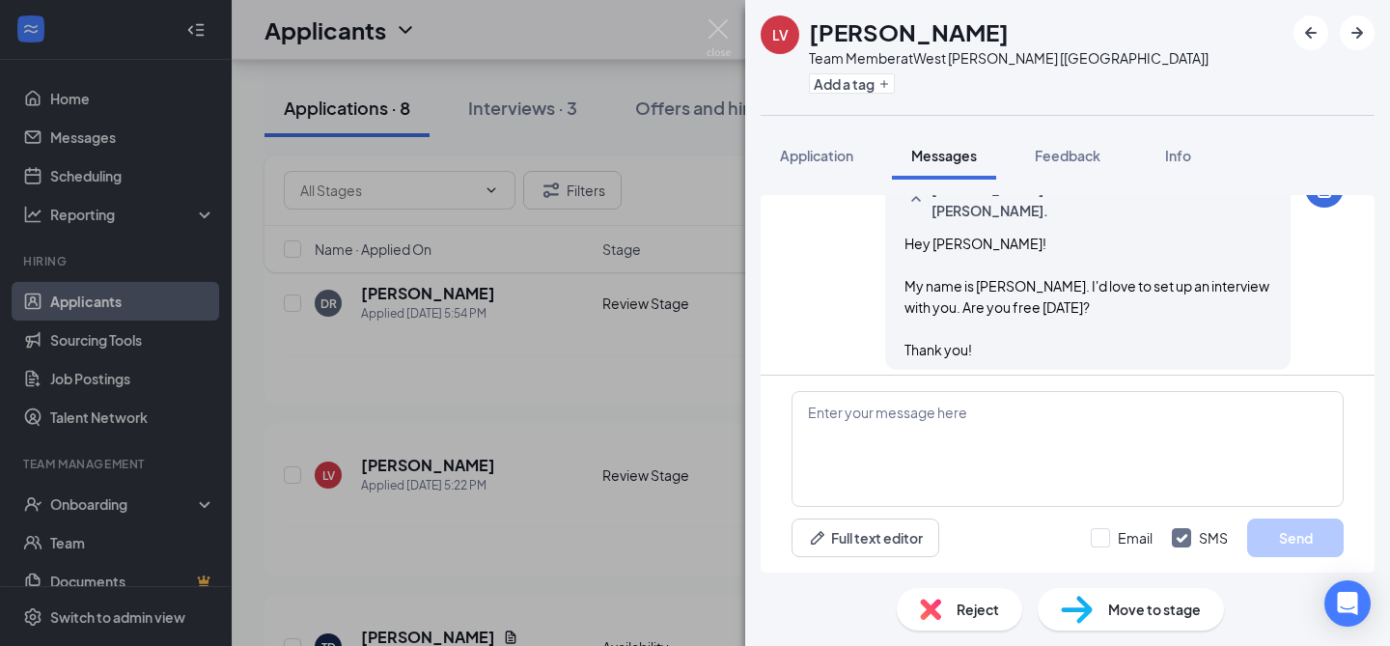
scroll to position [616, 0]
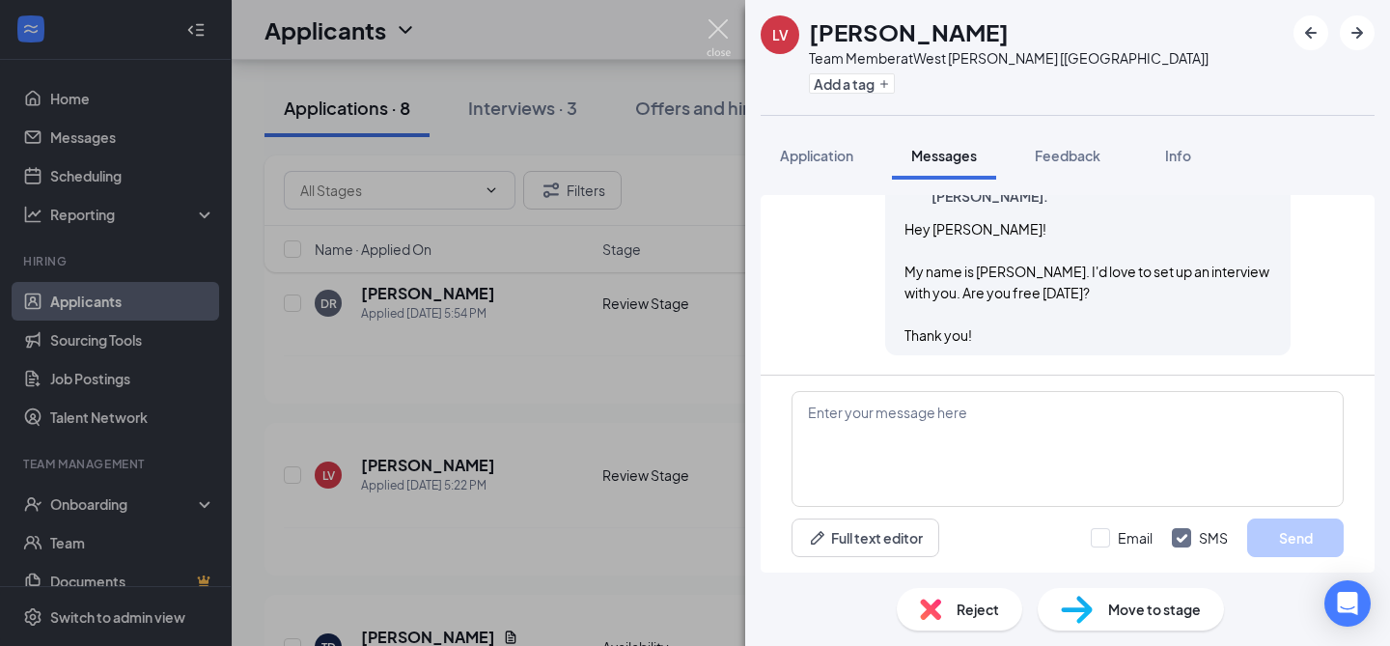
click at [722, 33] on img at bounding box center [718, 38] width 24 height 38
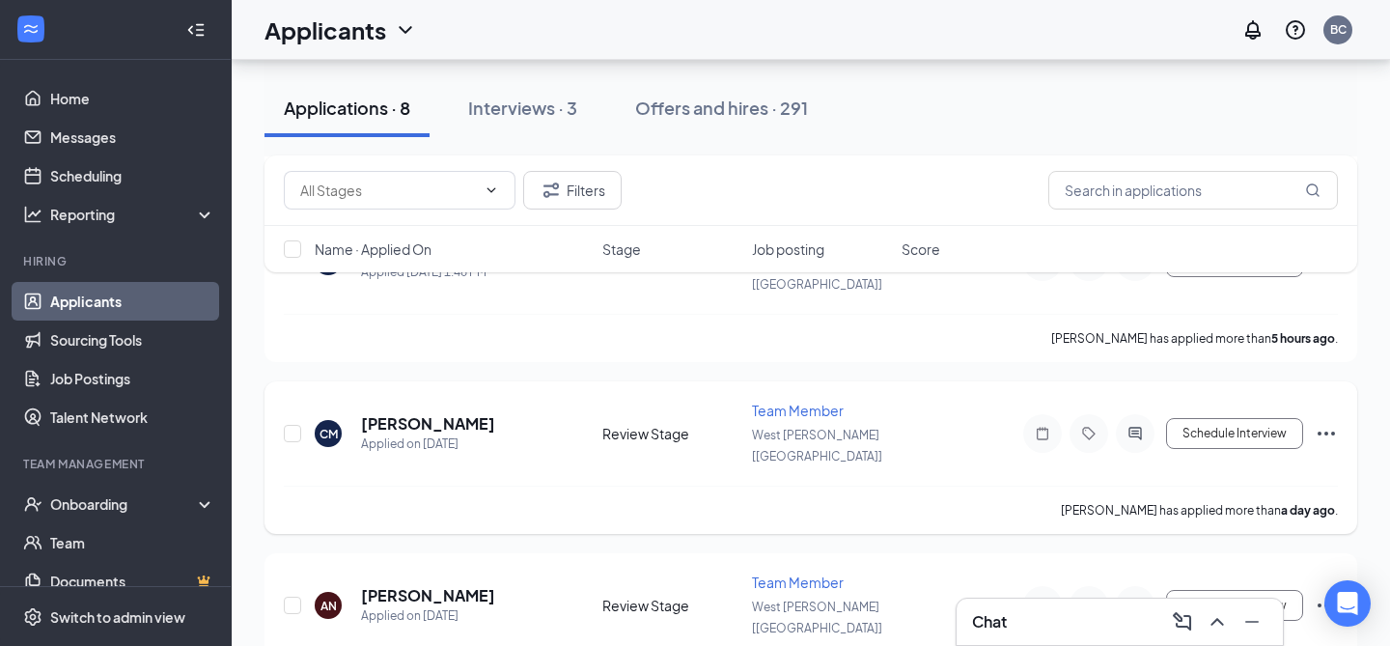
scroll to position [543, 0]
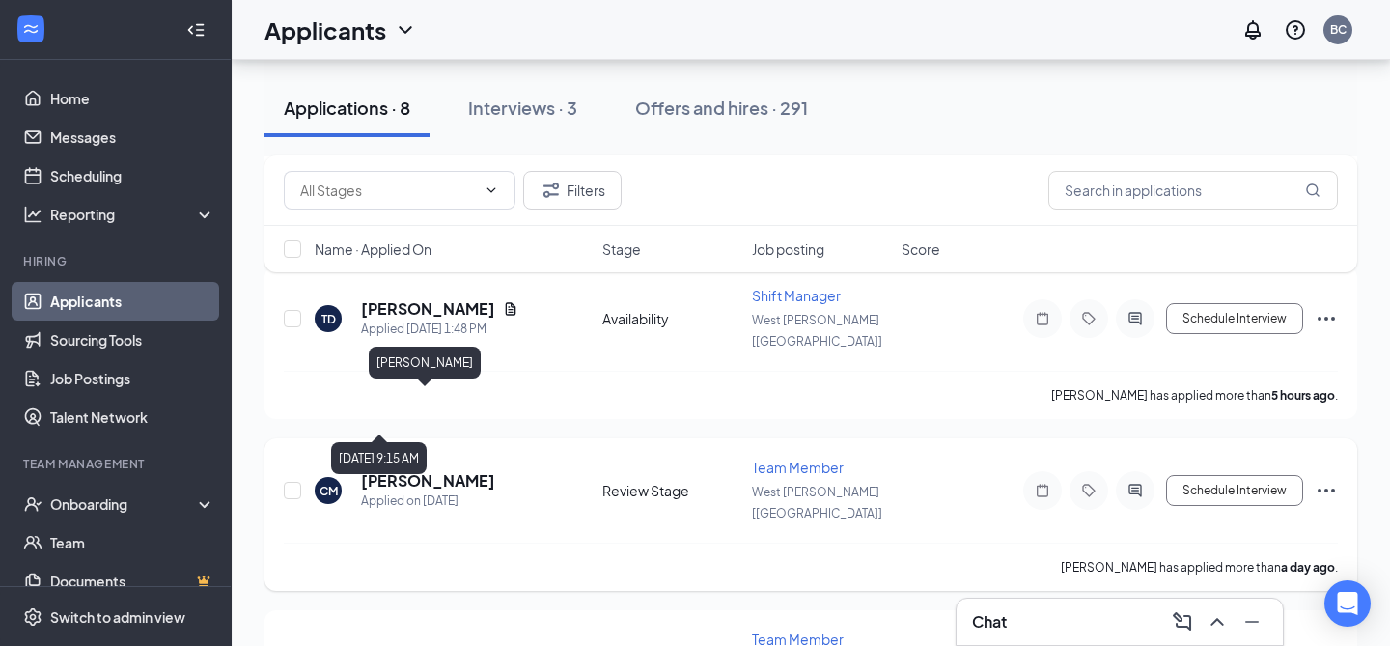
click at [410, 491] on div "Applied on [DATE]" at bounding box center [428, 500] width 134 height 19
click at [411, 470] on h5 "[PERSON_NAME]" at bounding box center [428, 480] width 134 height 21
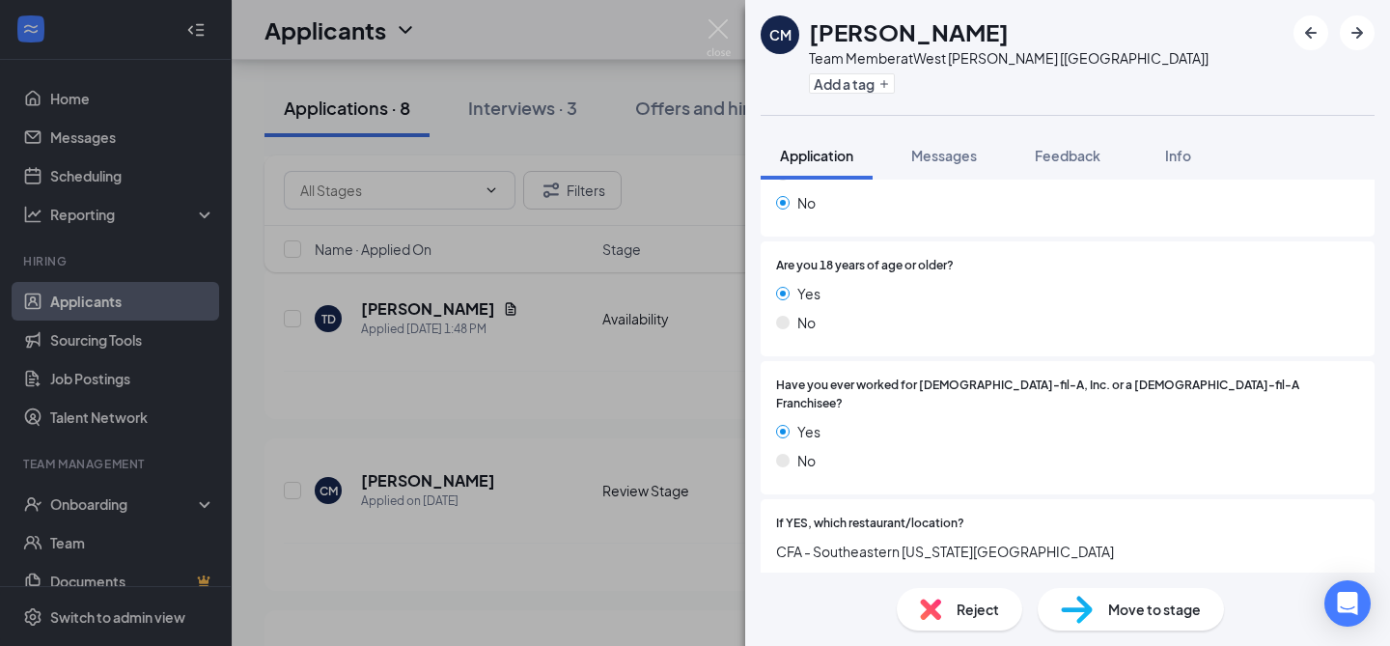
scroll to position [314, 0]
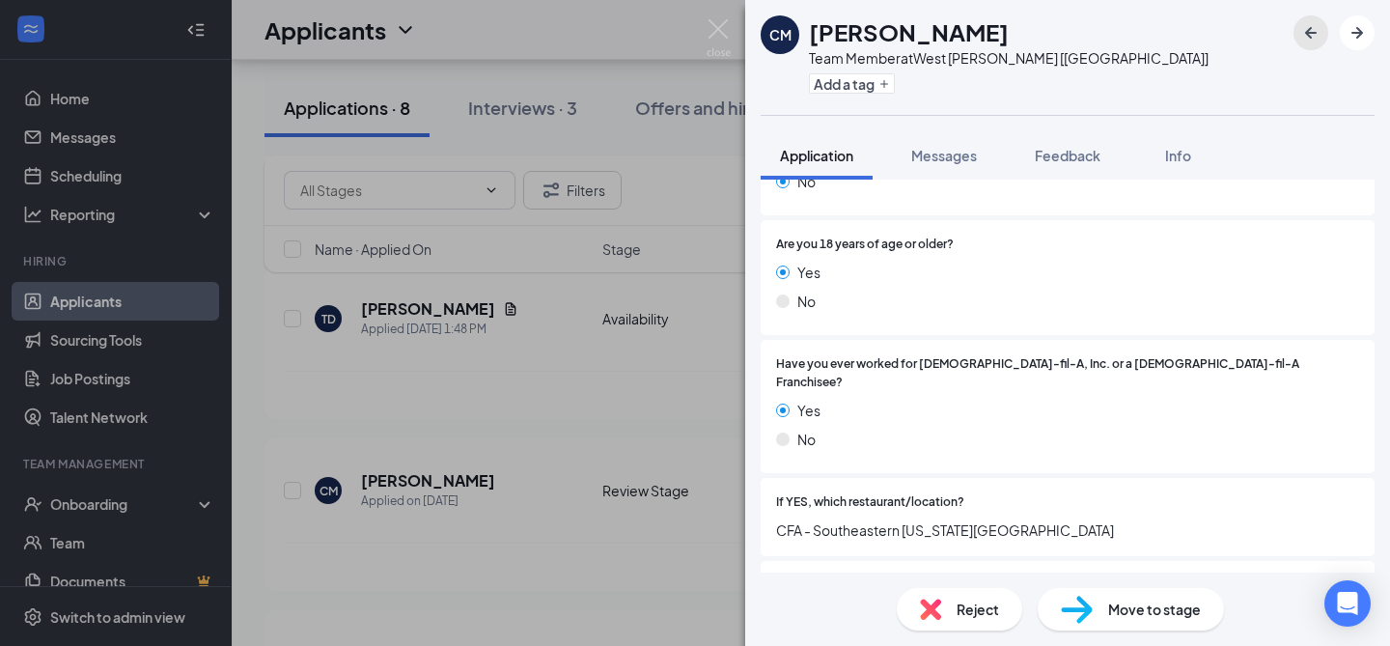
click at [1302, 27] on icon "ArrowLeftNew" at bounding box center [1310, 32] width 23 height 23
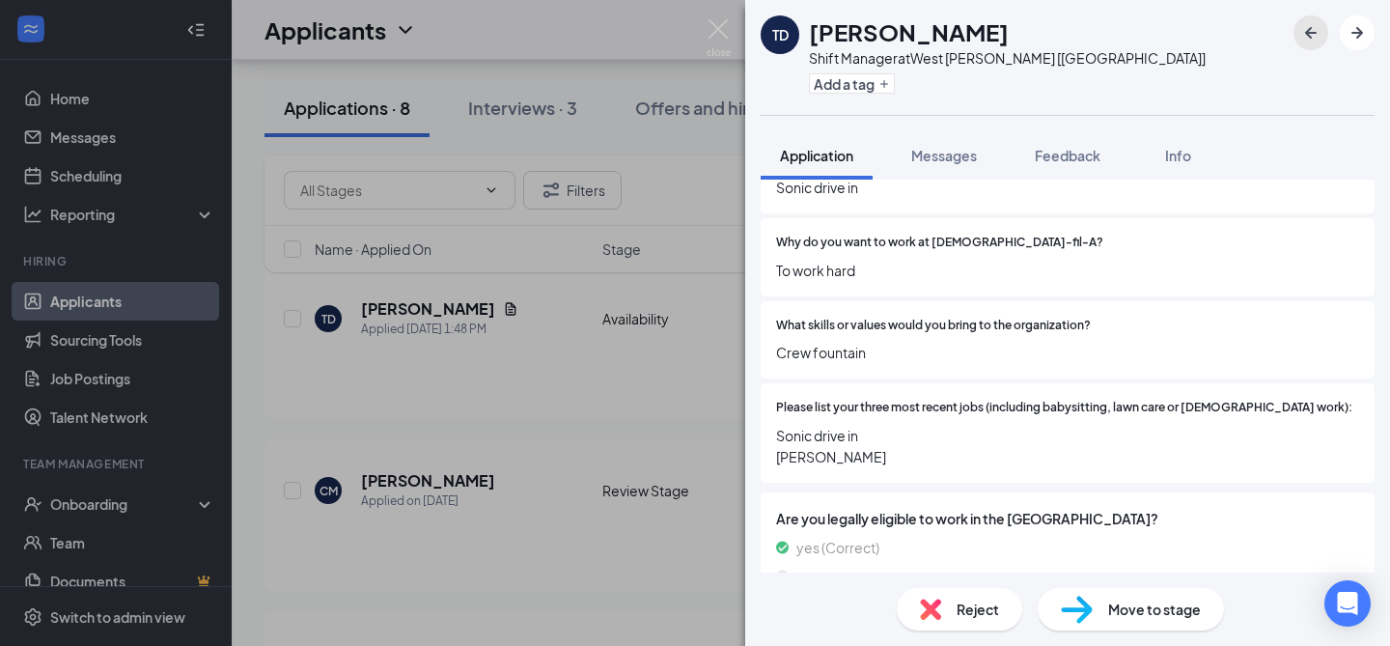
scroll to position [653, 0]
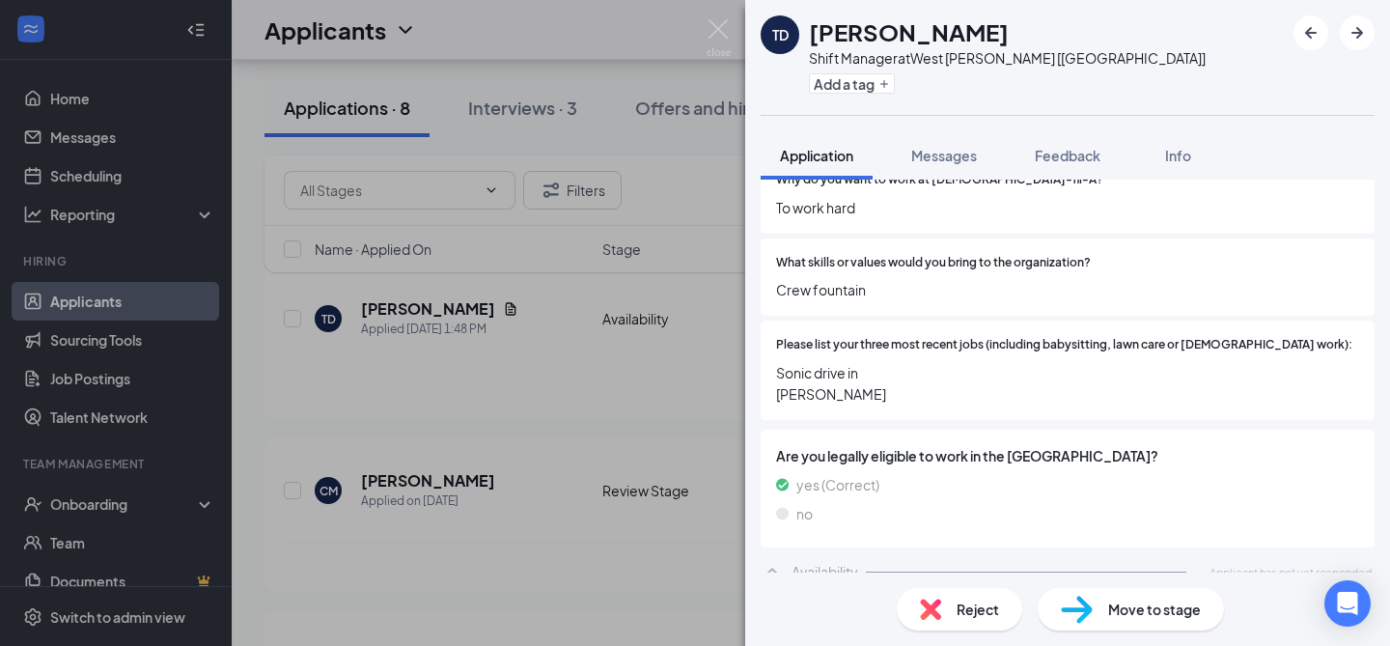
click at [969, 598] on span "Reject" at bounding box center [977, 608] width 42 height 21
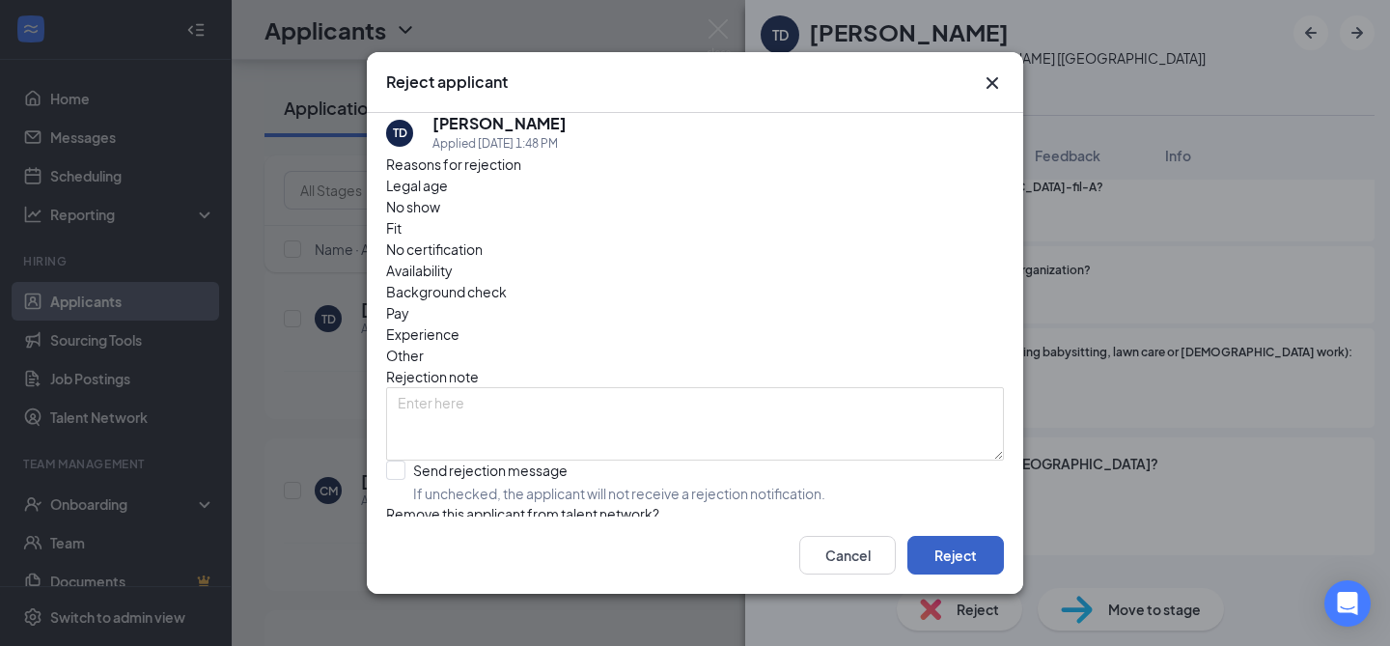
click at [952, 566] on button "Reject" at bounding box center [955, 555] width 97 height 39
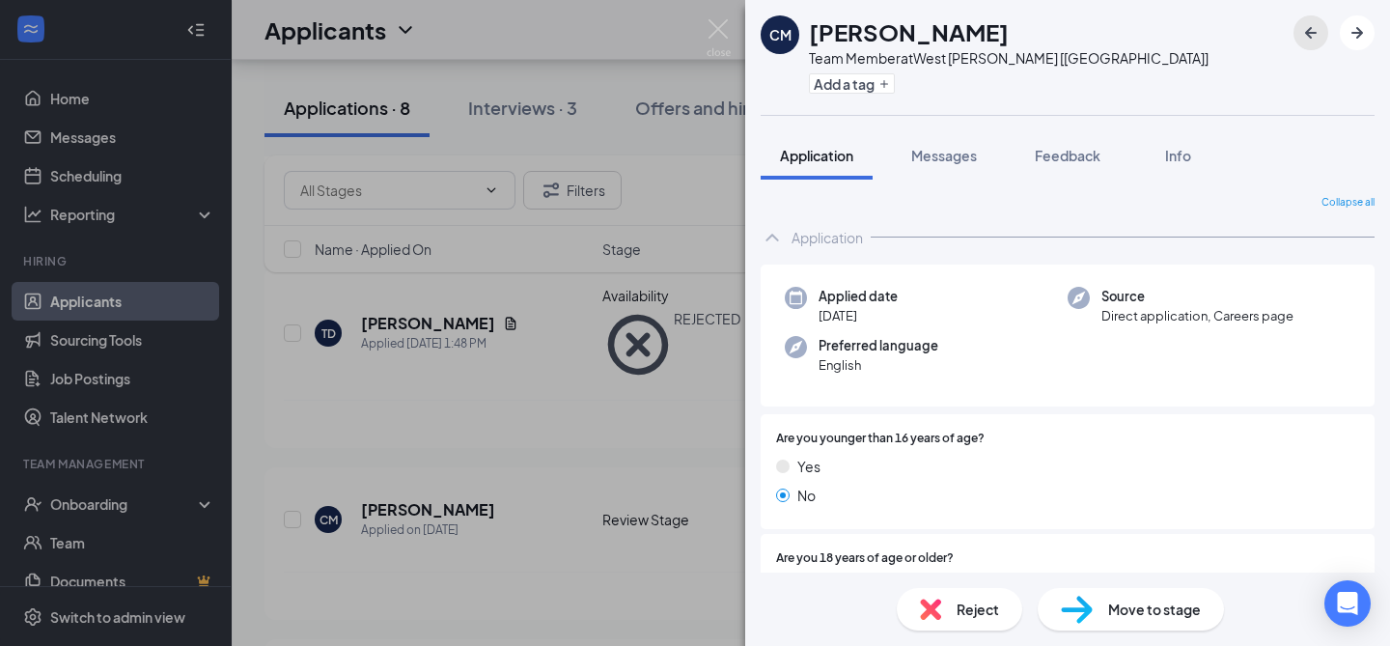
click at [1297, 38] on button "button" at bounding box center [1310, 32] width 35 height 35
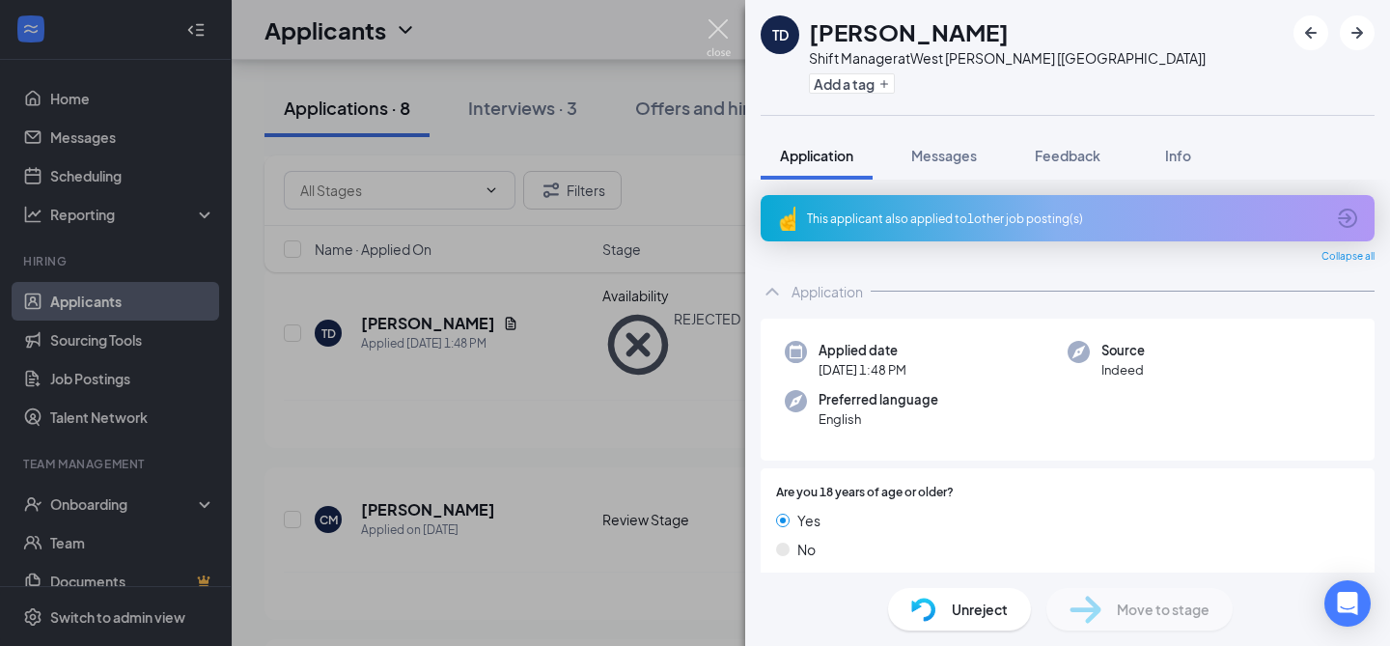
click at [716, 36] on img at bounding box center [718, 38] width 24 height 38
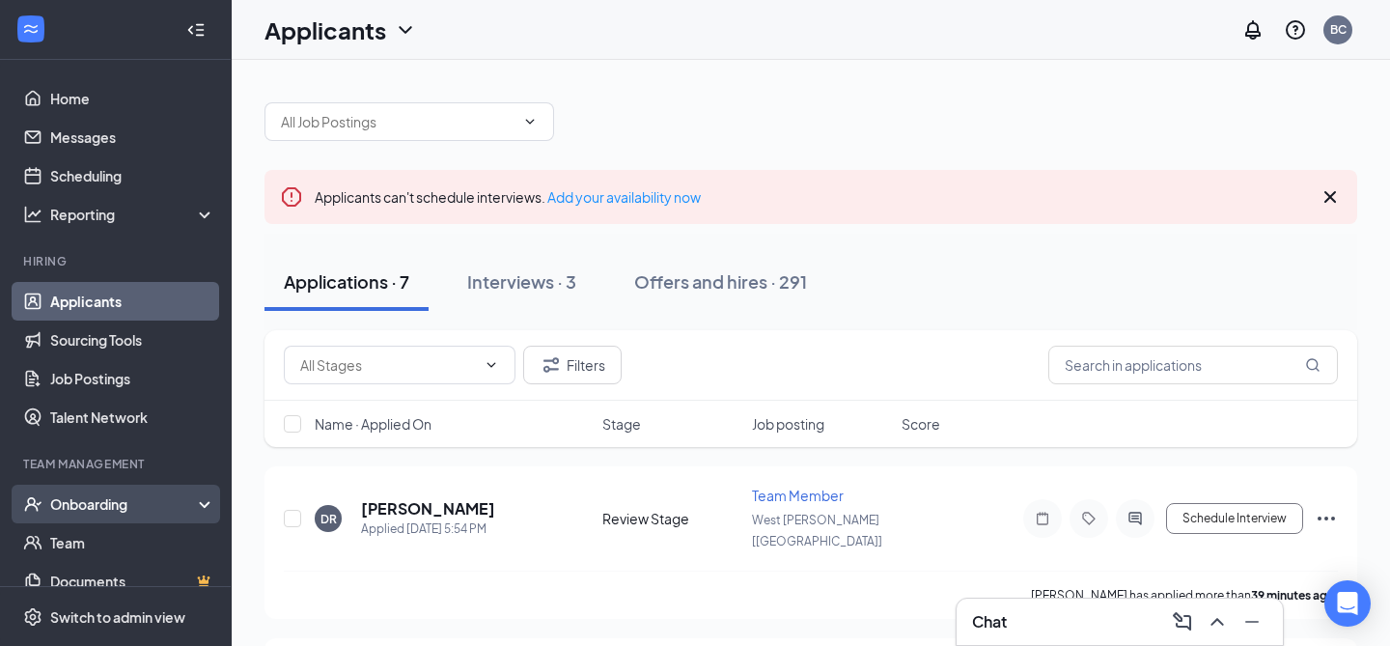
click at [103, 512] on div "Onboarding" at bounding box center [124, 503] width 149 height 19
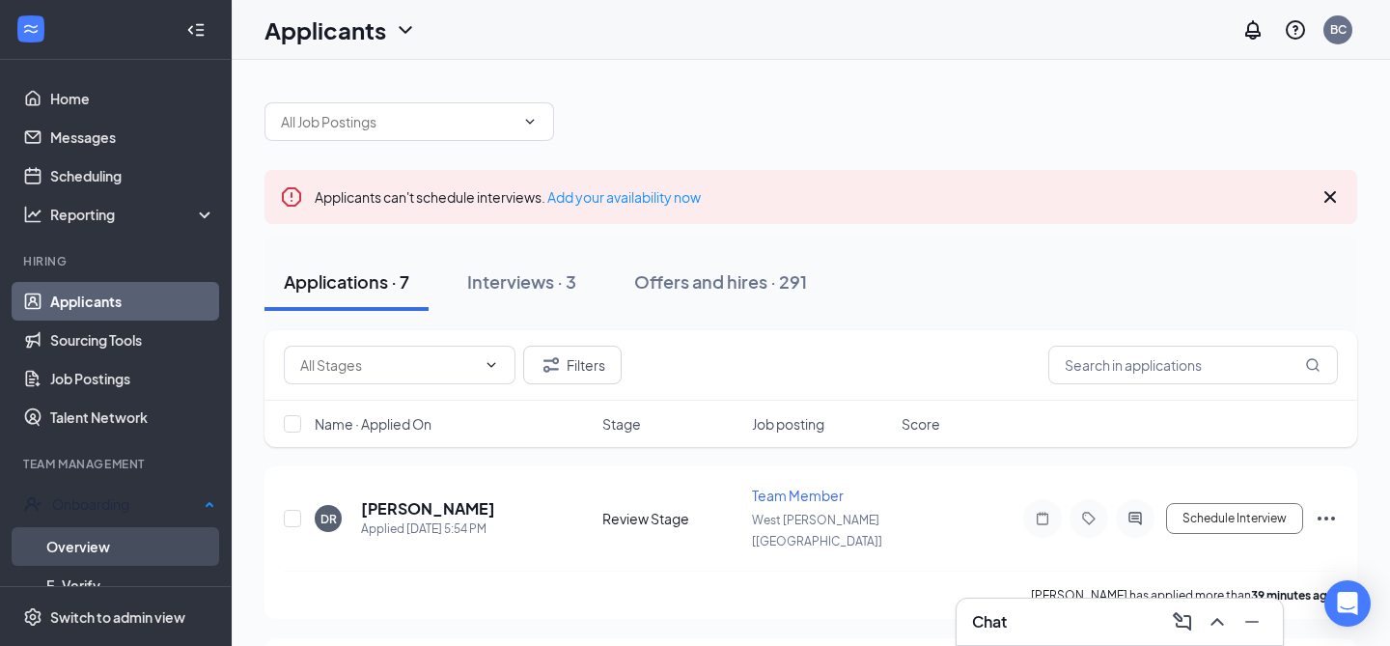
click at [124, 545] on link "Overview" at bounding box center [130, 546] width 169 height 39
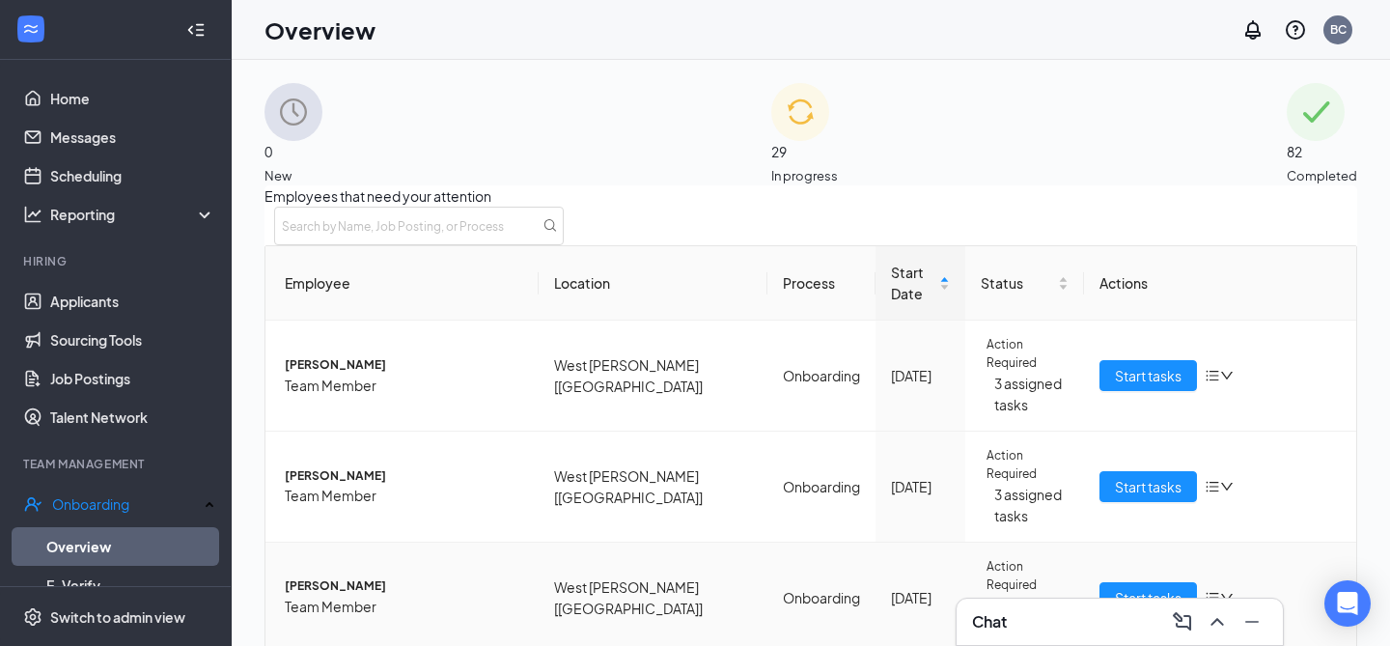
scroll to position [111, 0]
click at [1217, 621] on icon "ChevronUp" at bounding box center [1216, 621] width 23 height 23
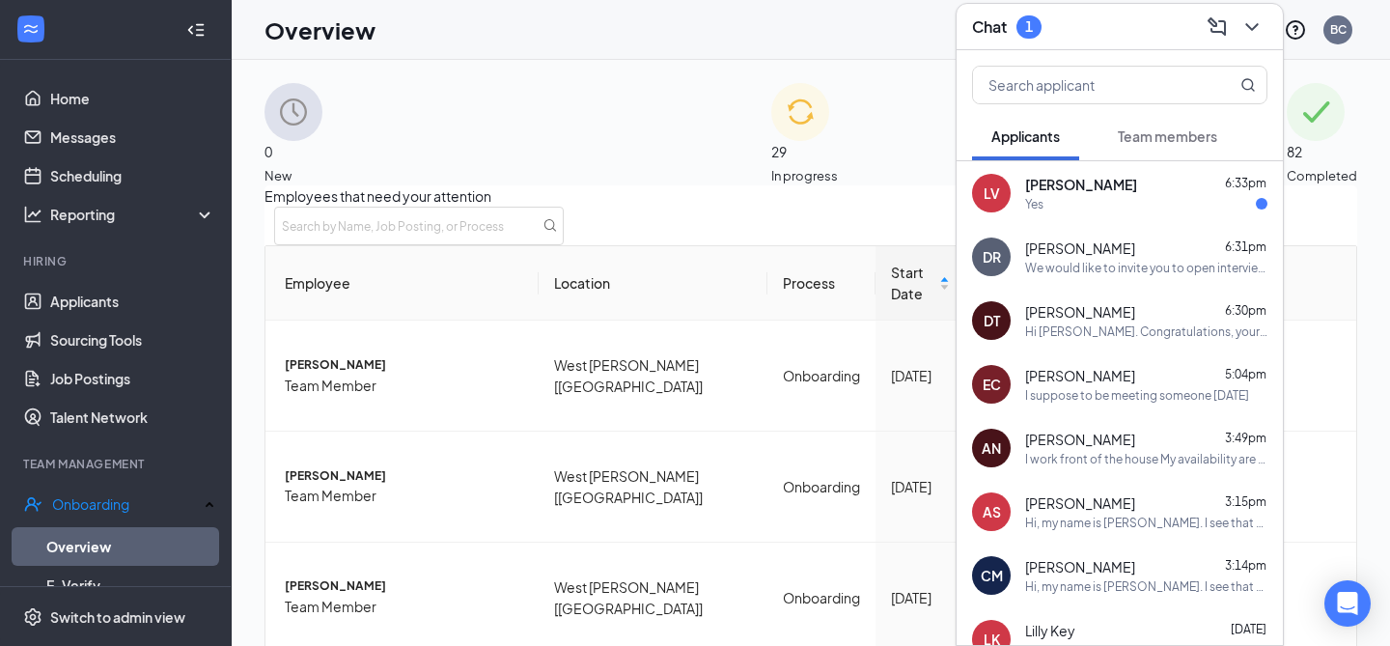
click at [1125, 201] on div "Yes" at bounding box center [1146, 204] width 242 height 16
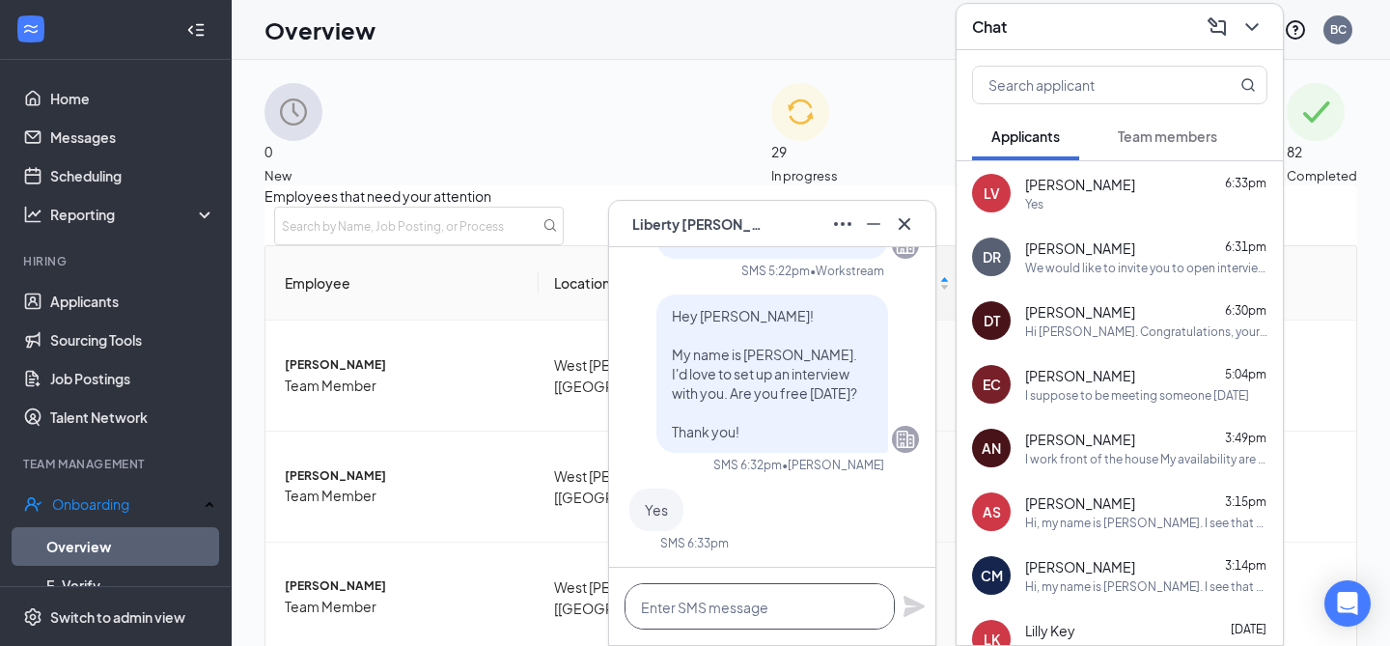
click at [740, 603] on textarea at bounding box center [759, 606] width 270 height 46
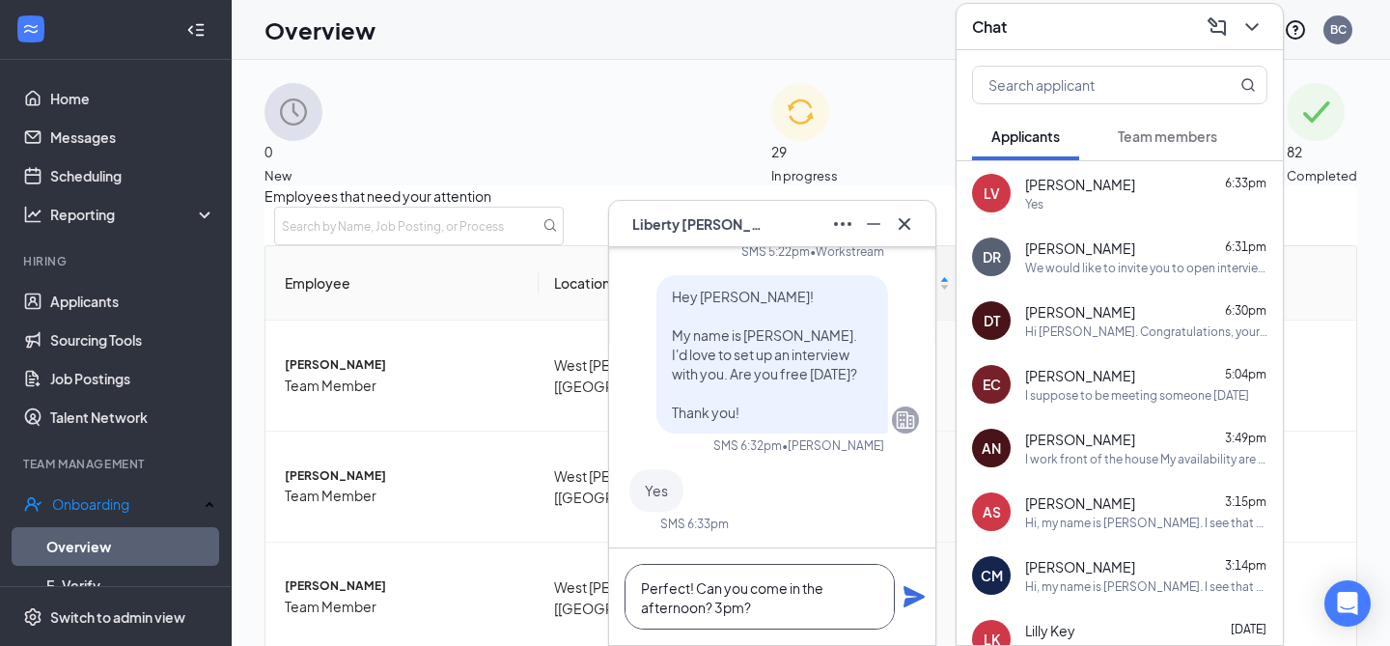
type textarea "Perfect! Can you come in the afternoon? 3pm?"
click at [912, 597] on icon "Plane" at bounding box center [913, 596] width 21 height 21
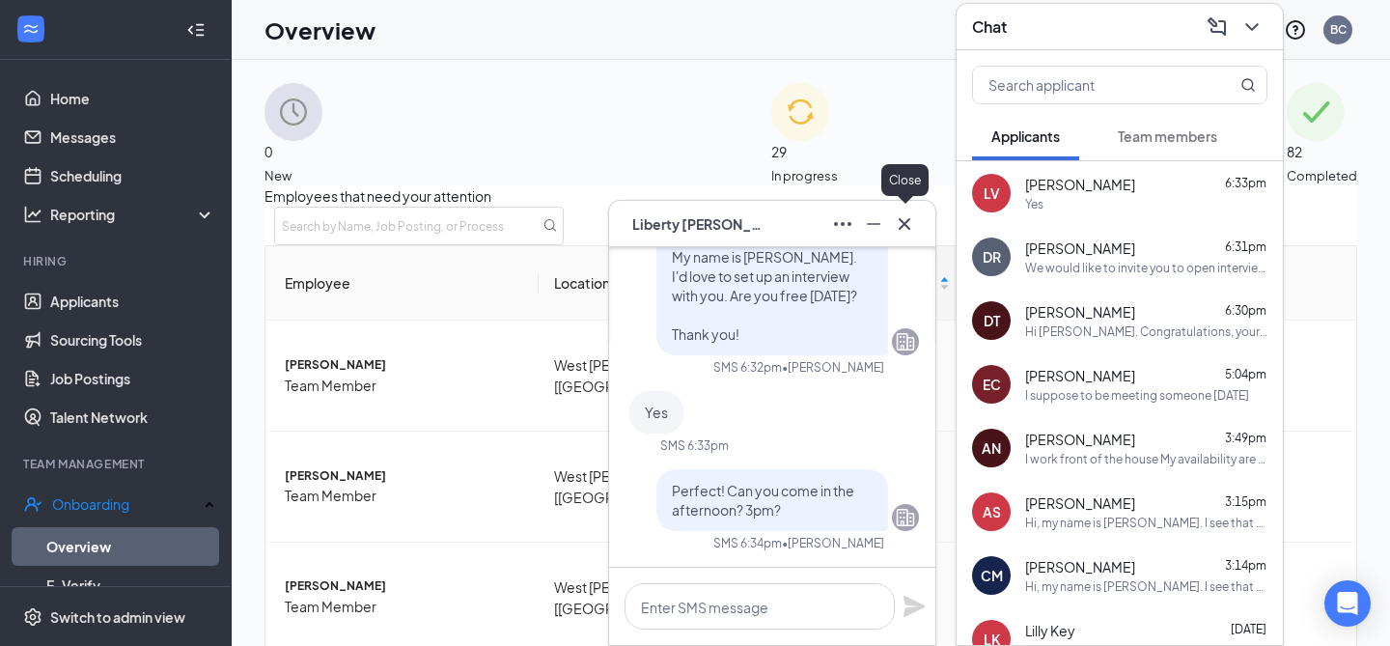
click at [901, 227] on icon "Cross" at bounding box center [904, 223] width 23 height 23
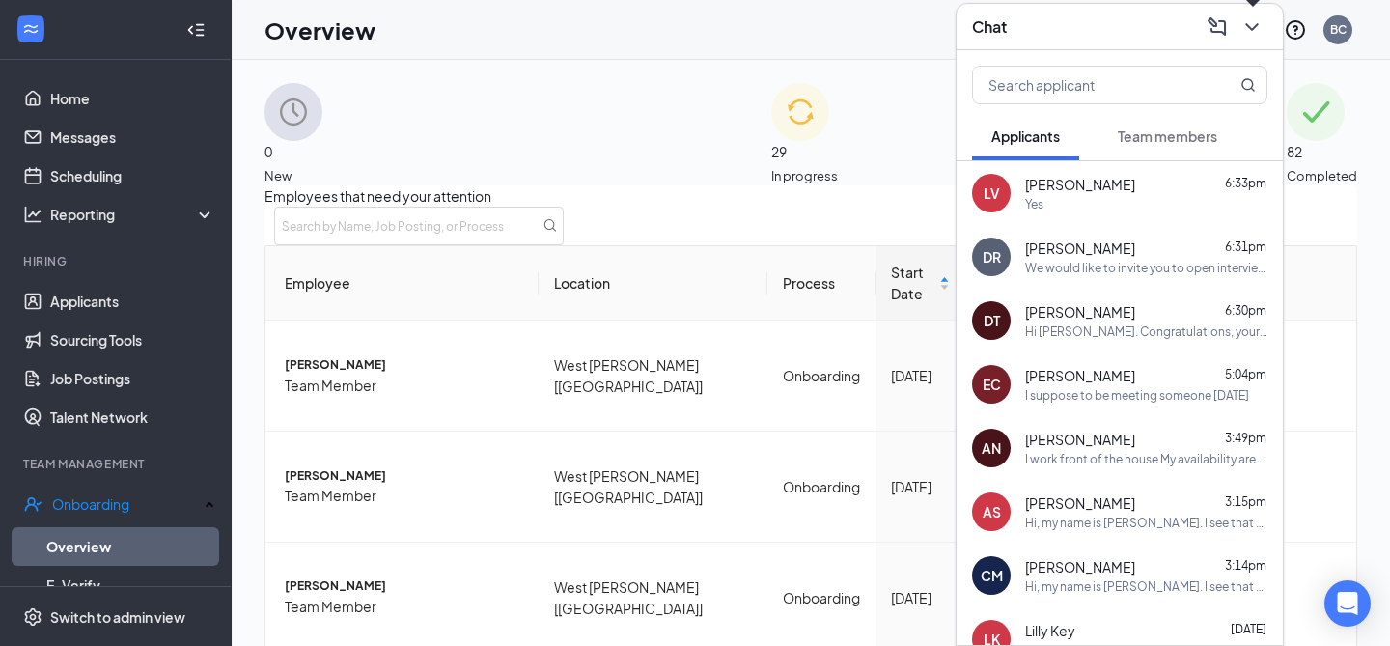
click at [1258, 24] on icon "ChevronDown" at bounding box center [1251, 26] width 23 height 23
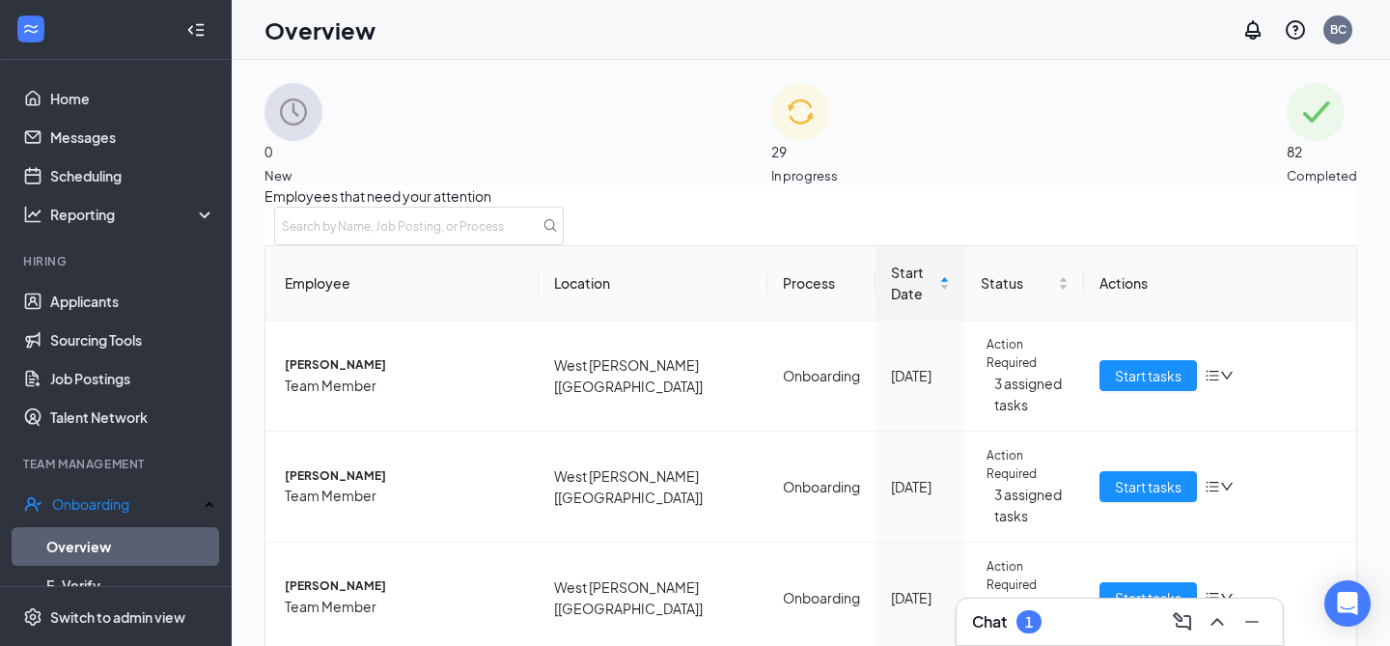
click at [1209, 620] on icon "ChevronUp" at bounding box center [1216, 621] width 23 height 23
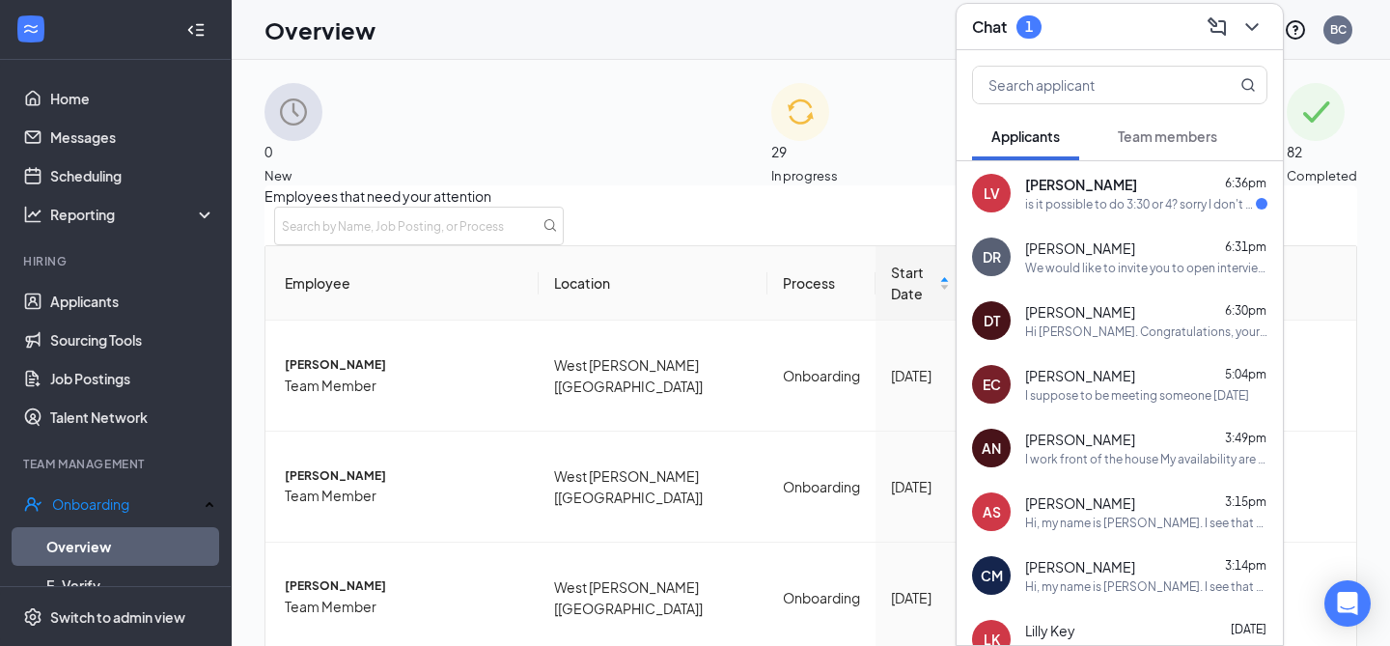
click at [1134, 197] on div "is it possible to do 3:30 or 4? sorry I don't get home from school" at bounding box center [1140, 204] width 231 height 16
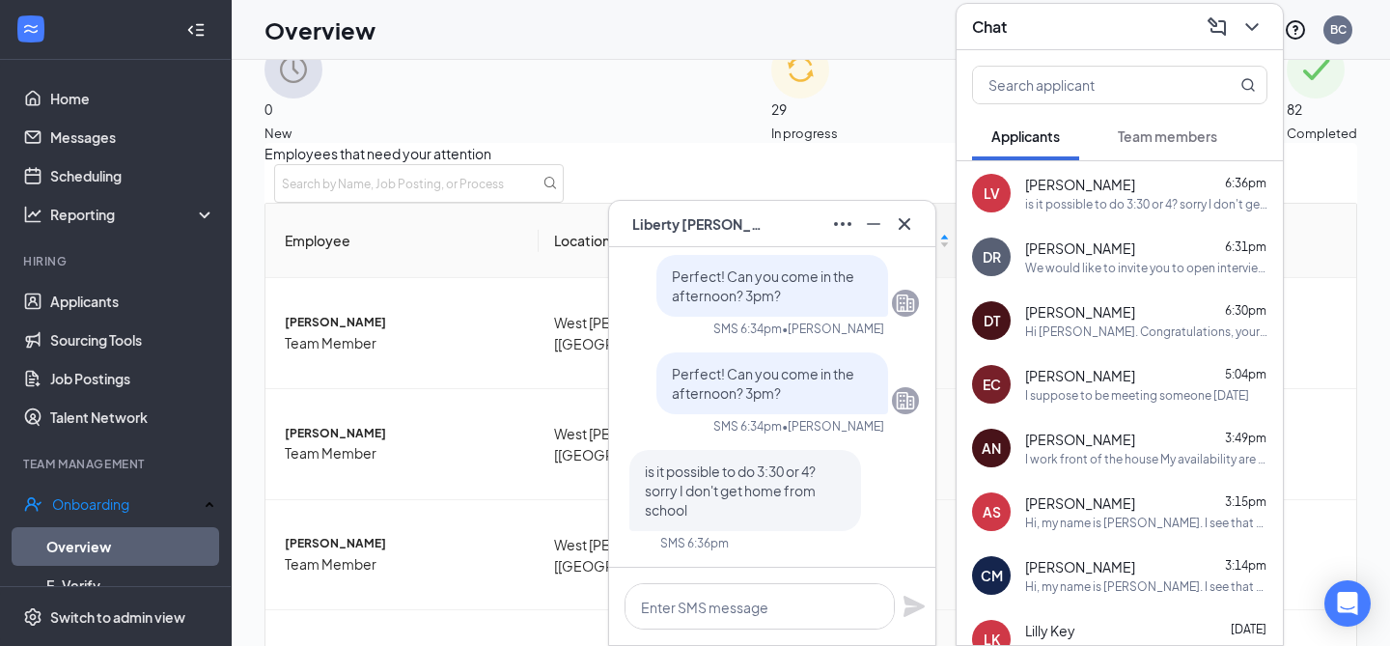
scroll to position [60, 0]
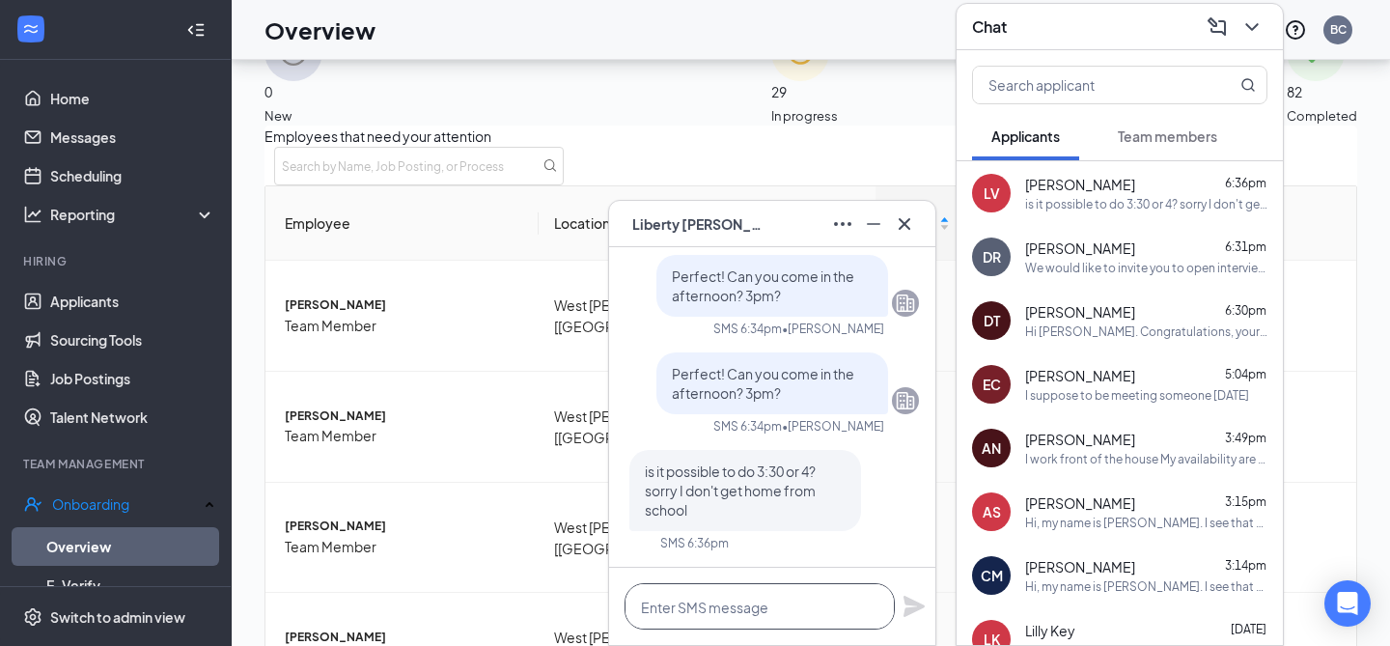
click at [783, 604] on textarea at bounding box center [759, 606] width 270 height 46
type textarea "C"
click at [897, 616] on div at bounding box center [772, 605] width 326 height 77
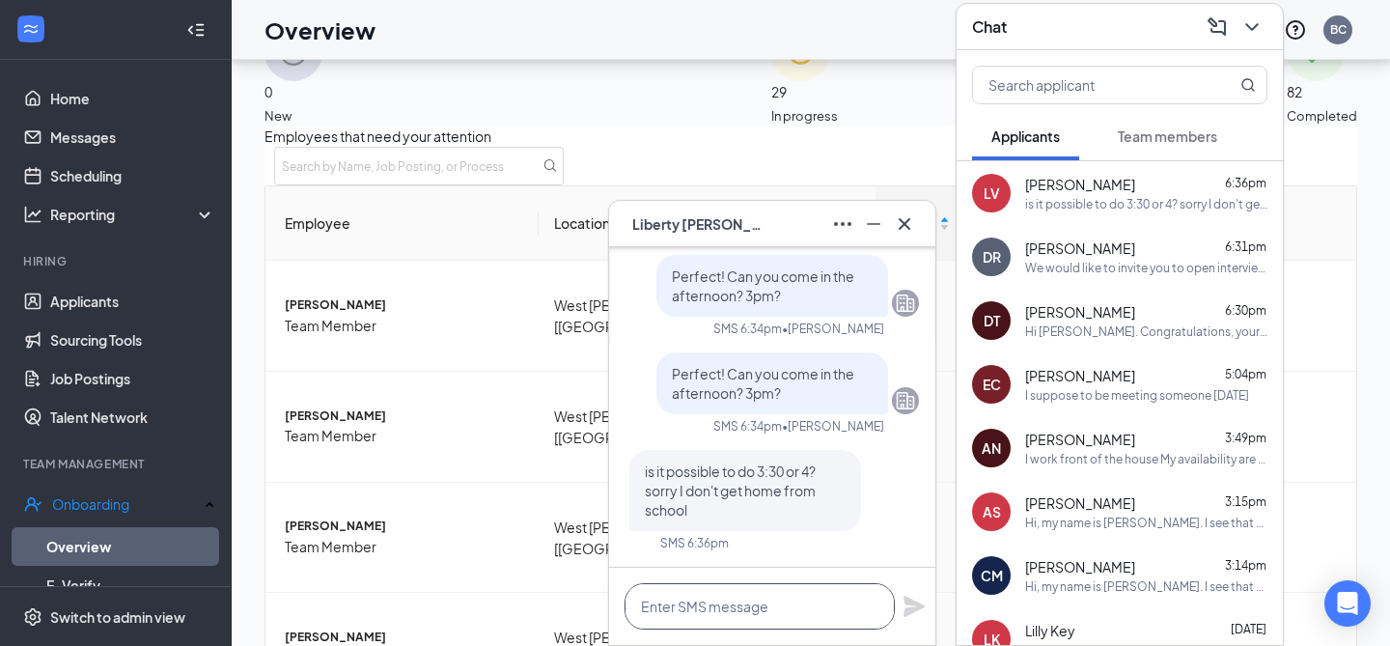
click at [744, 594] on textarea at bounding box center [759, 606] width 270 height 46
type textarea "Could you do 5:30pm by chance?"
click at [913, 610] on icon "Plane" at bounding box center [913, 605] width 21 height 21
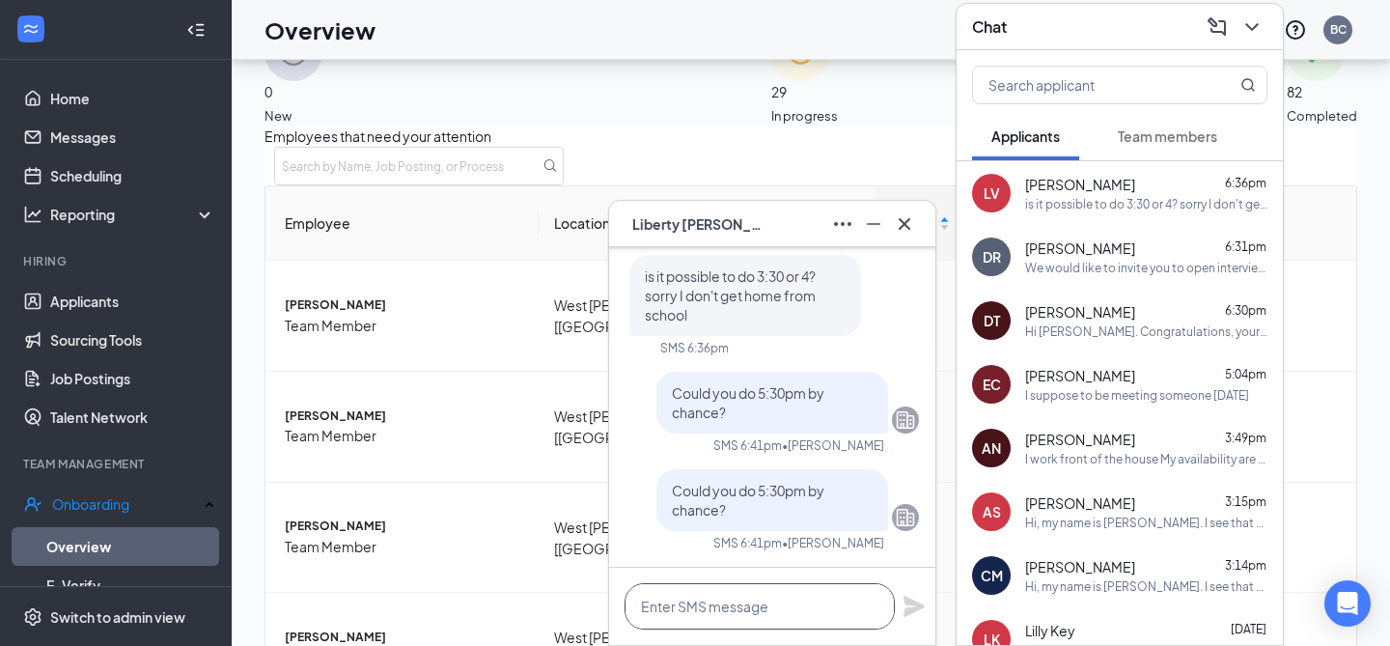
click at [775, 619] on textarea at bounding box center [759, 606] width 270 height 46
type textarea "Sorry 6:30PM?"
click at [908, 599] on icon "Plane" at bounding box center [913, 605] width 21 height 21
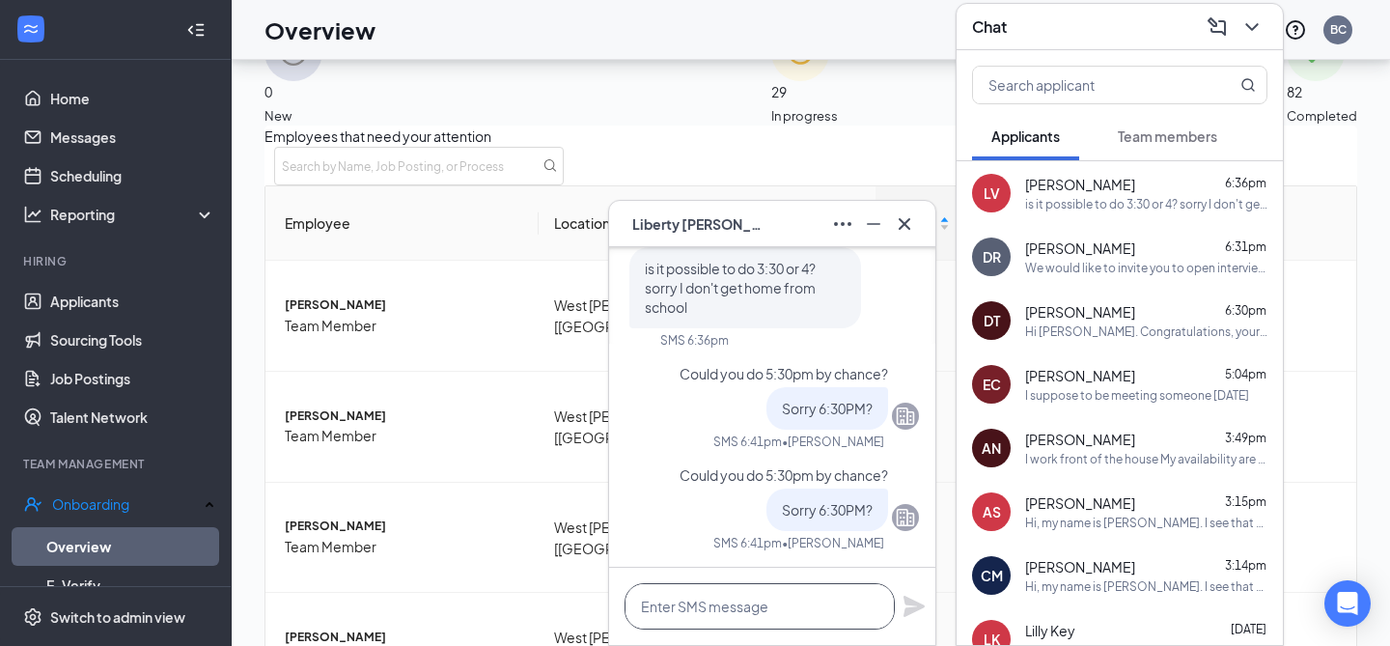
click at [798, 591] on textarea at bounding box center [759, 606] width 270 height 46
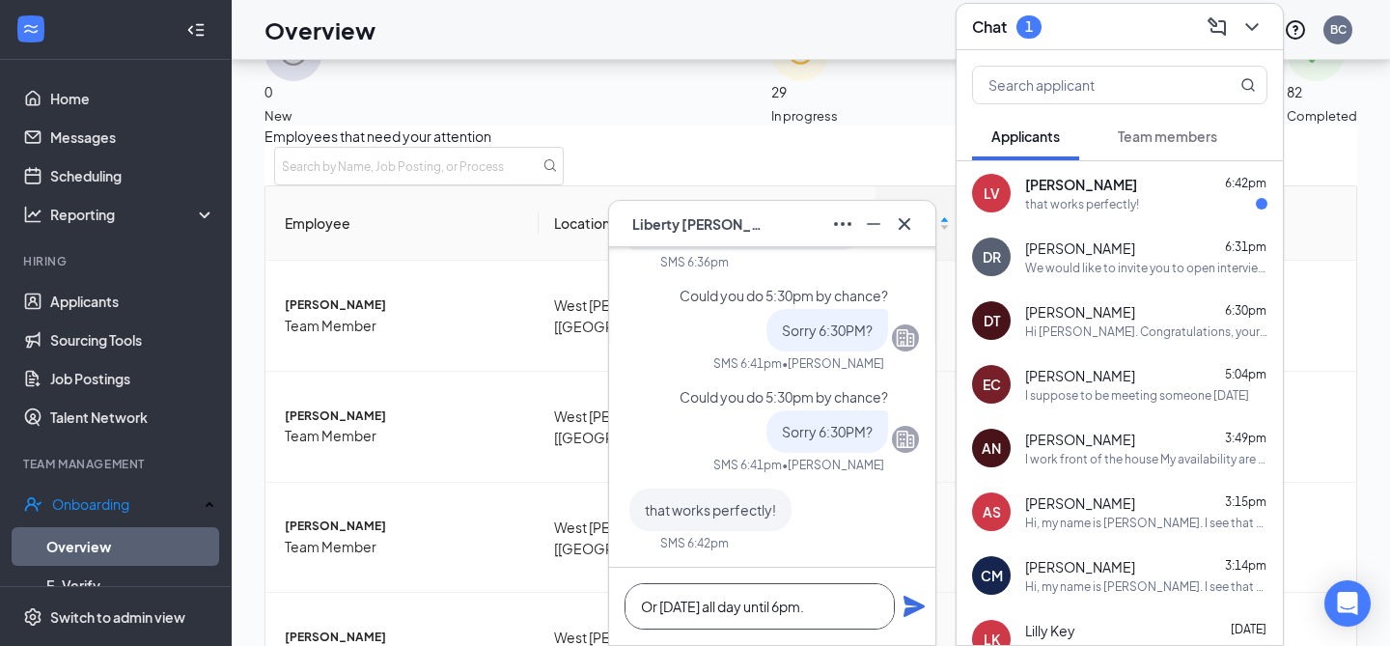
scroll to position [0, 0]
drag, startPoint x: 841, startPoint y: 615, endPoint x: 542, endPoint y: 565, distance: 302.4
click at [542, 565] on div "LV Liberty [PERSON_NAME] Liberty [PERSON_NAME] Applicant Team Member • West [PE…" at bounding box center [811, 336] width 1158 height 673
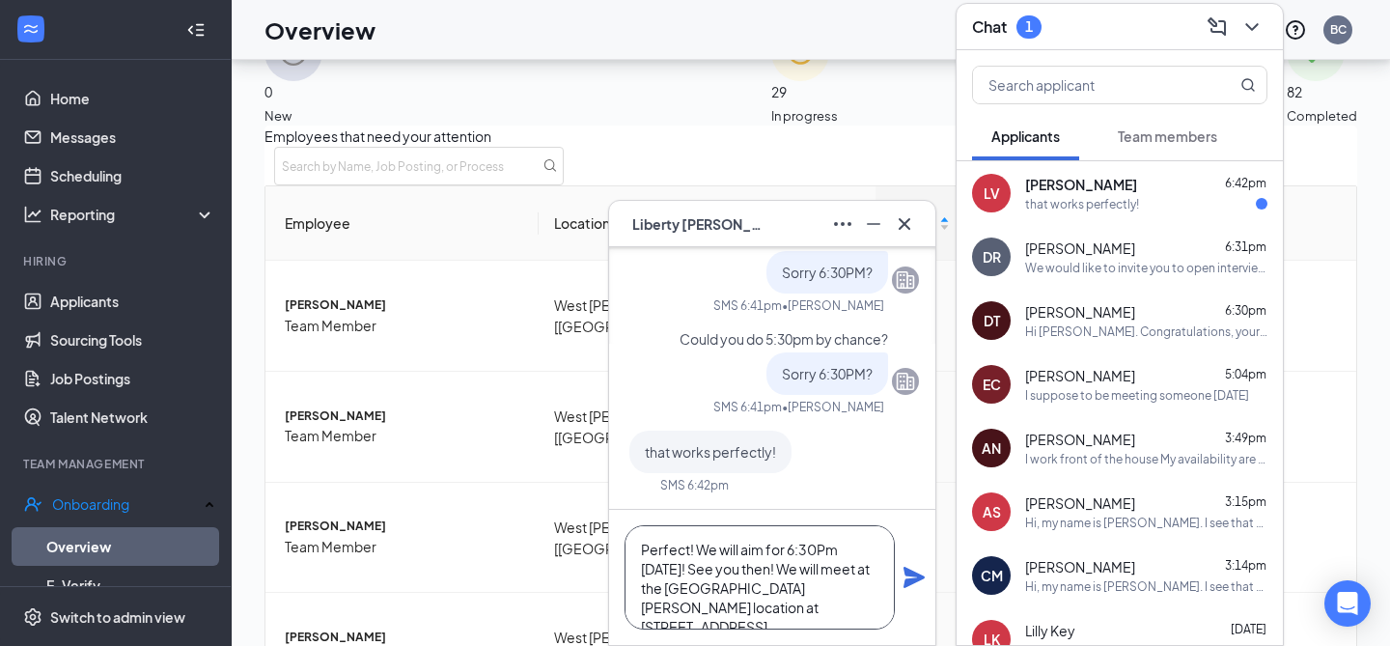
scroll to position [19, 0]
type textarea "Perfect! We will aim for 6:30Pm [DATE]! See you then! We will meet at the [GEOG…"
click at [913, 574] on icon "Plane" at bounding box center [913, 577] width 21 height 21
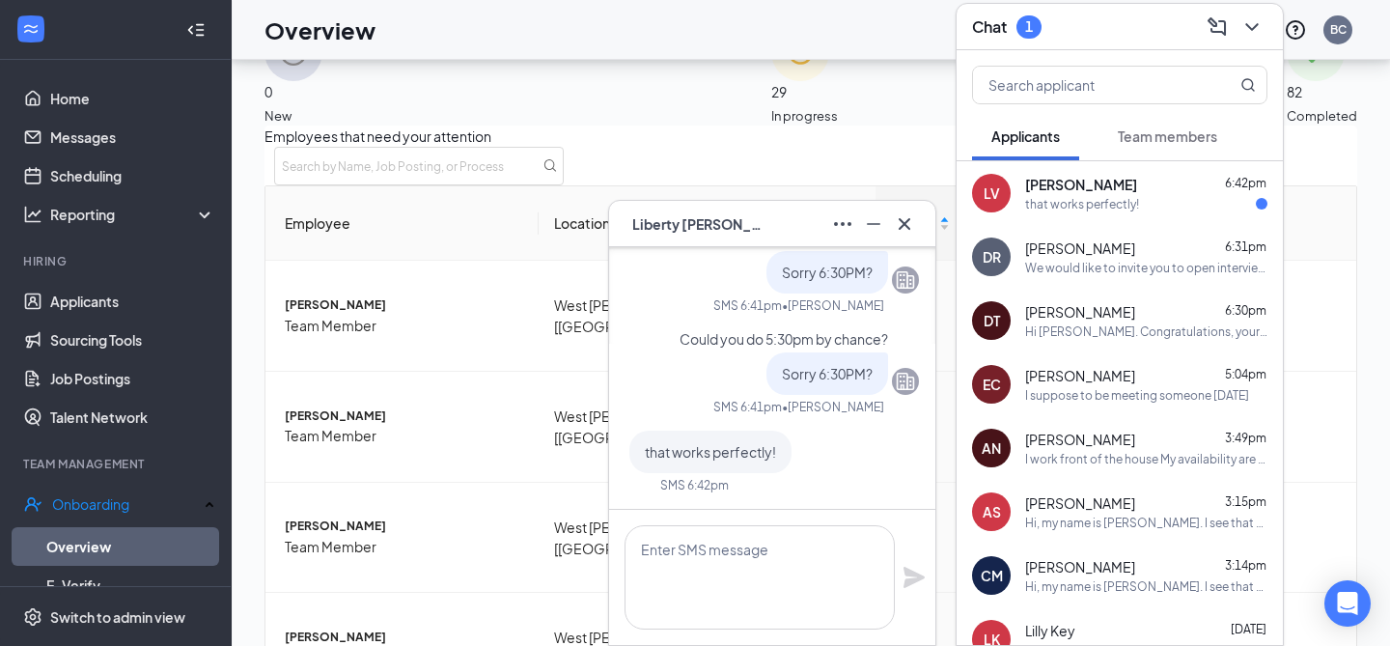
scroll to position [0, 0]
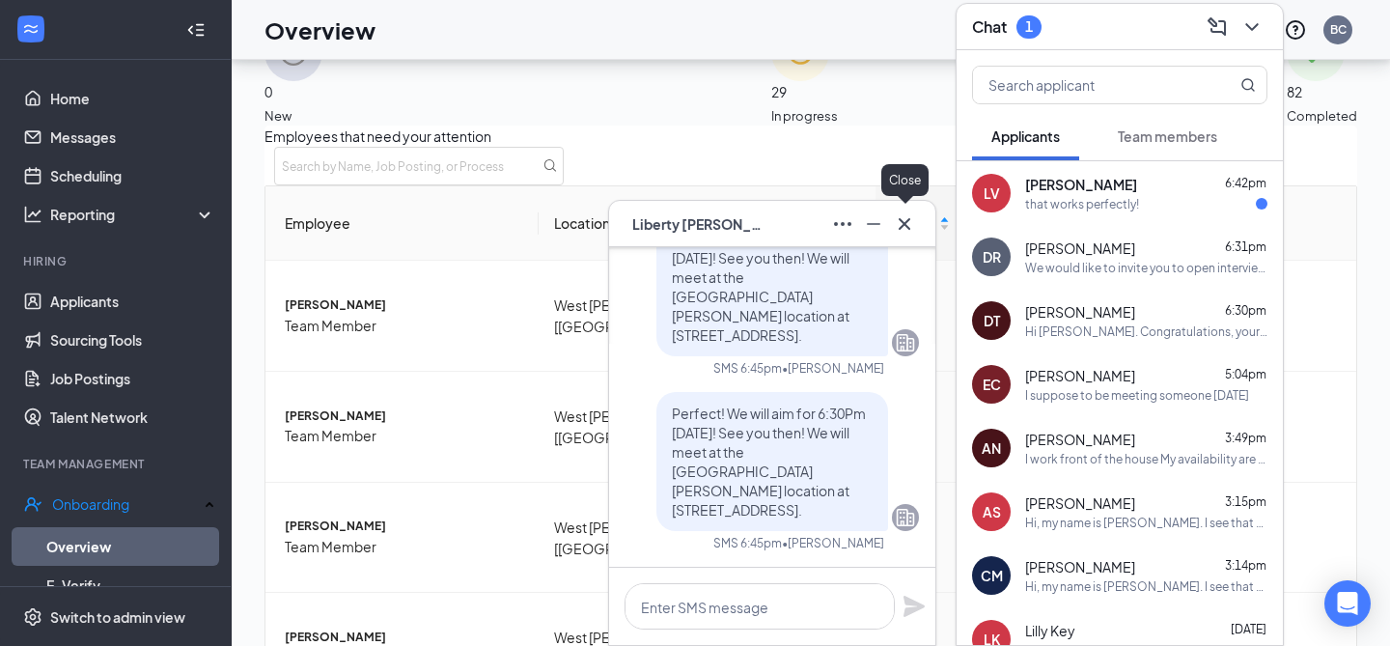
click at [907, 231] on icon "Cross" at bounding box center [904, 223] width 23 height 23
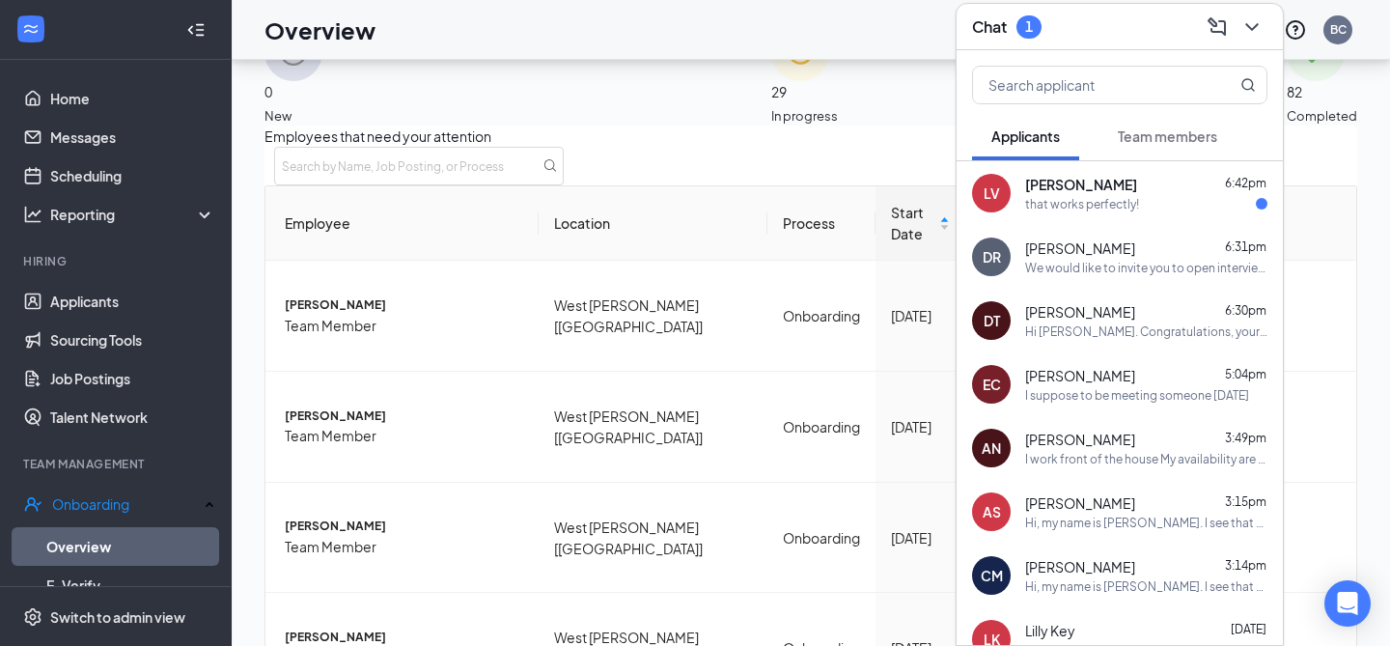
click at [1139, 207] on div "that works perfectly!" at bounding box center [1146, 204] width 242 height 16
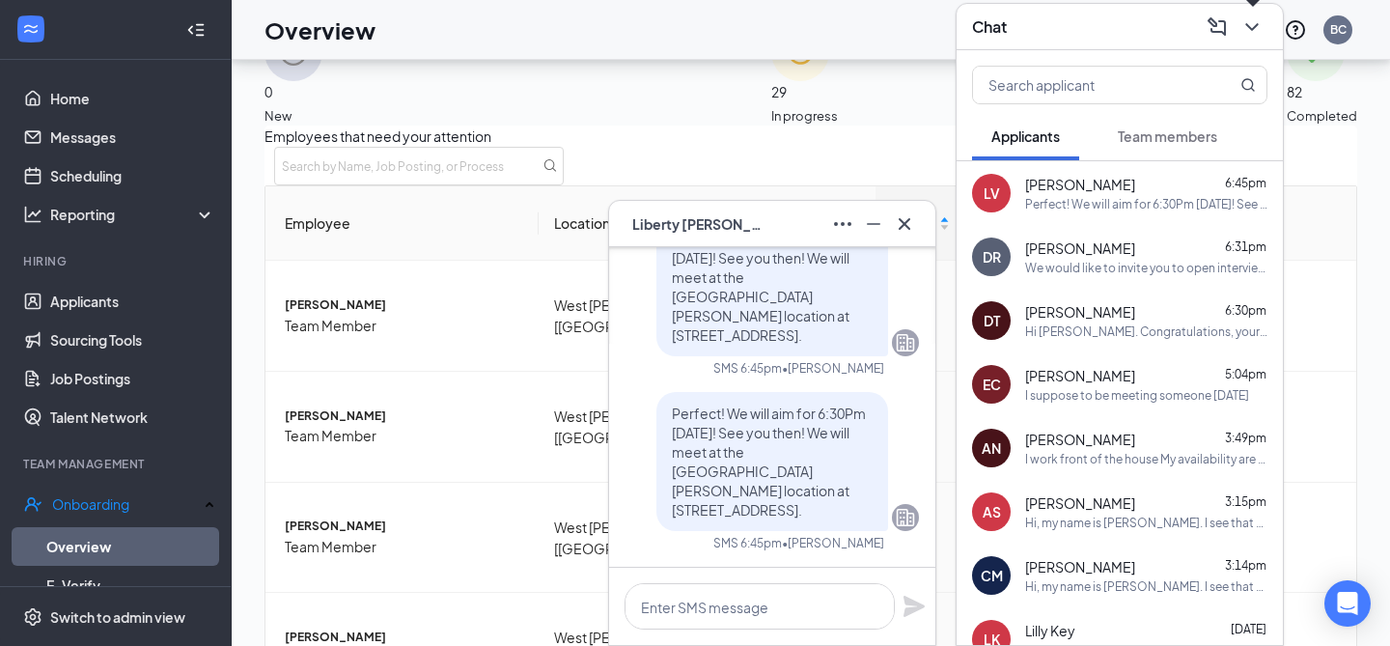
click at [1254, 31] on icon "ChevronDown" at bounding box center [1251, 26] width 23 height 23
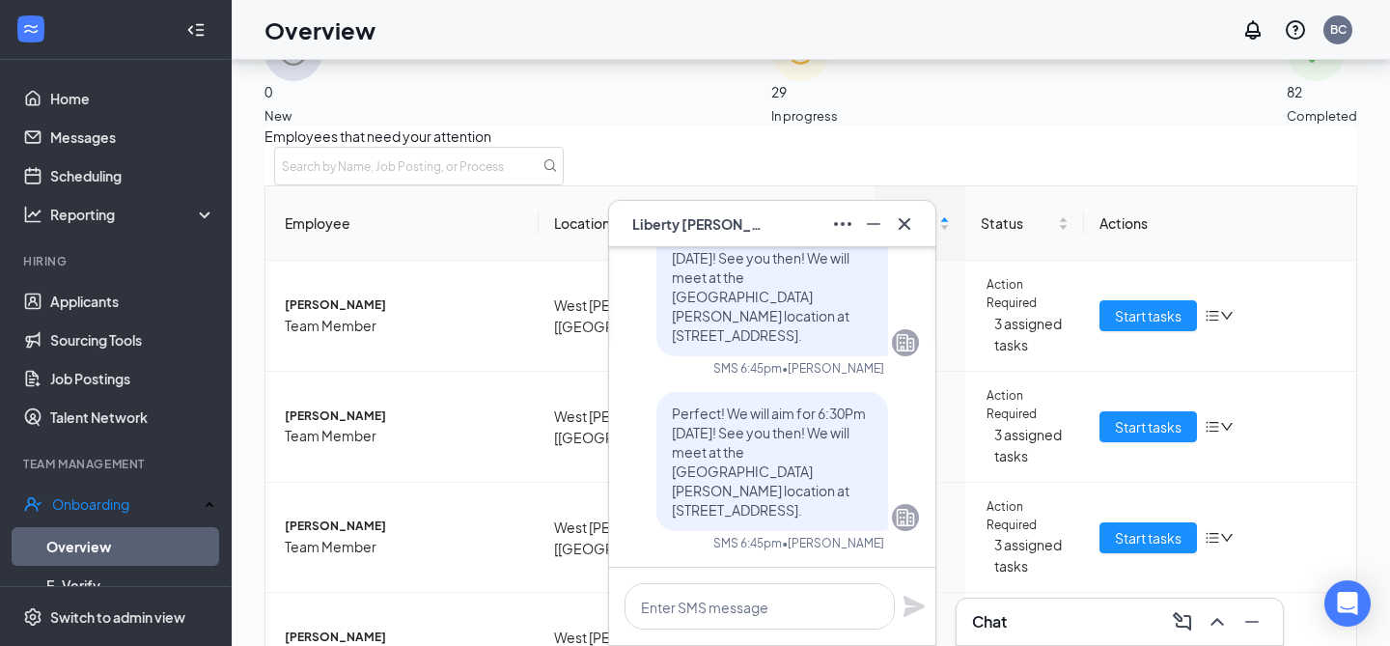
click at [912, 224] on icon "Cross" at bounding box center [904, 223] width 23 height 23
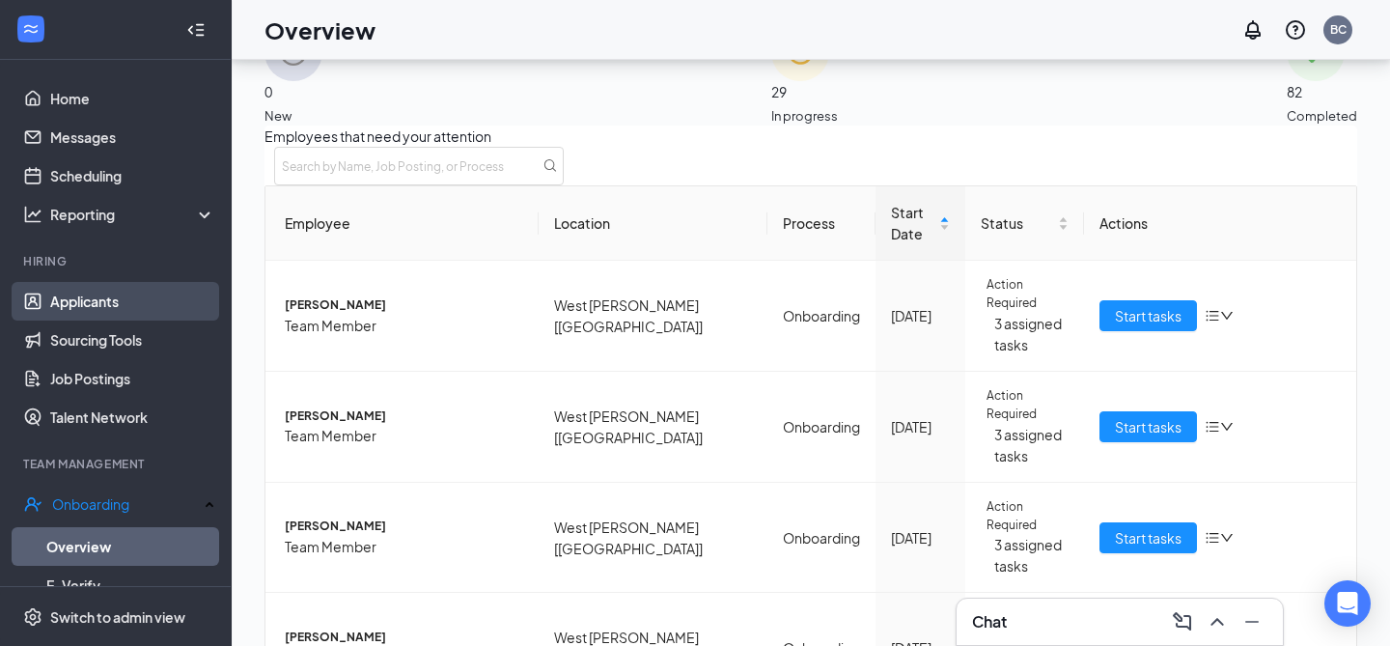
click at [89, 288] on link "Applicants" at bounding box center [132, 301] width 165 height 39
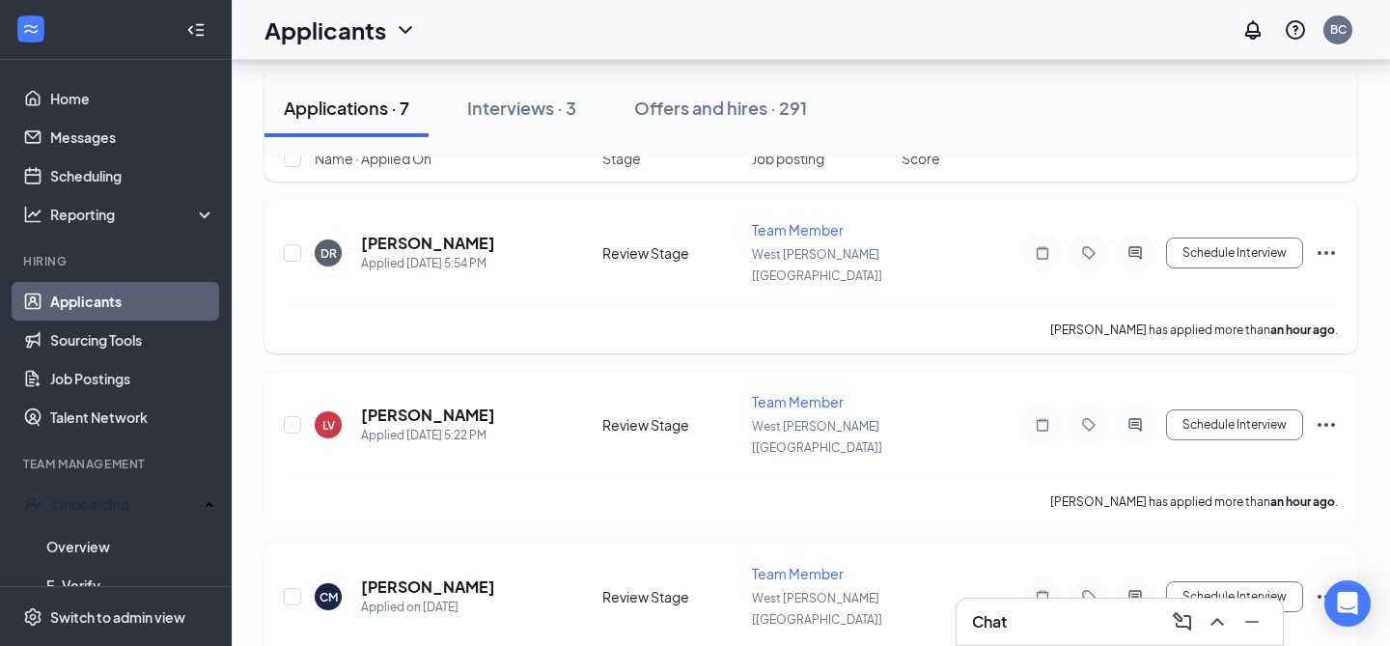
scroll to position [314, 0]
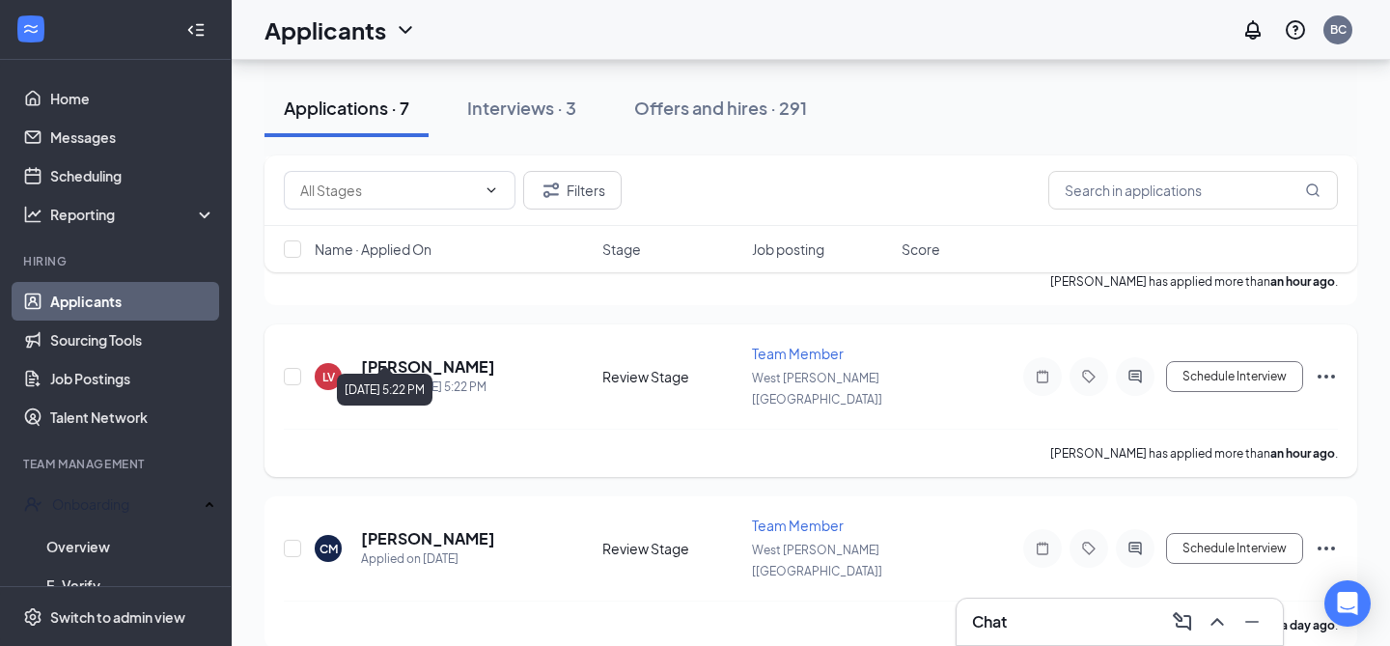
click at [456, 356] on h5 "[PERSON_NAME]" at bounding box center [428, 366] width 134 height 21
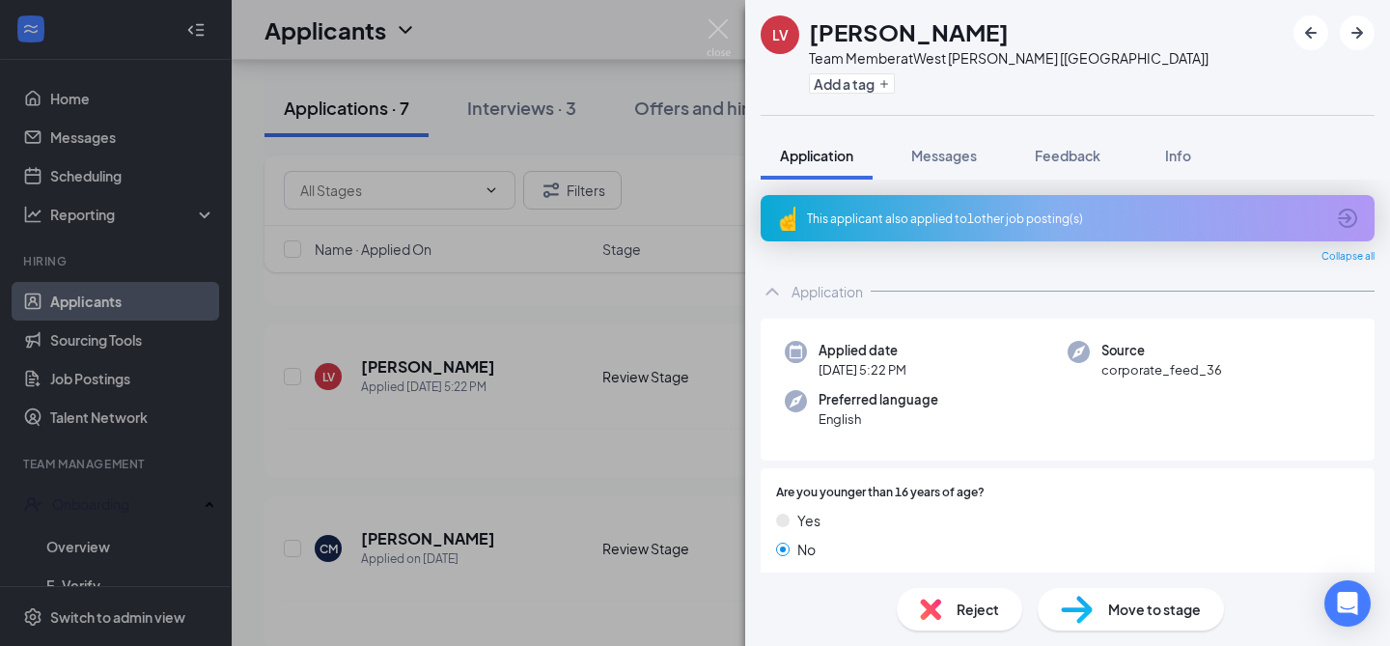
click at [709, 9] on div "LV Liberty [PERSON_NAME] Team Member at [GEOGRAPHIC_DATA][PERSON_NAME] [[GEOGRA…" at bounding box center [695, 323] width 1390 height 646
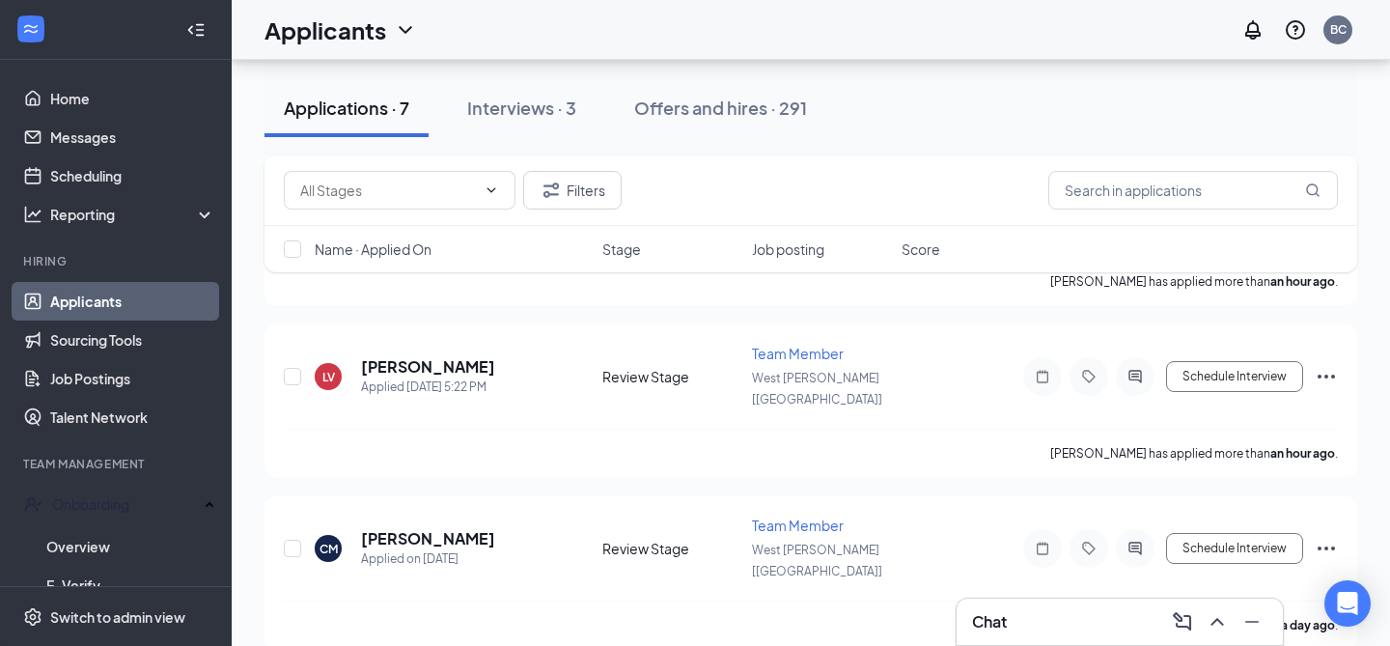
click at [712, 22] on div "Applicants BC" at bounding box center [811, 30] width 1158 height 60
click at [1232, 361] on button "Schedule Interview" at bounding box center [1234, 376] width 137 height 31
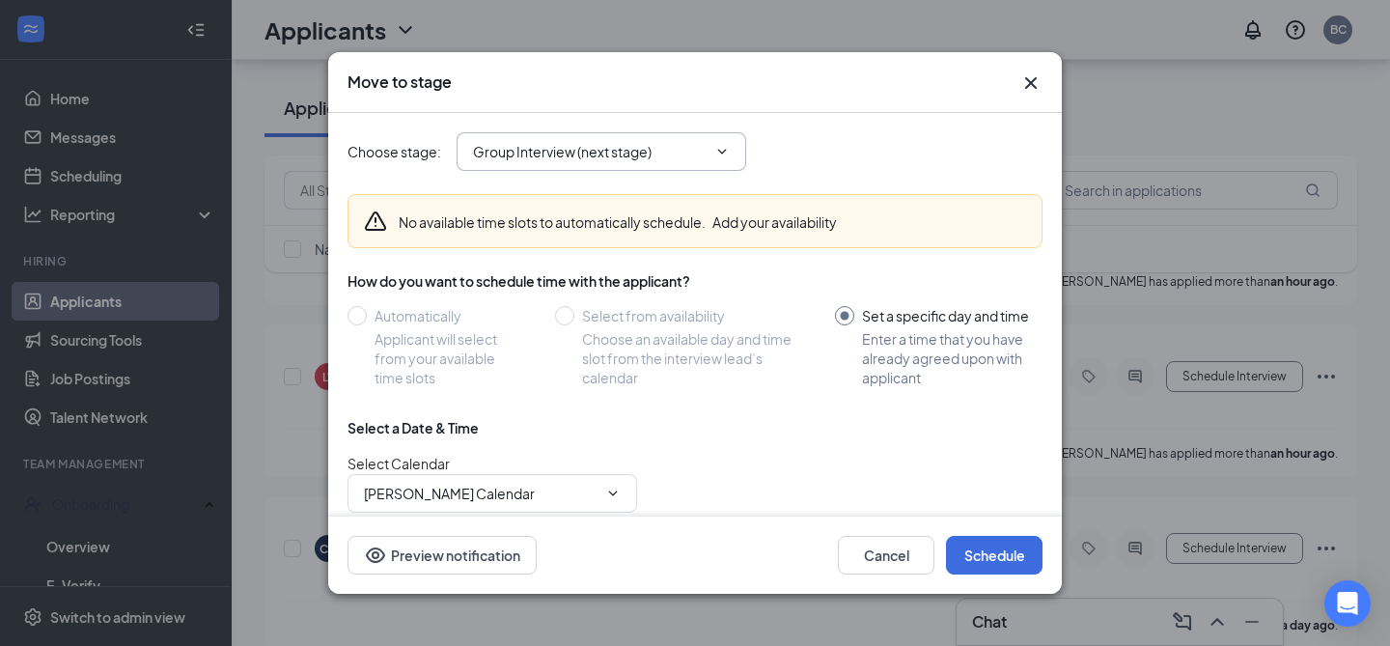
click at [606, 148] on input "Group Interview (next stage)" at bounding box center [590, 151] width 234 height 21
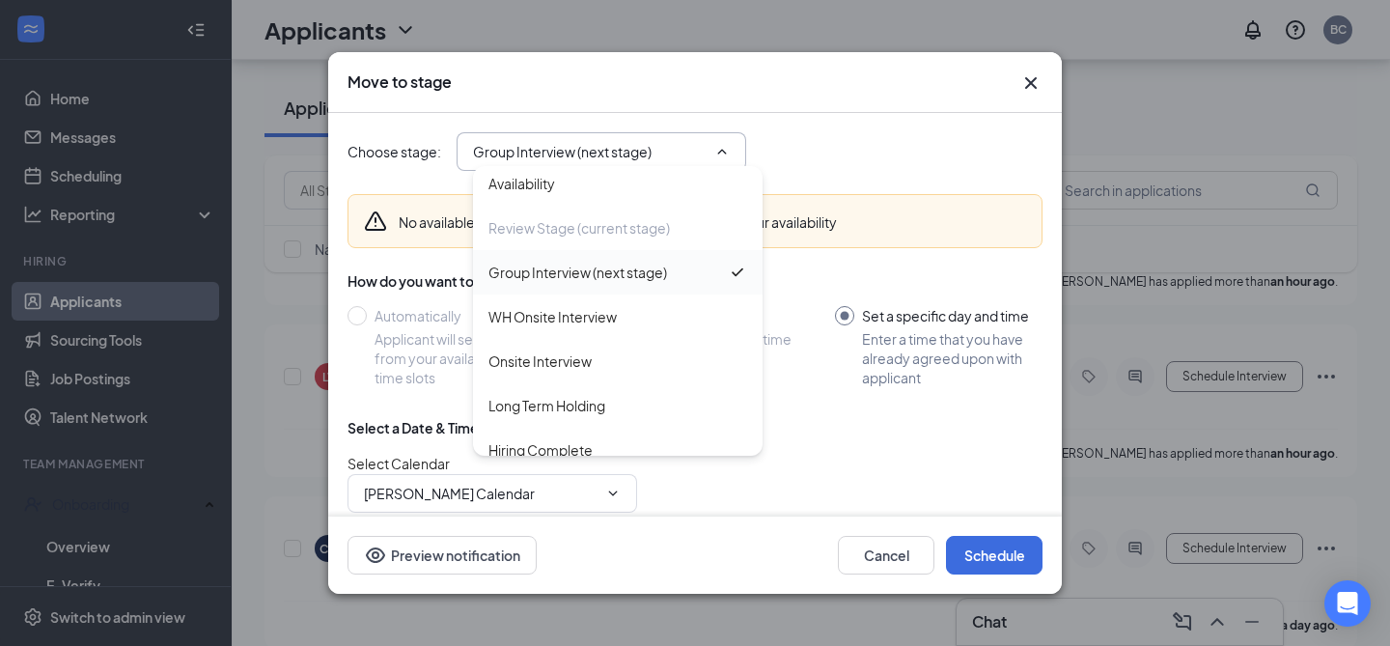
scroll to position [71, 0]
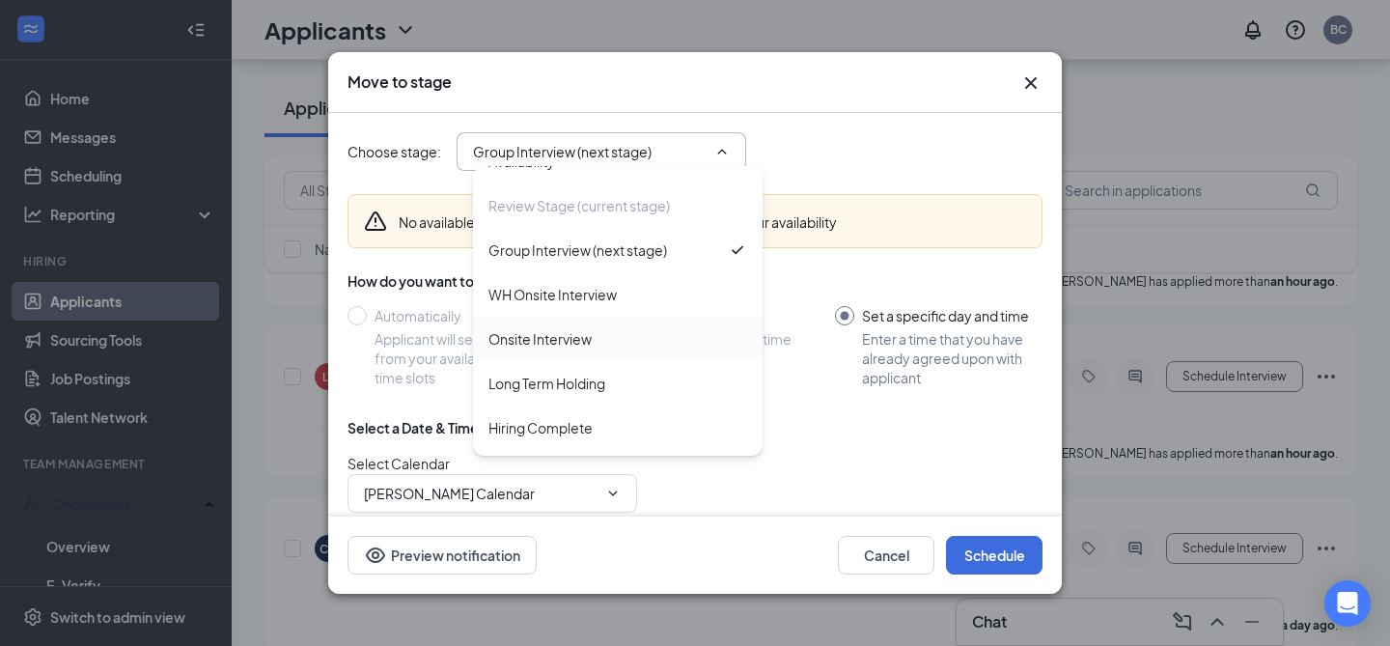
click at [594, 350] on div "Onsite Interview" at bounding box center [618, 339] width 290 height 44
type input "Onsite Interview"
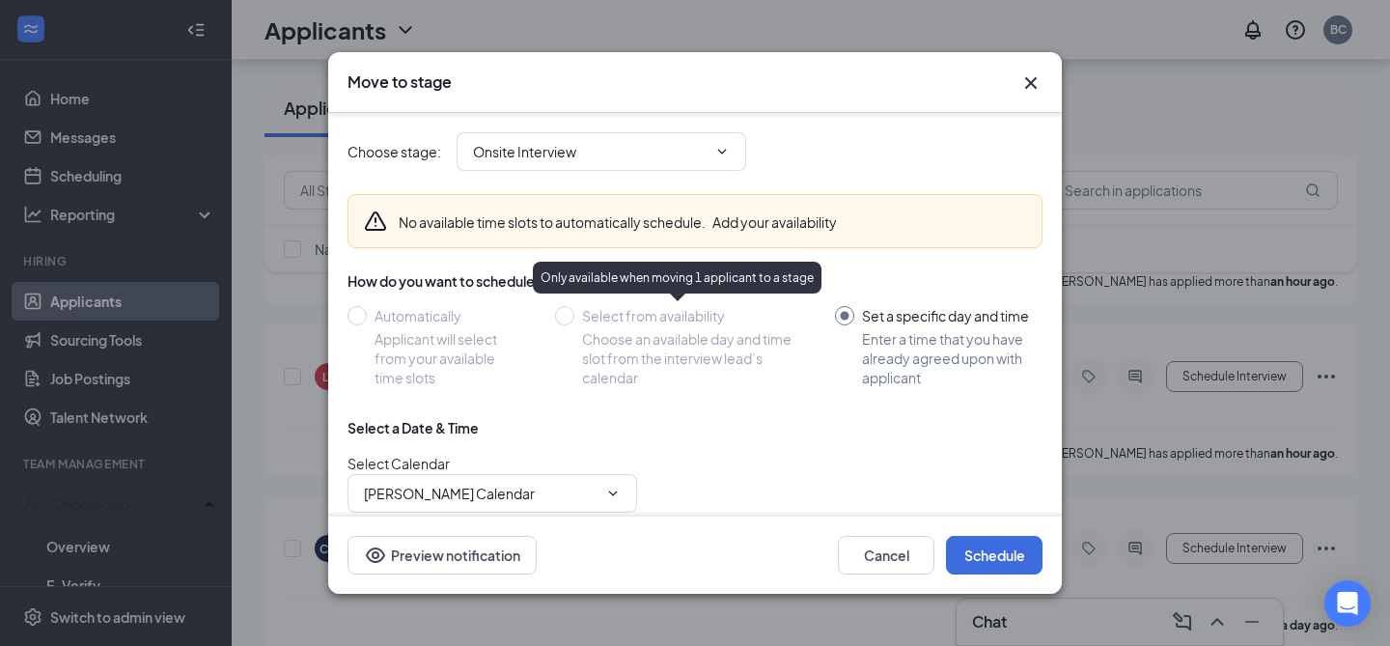
scroll to position [147, 0]
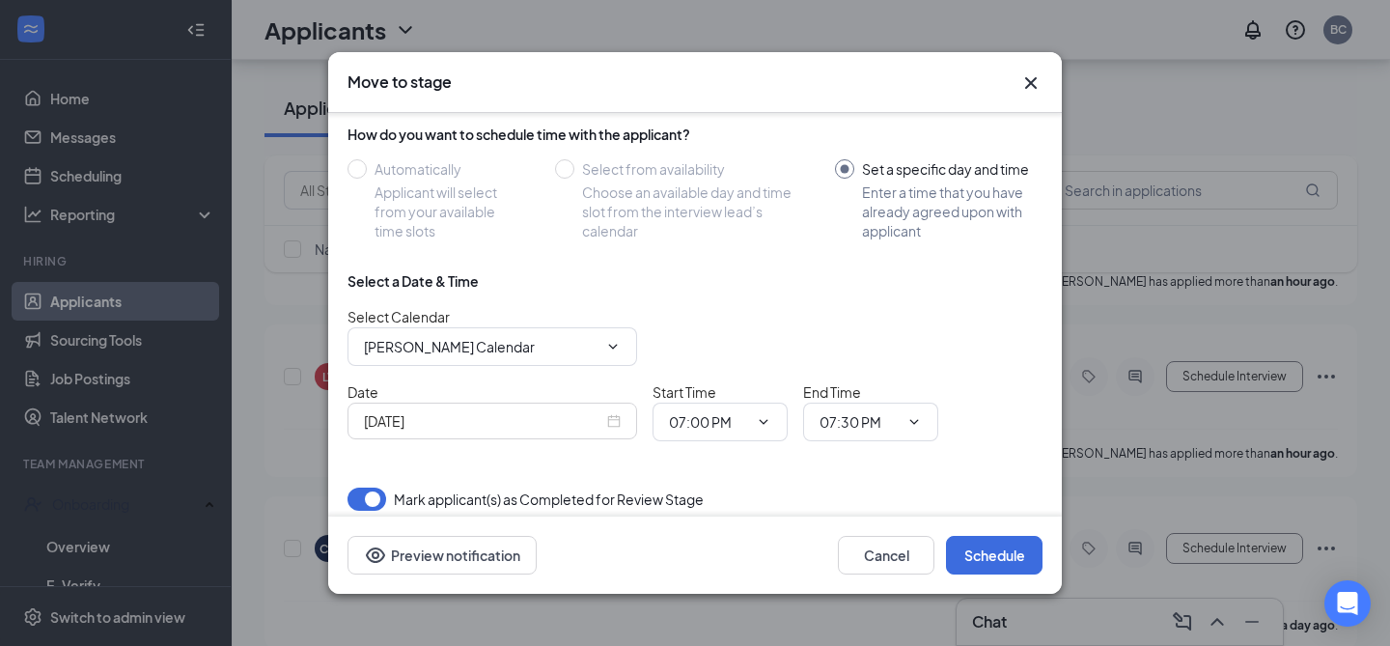
click at [619, 418] on div "[DATE]" at bounding box center [492, 420] width 257 height 21
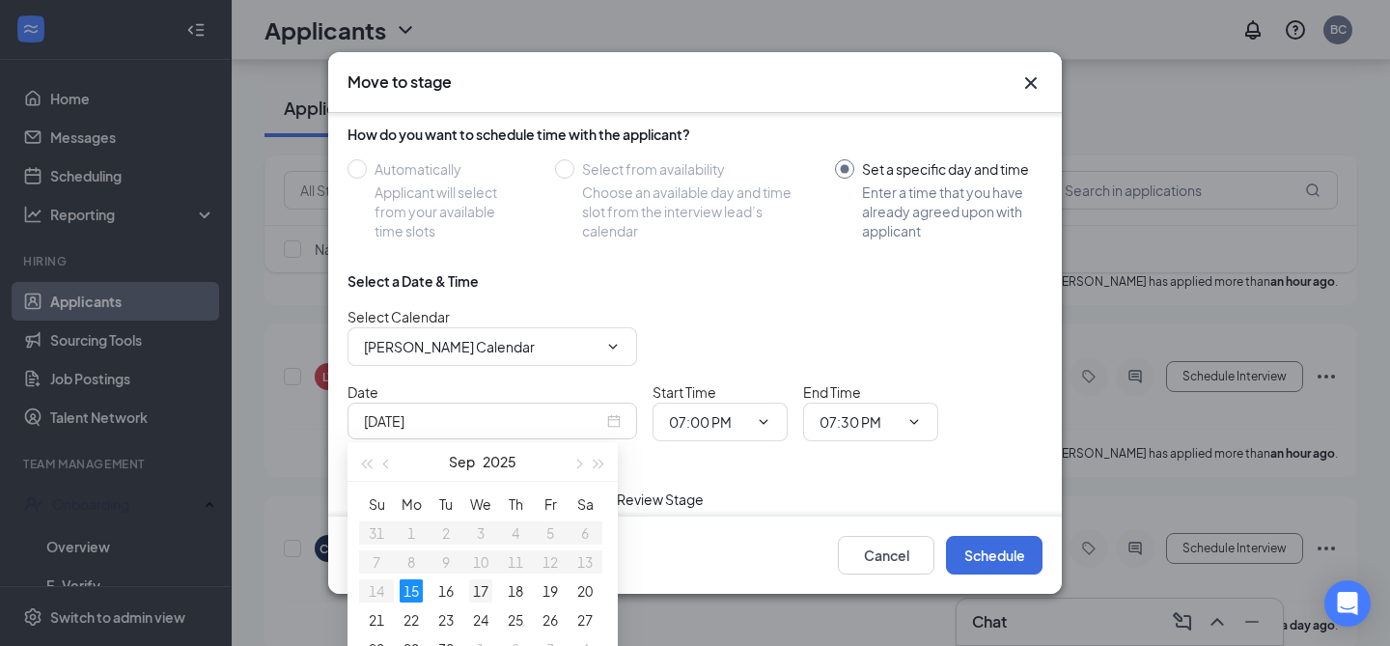
type input "[DATE]"
click at [476, 595] on div "17" at bounding box center [480, 590] width 23 height 23
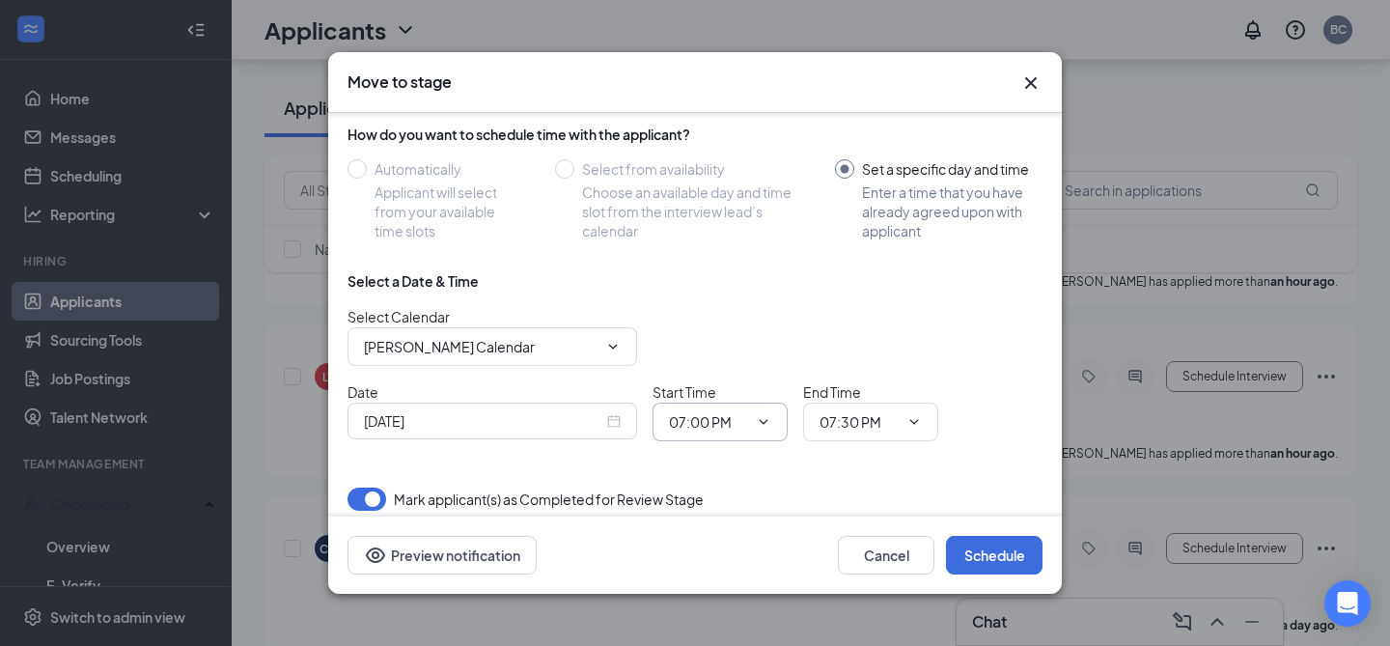
click at [707, 431] on input "07:00 PM" at bounding box center [708, 421] width 79 height 21
click at [721, 324] on div "06:30 PM" at bounding box center [712, 325] width 57 height 21
type input "06:30 PM"
click at [861, 421] on input "07:30 PM" at bounding box center [858, 421] width 79 height 21
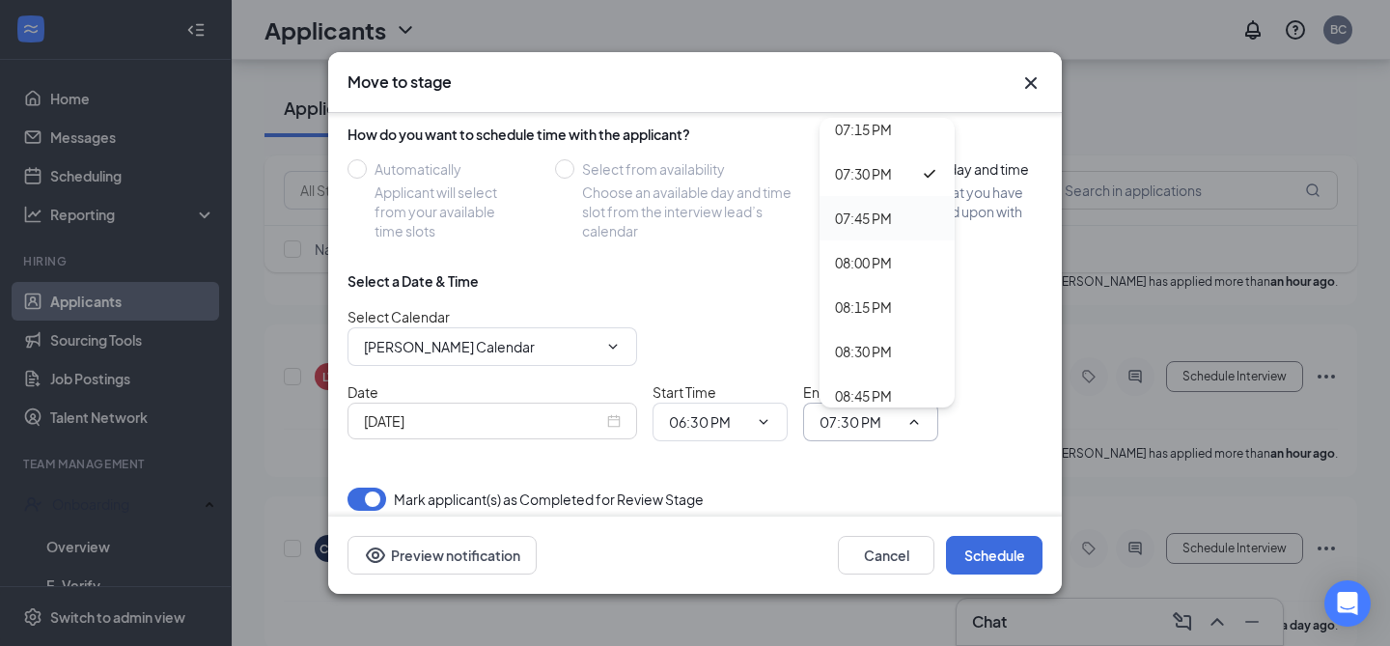
scroll to position [3318, 0]
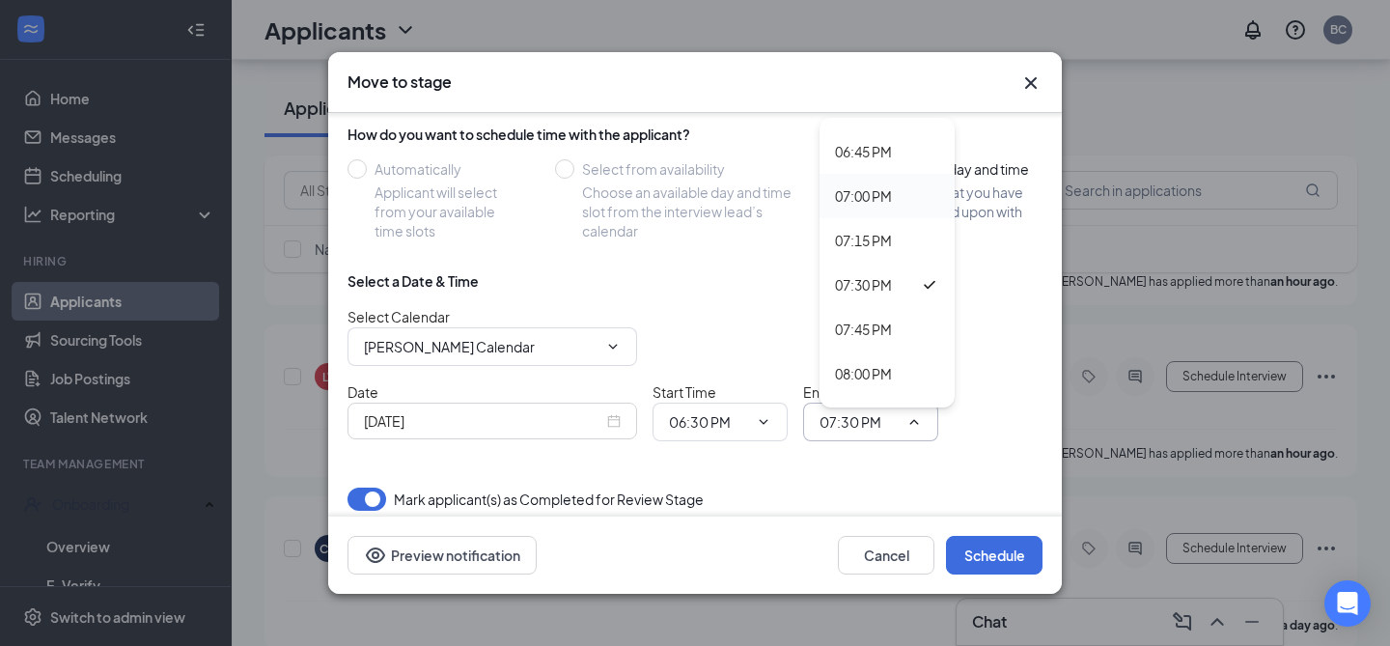
click at [867, 193] on div "07:00 PM" at bounding box center [863, 195] width 57 height 21
type input "07:00 PM"
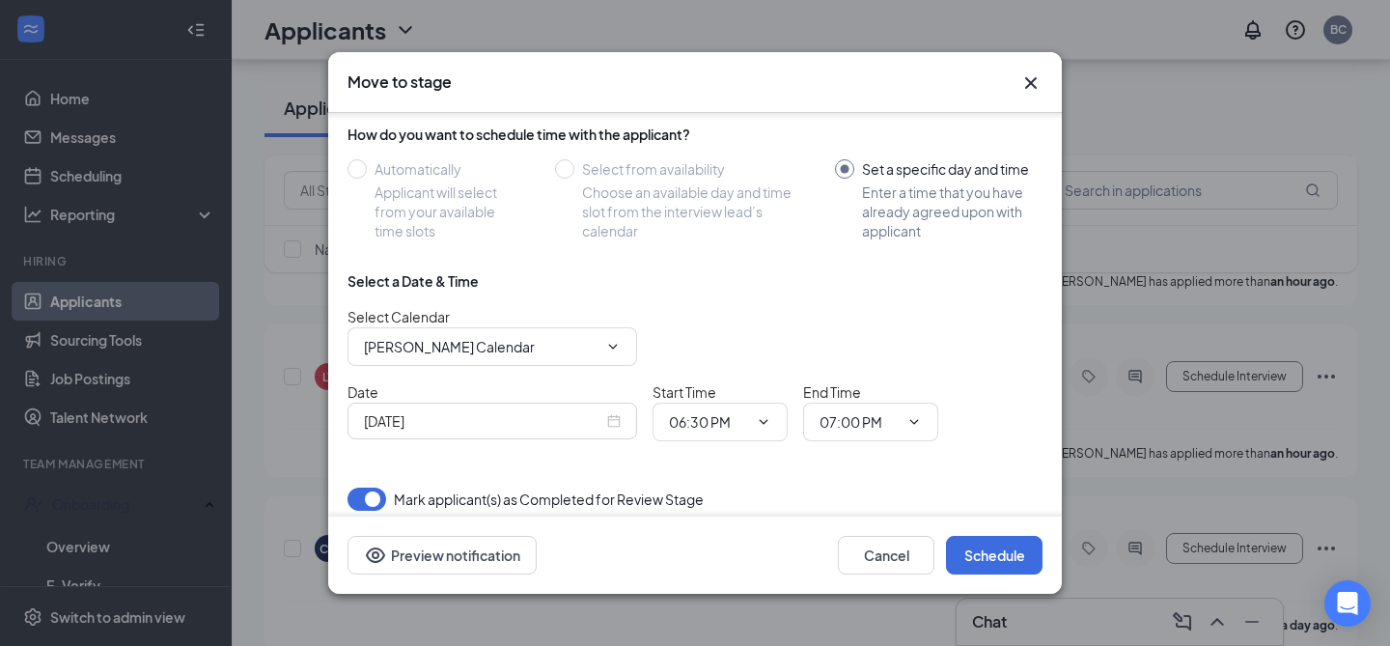
click at [951, 394] on div "Date [DATE] Start Time 06:30 PM 12:00 AM 12:15 AM 12:30 AM 12:45 AM 01:00 AM 01…" at bounding box center [694, 411] width 695 height 60
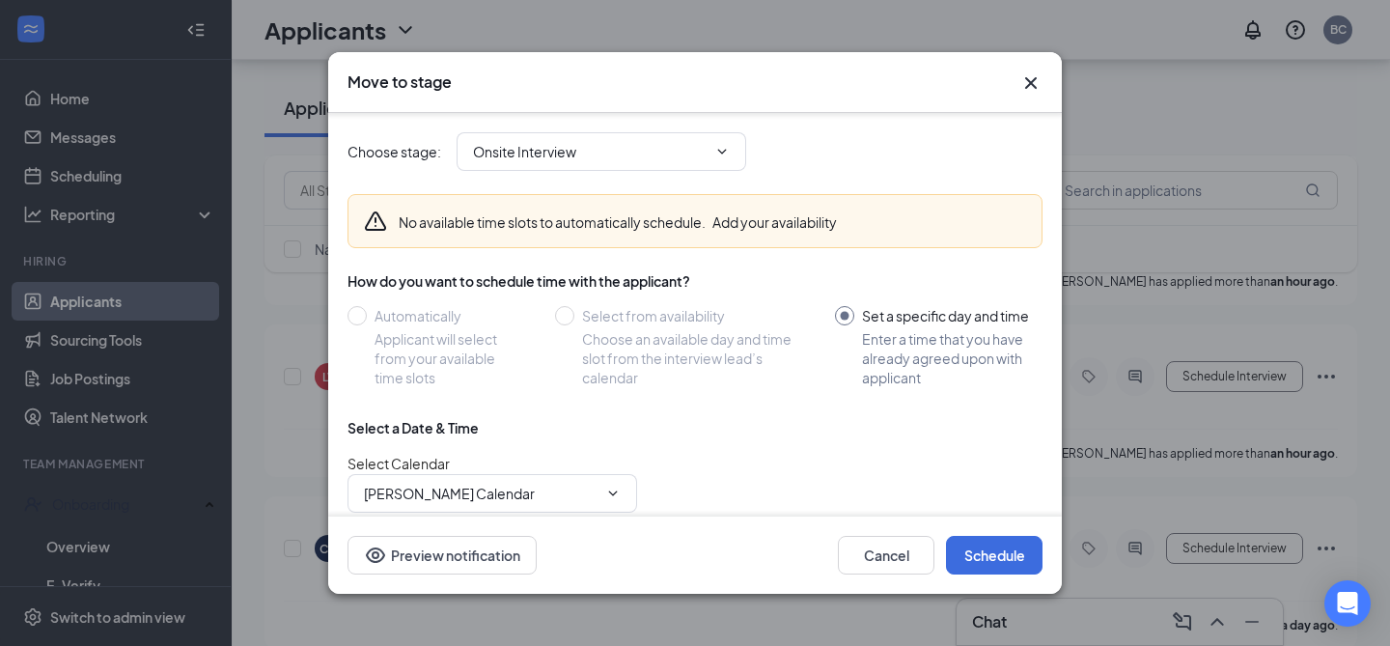
scroll to position [159, 0]
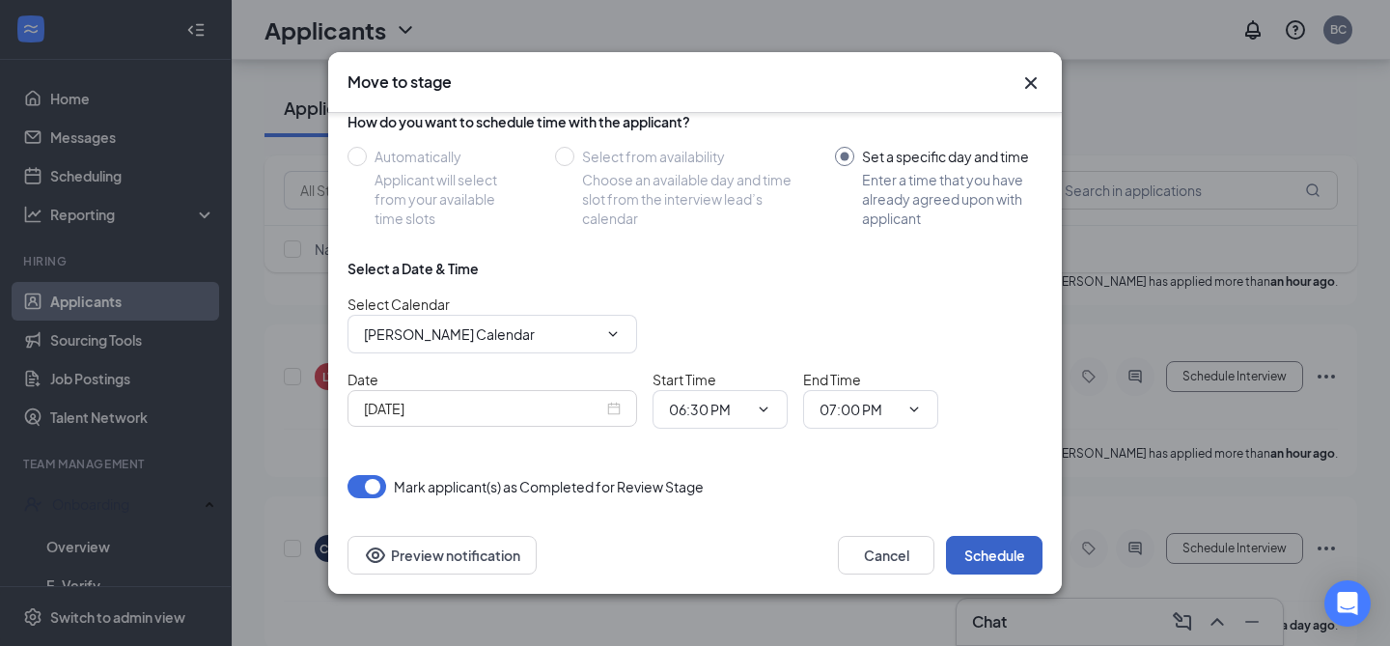
click at [1007, 552] on button "Schedule" at bounding box center [994, 555] width 97 height 39
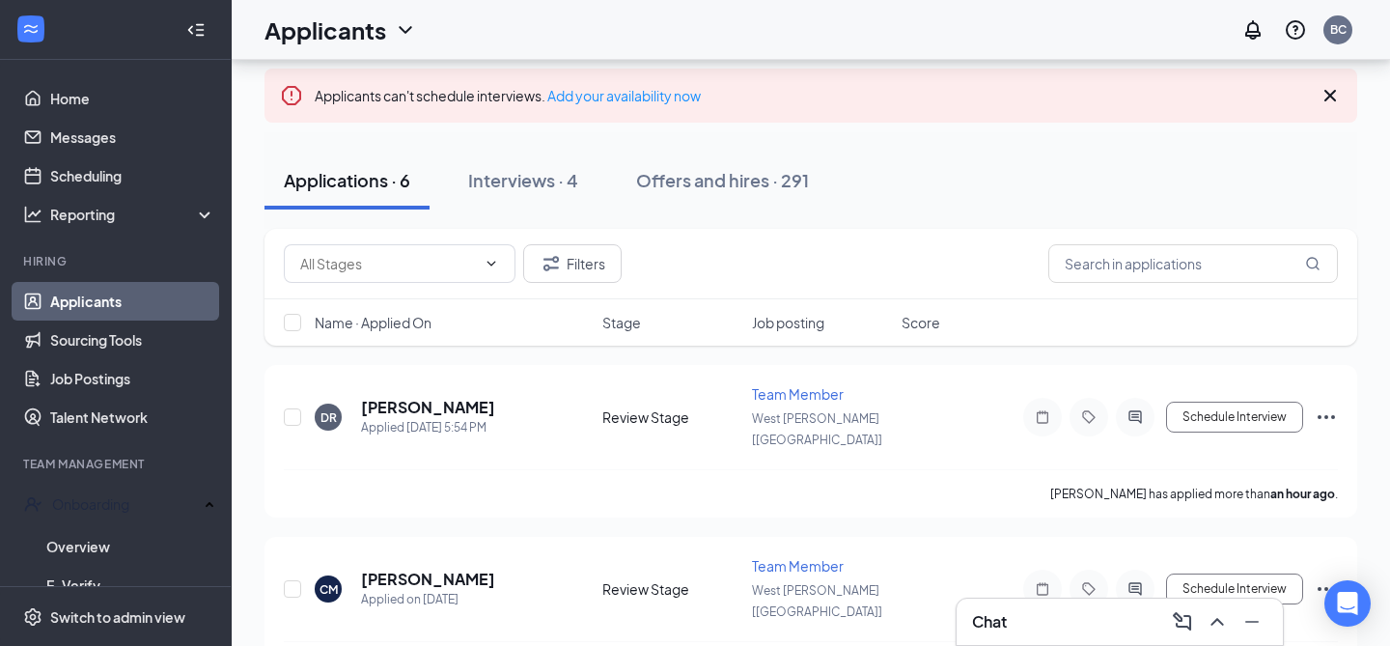
scroll to position [127, 0]
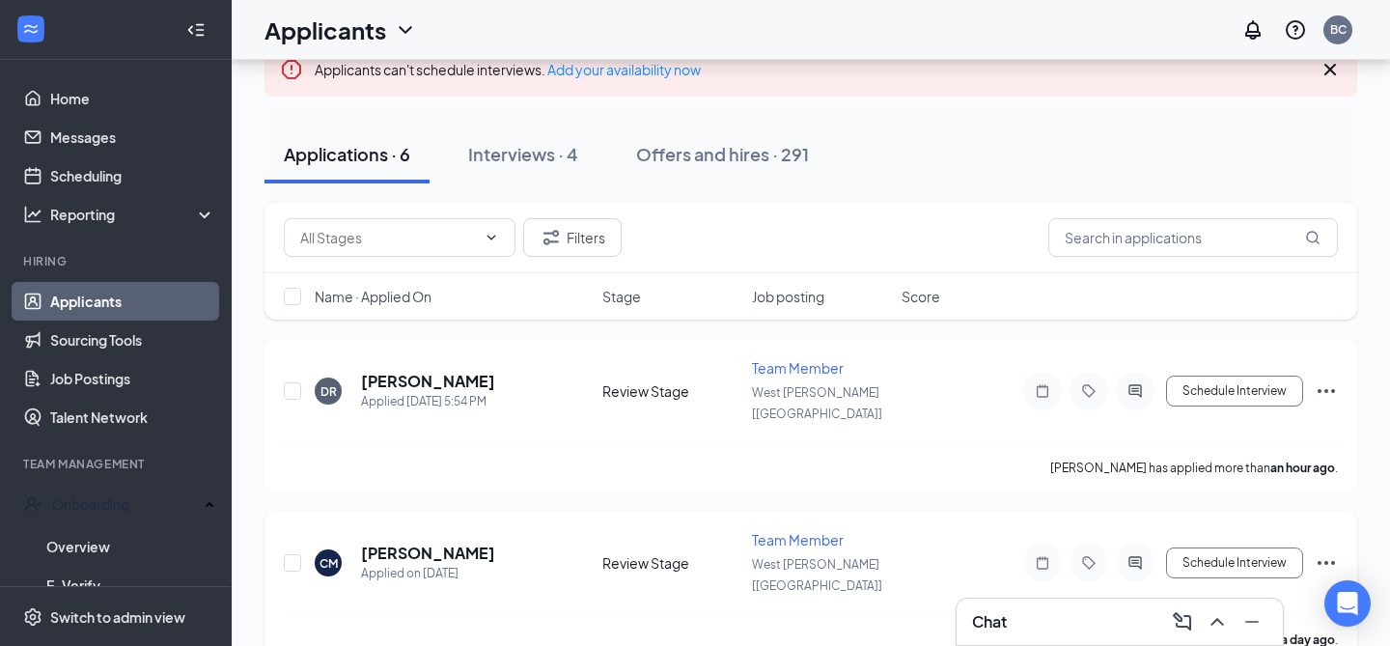
click at [429, 542] on h5 "[PERSON_NAME]" at bounding box center [428, 552] width 134 height 21
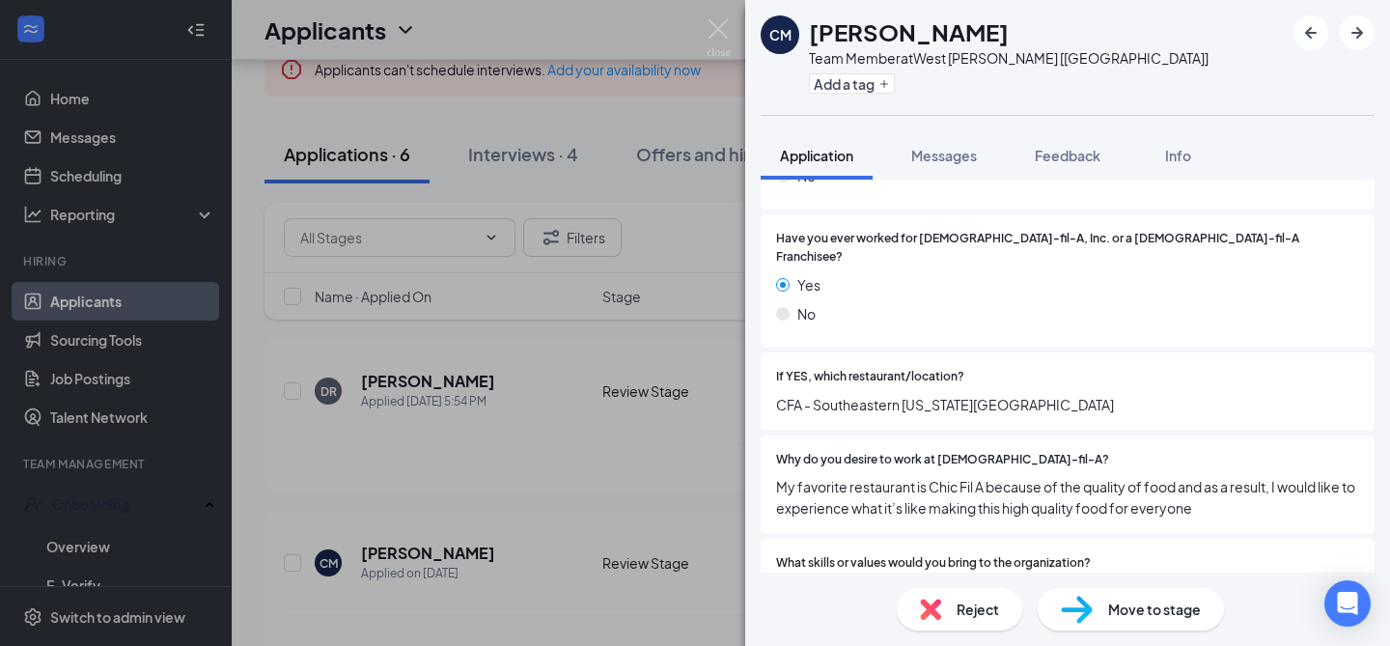
scroll to position [487, 0]
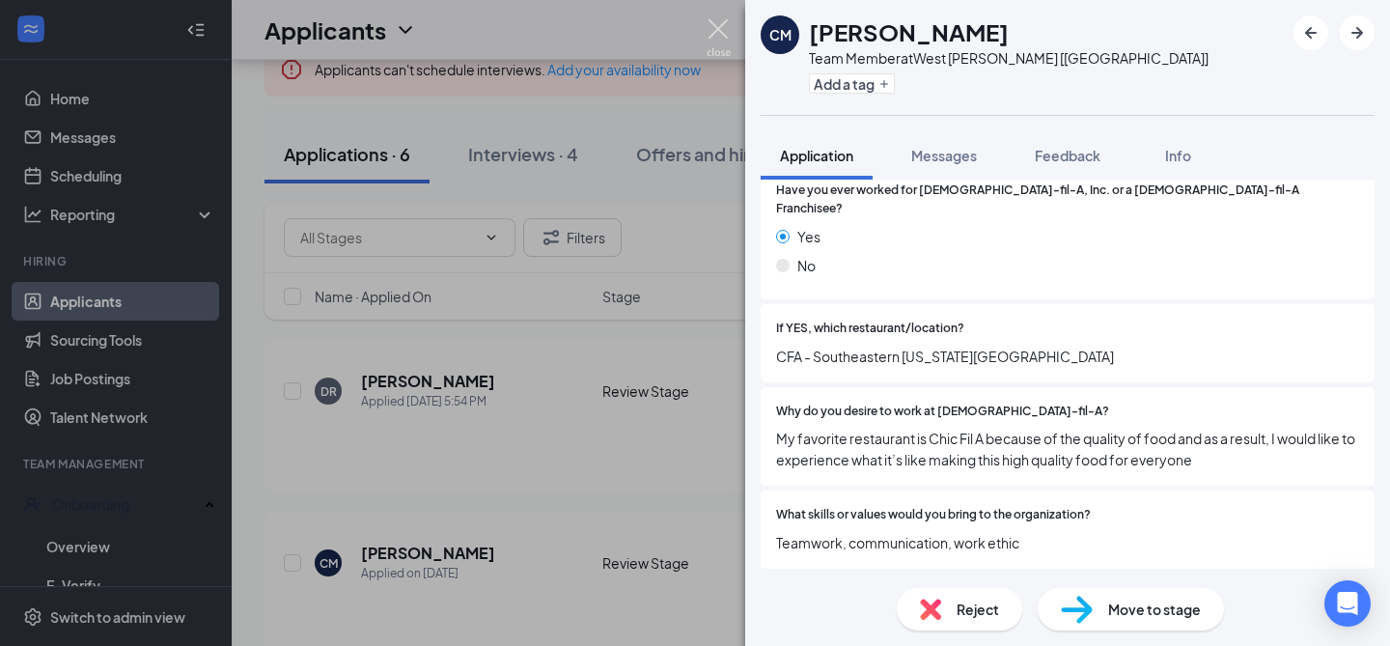
click at [709, 25] on img at bounding box center [718, 38] width 24 height 38
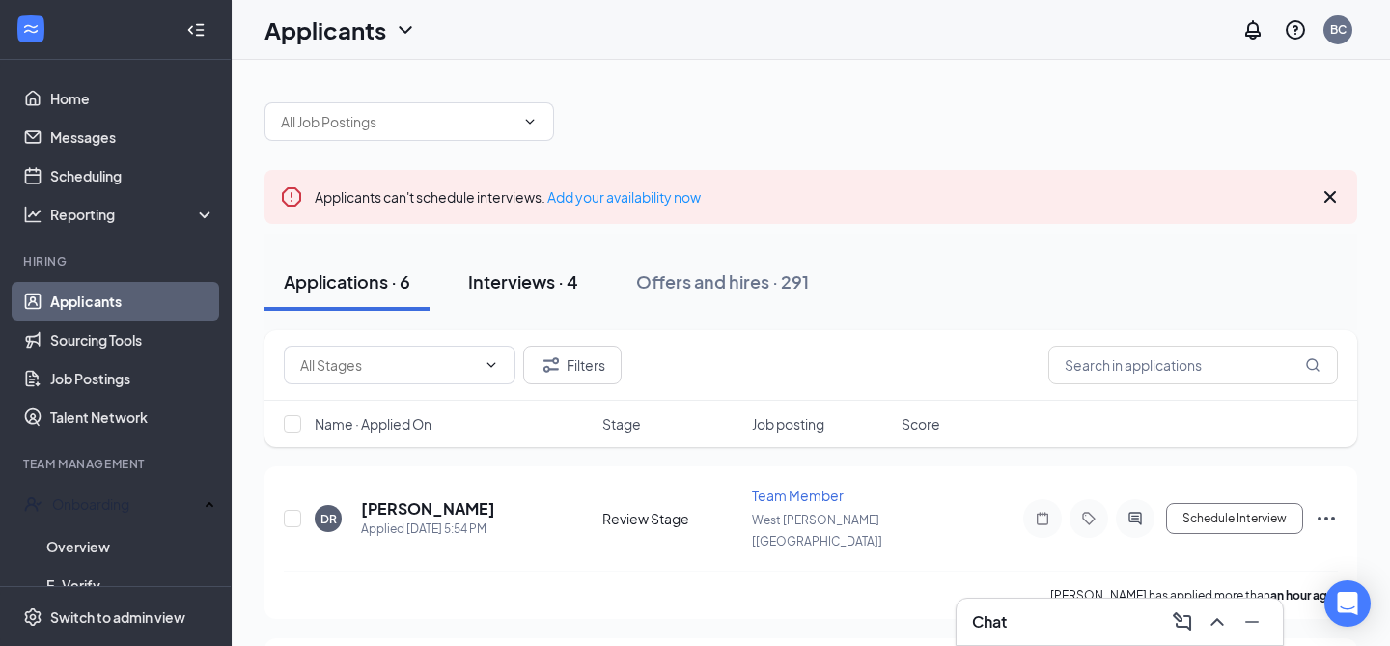
click at [537, 283] on div "Interviews · 4" at bounding box center [523, 281] width 110 height 24
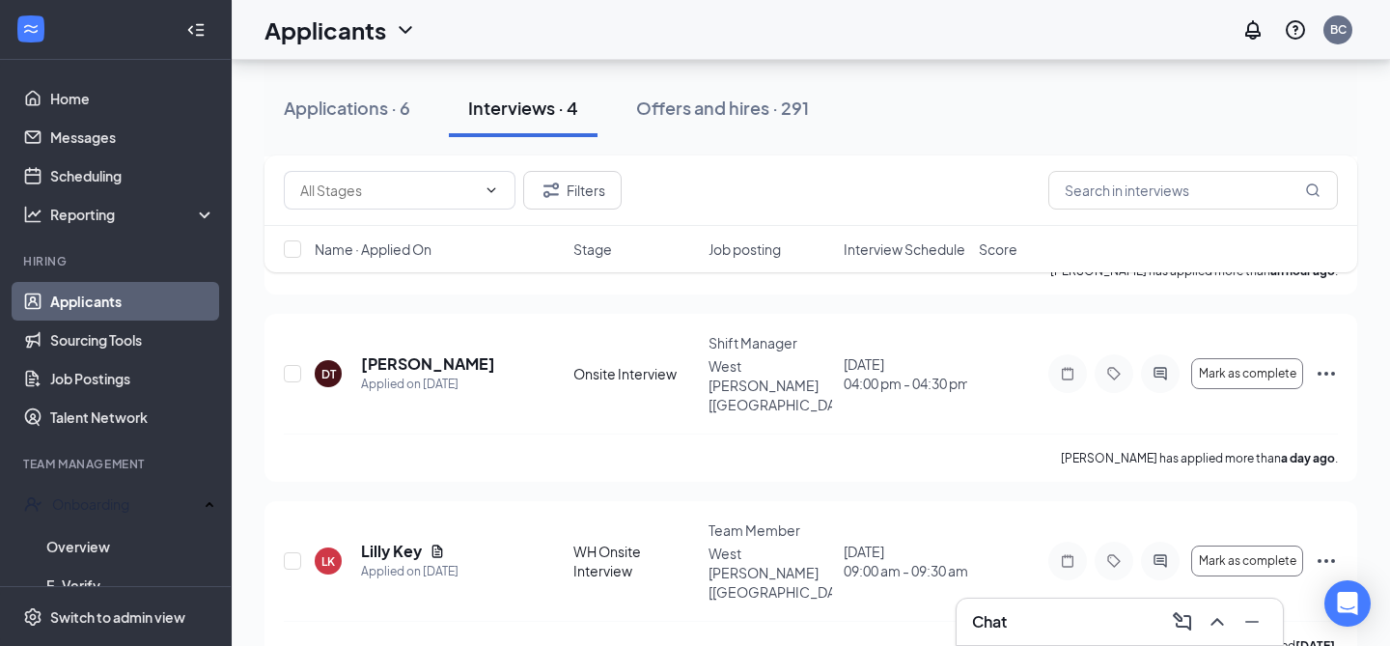
scroll to position [481, 0]
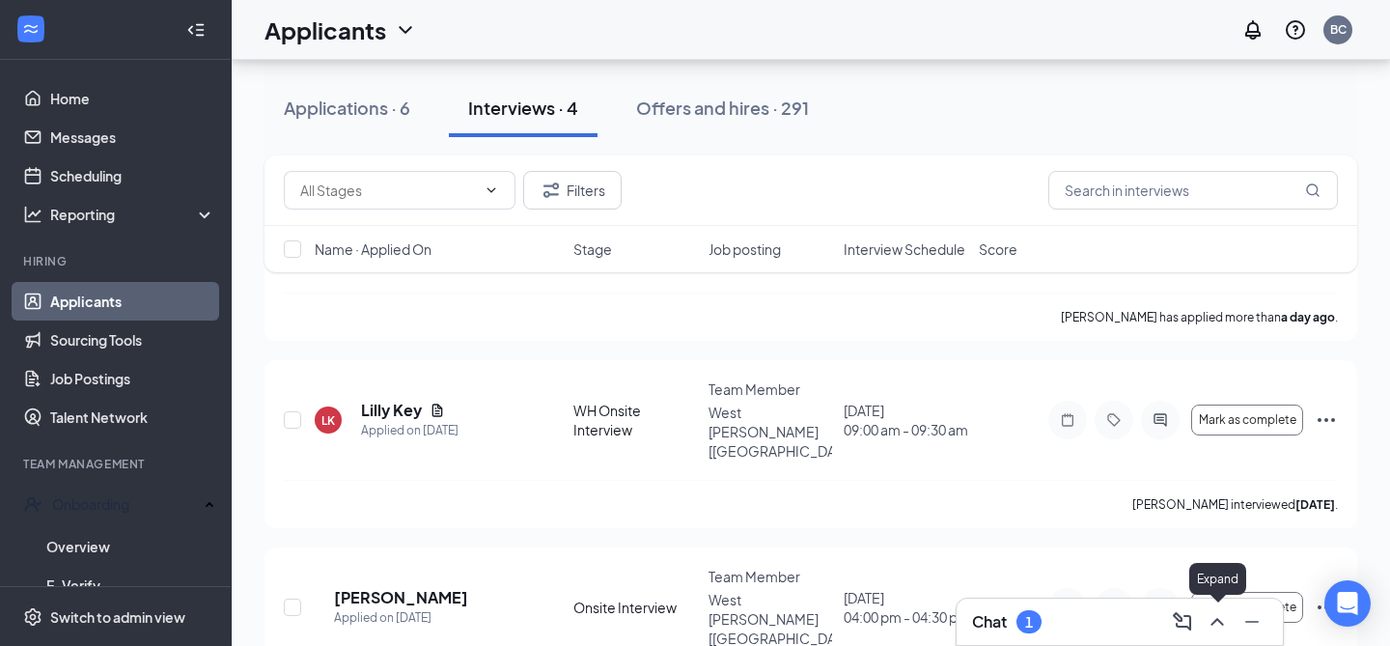
click at [1232, 628] on div at bounding box center [1249, 621] width 35 height 31
click at [1212, 617] on icon "ChevronUp" at bounding box center [1216, 621] width 23 height 23
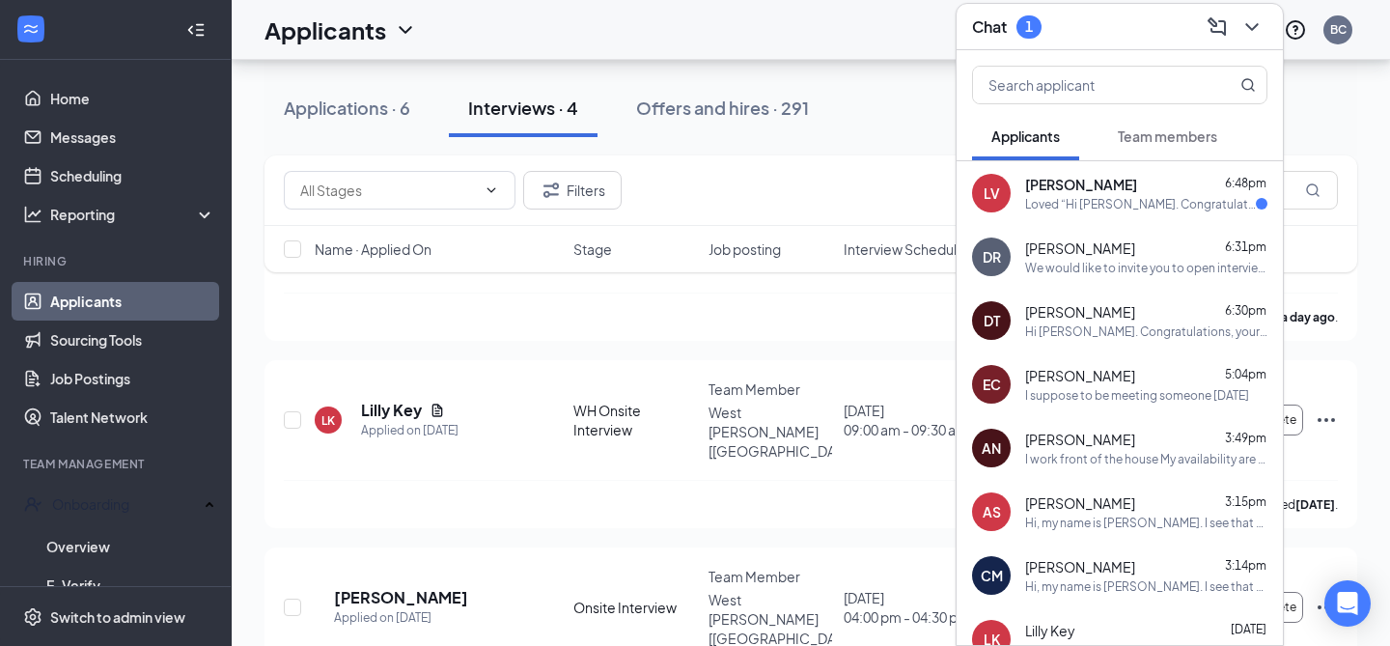
click at [1114, 204] on div "Loved “Hi [PERSON_NAME]. Congratulations, your onsite interview with [DEMOGRAPH…" at bounding box center [1140, 204] width 231 height 16
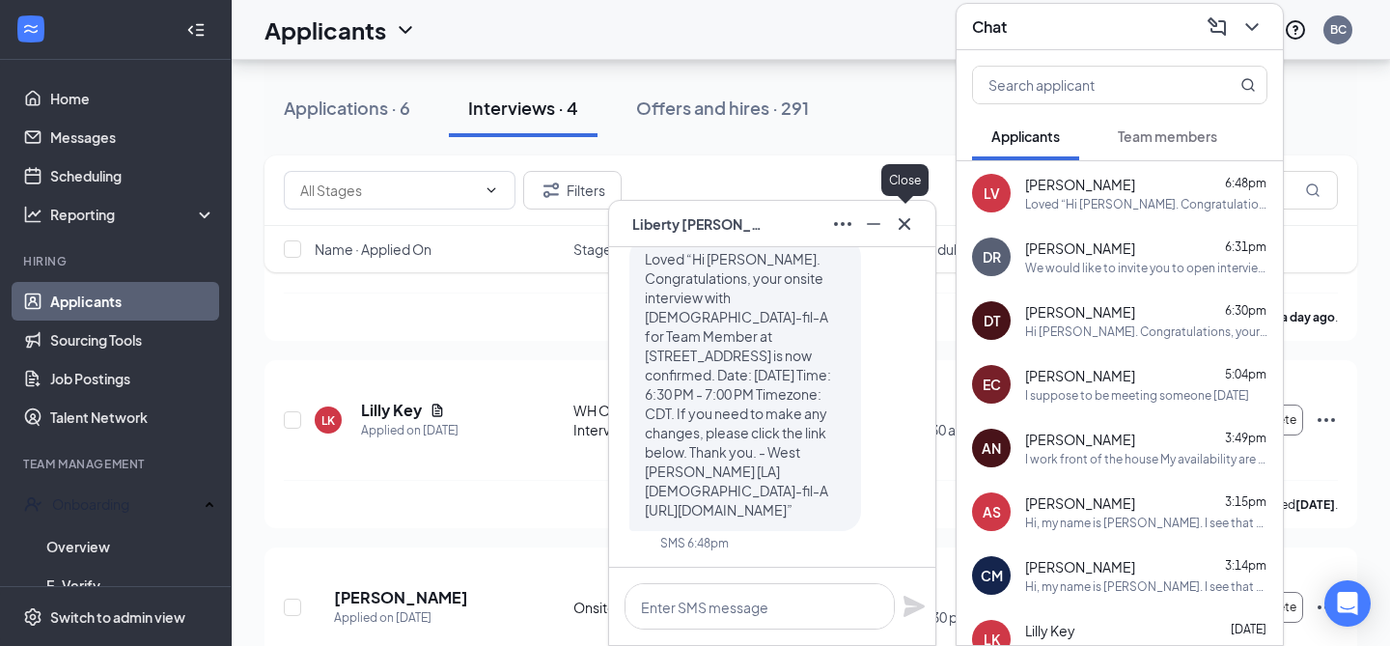
click at [907, 228] on icon "Cross" at bounding box center [904, 223] width 23 height 23
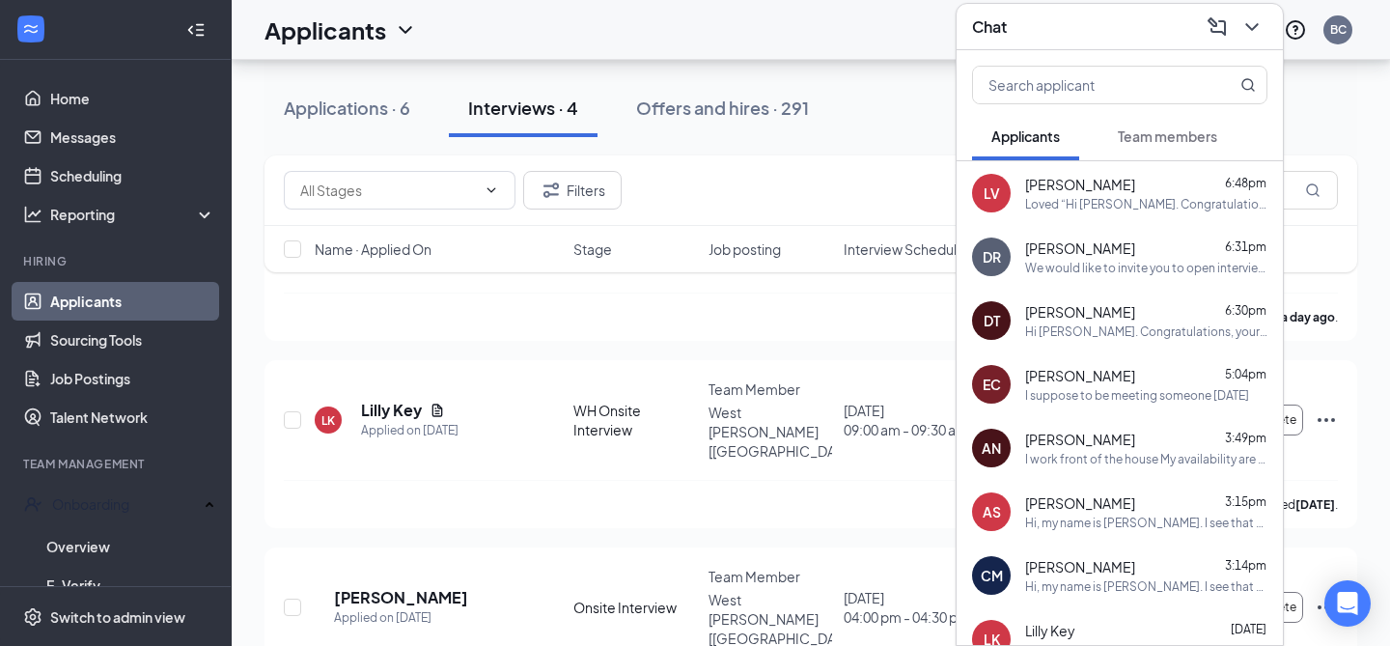
click at [1251, 28] on icon "ChevronDown" at bounding box center [1251, 27] width 13 height 8
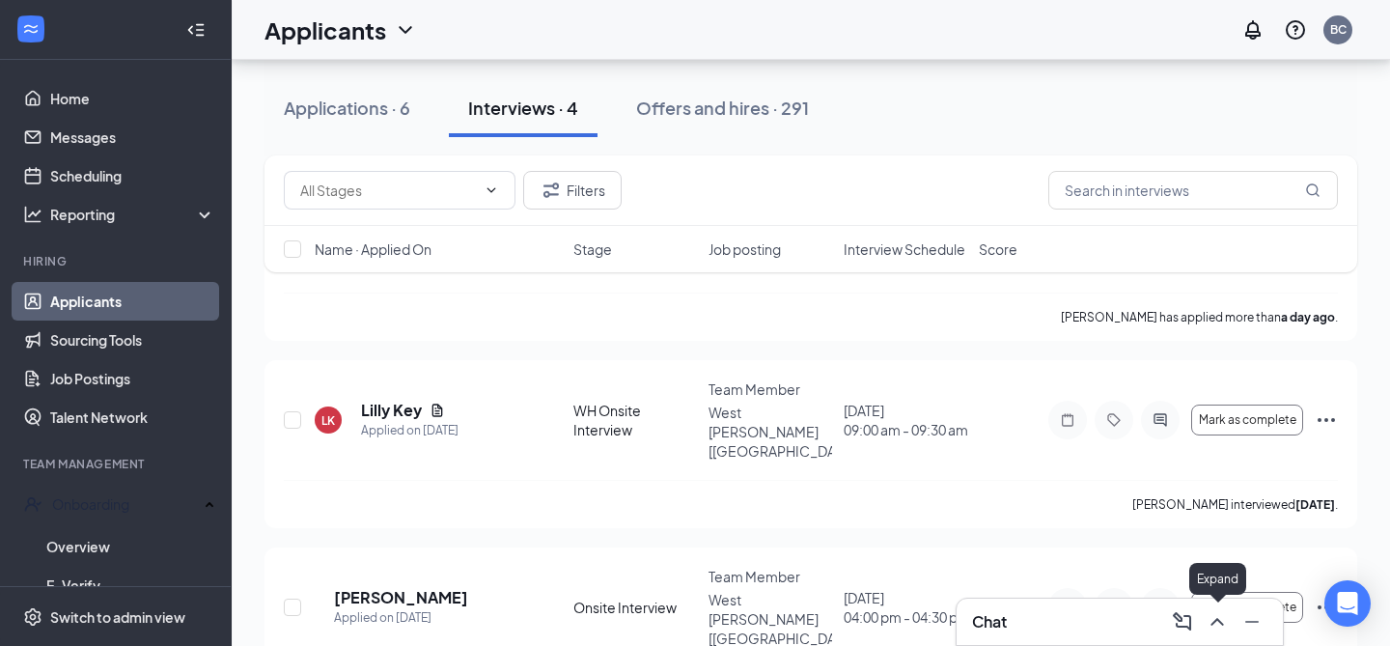
click at [1220, 617] on icon "ChevronUp" at bounding box center [1216, 621] width 23 height 23
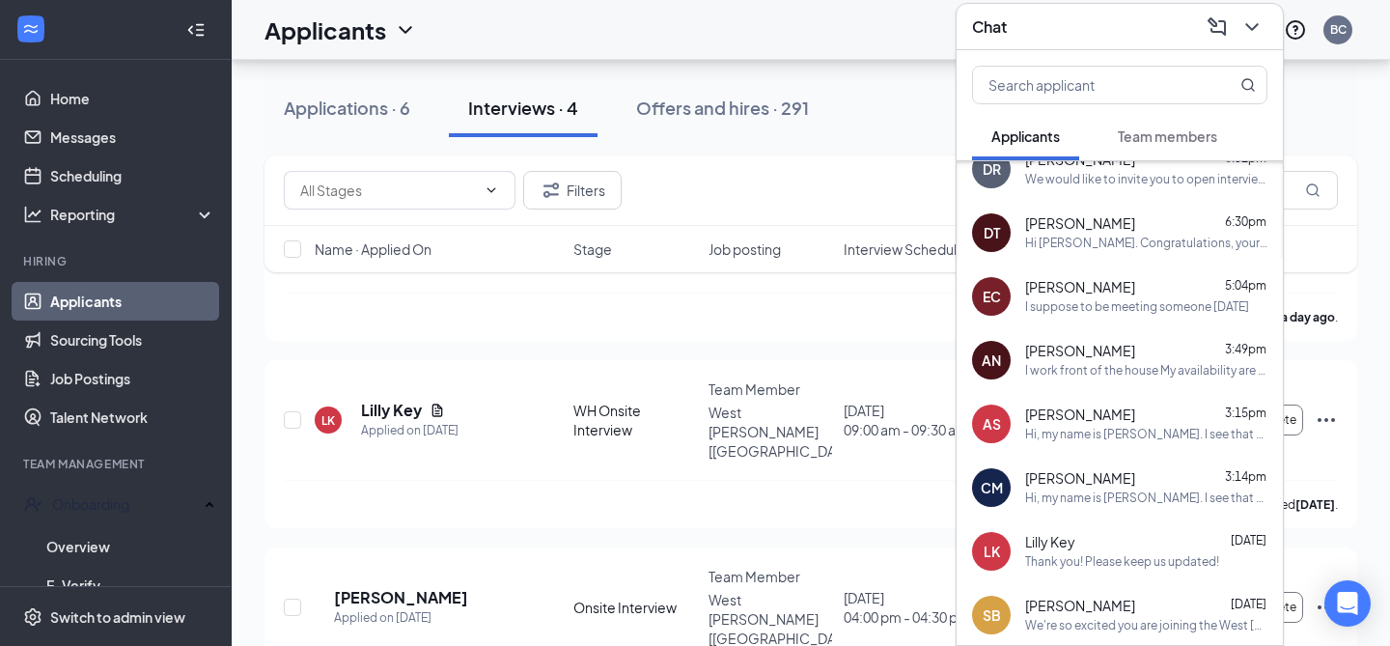
scroll to position [0, 0]
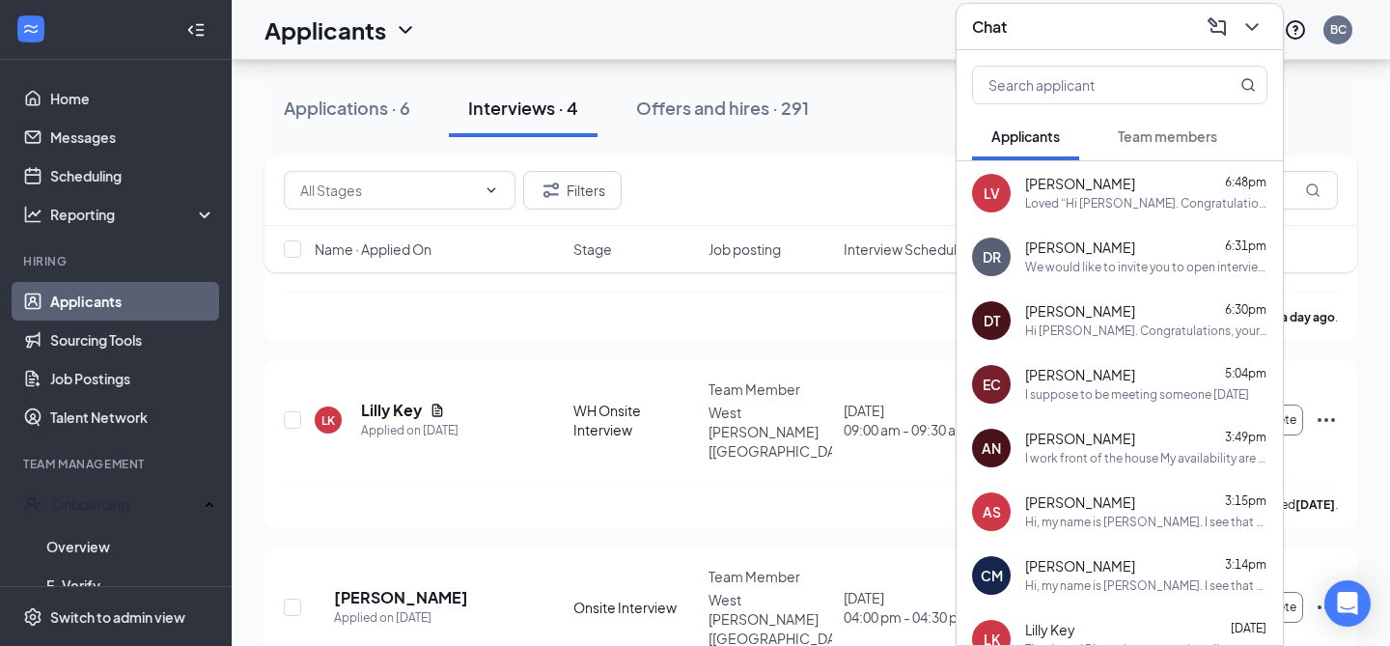
click at [1174, 139] on span "Team members" at bounding box center [1167, 135] width 99 height 17
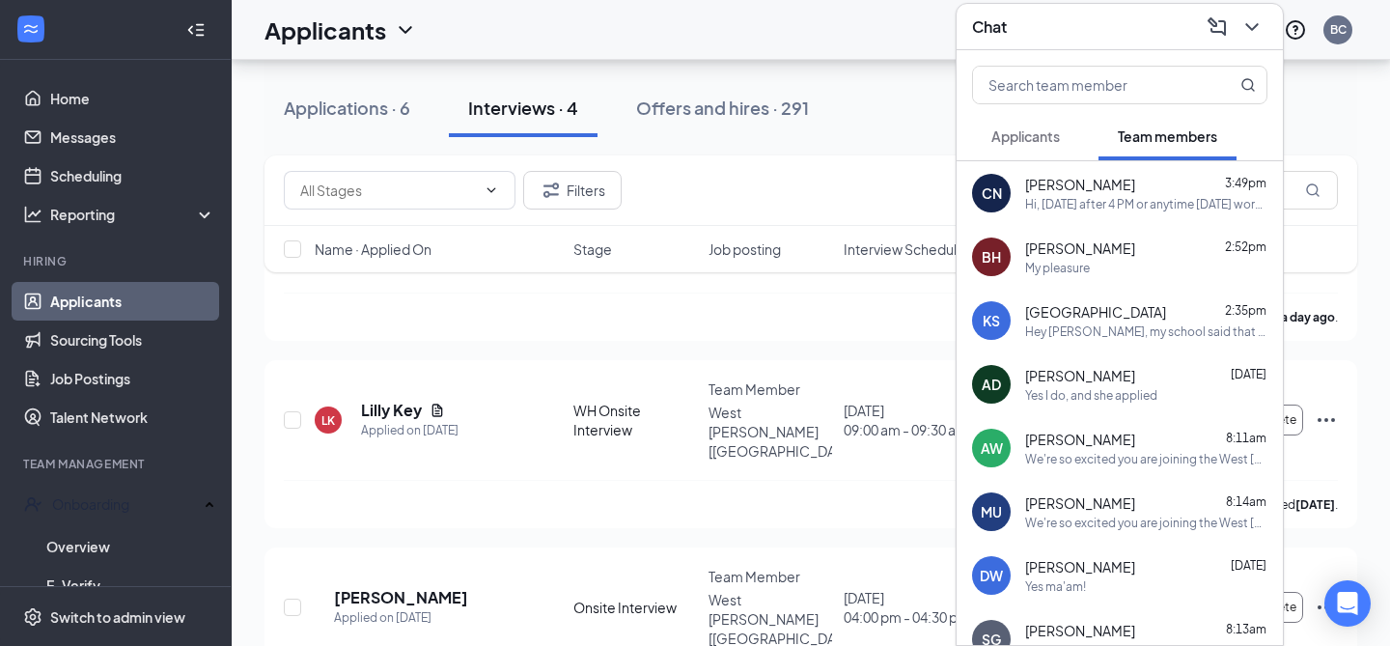
click at [1146, 366] on div "[PERSON_NAME] [DATE]" at bounding box center [1146, 375] width 242 height 19
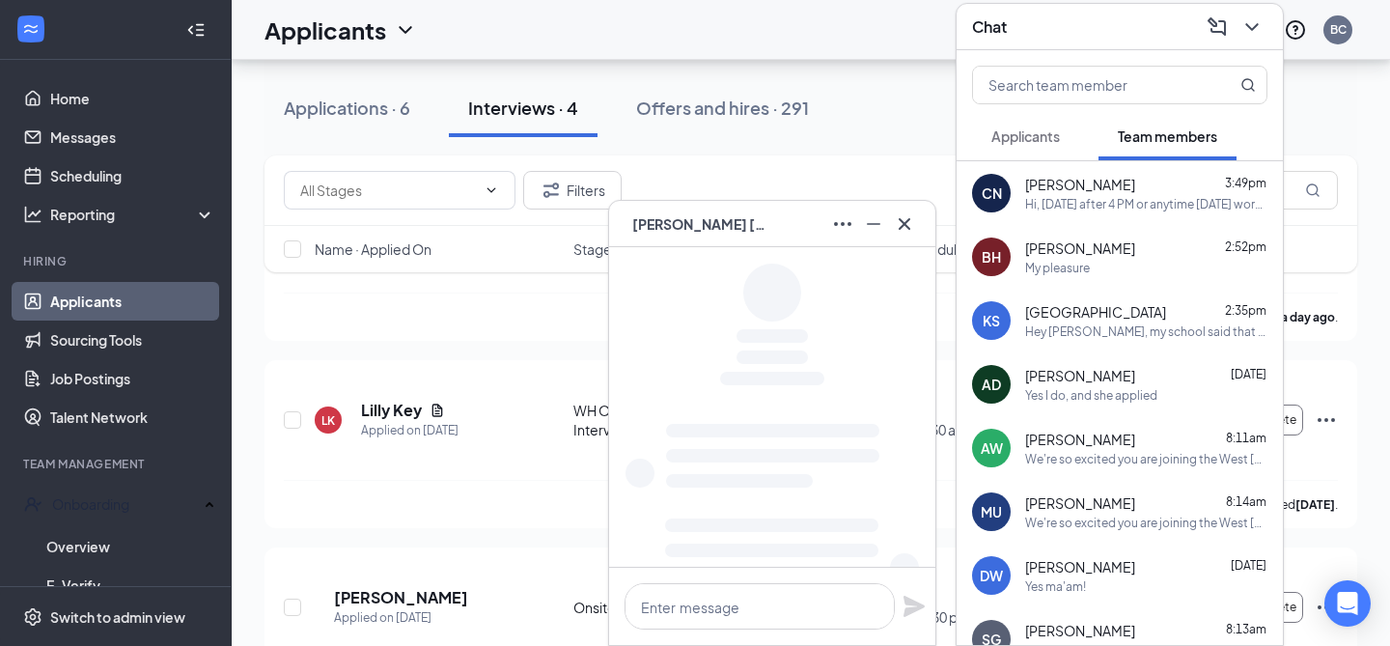
click at [1143, 333] on div "Hey [PERSON_NAME], my school said that they require a different paper for the w…" at bounding box center [1146, 331] width 242 height 16
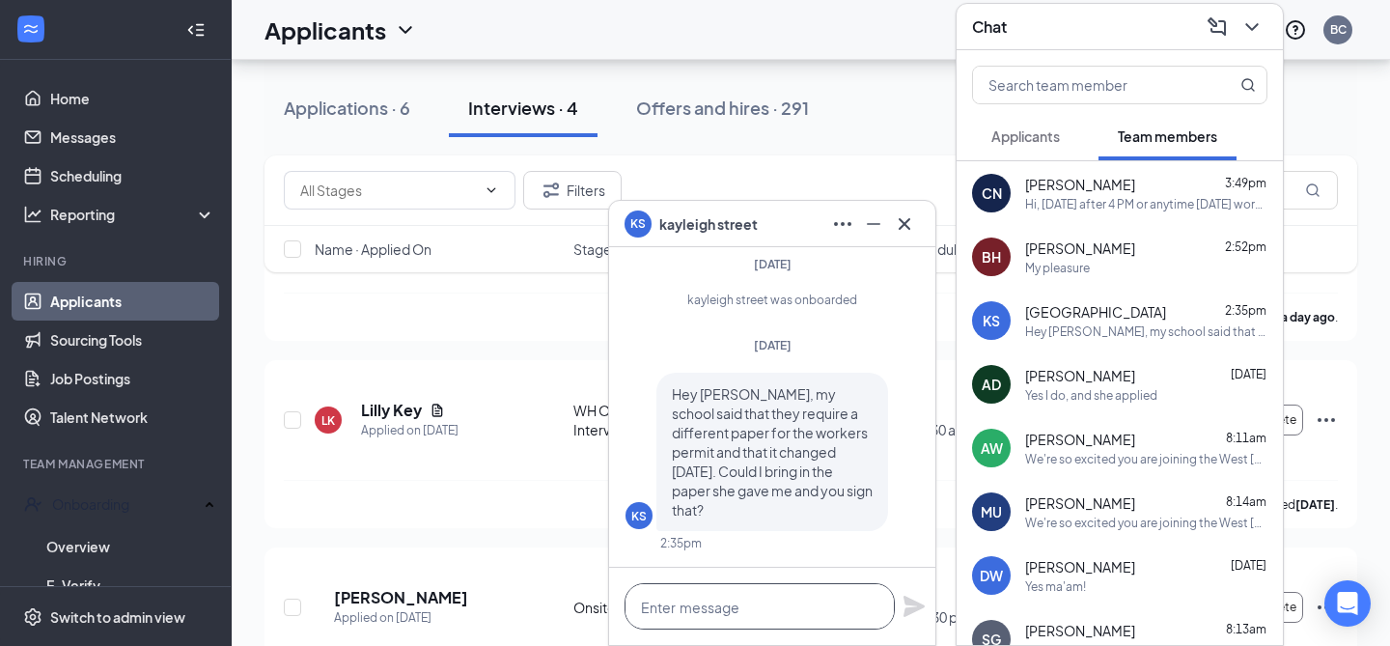
click at [772, 611] on textarea at bounding box center [759, 606] width 270 height 46
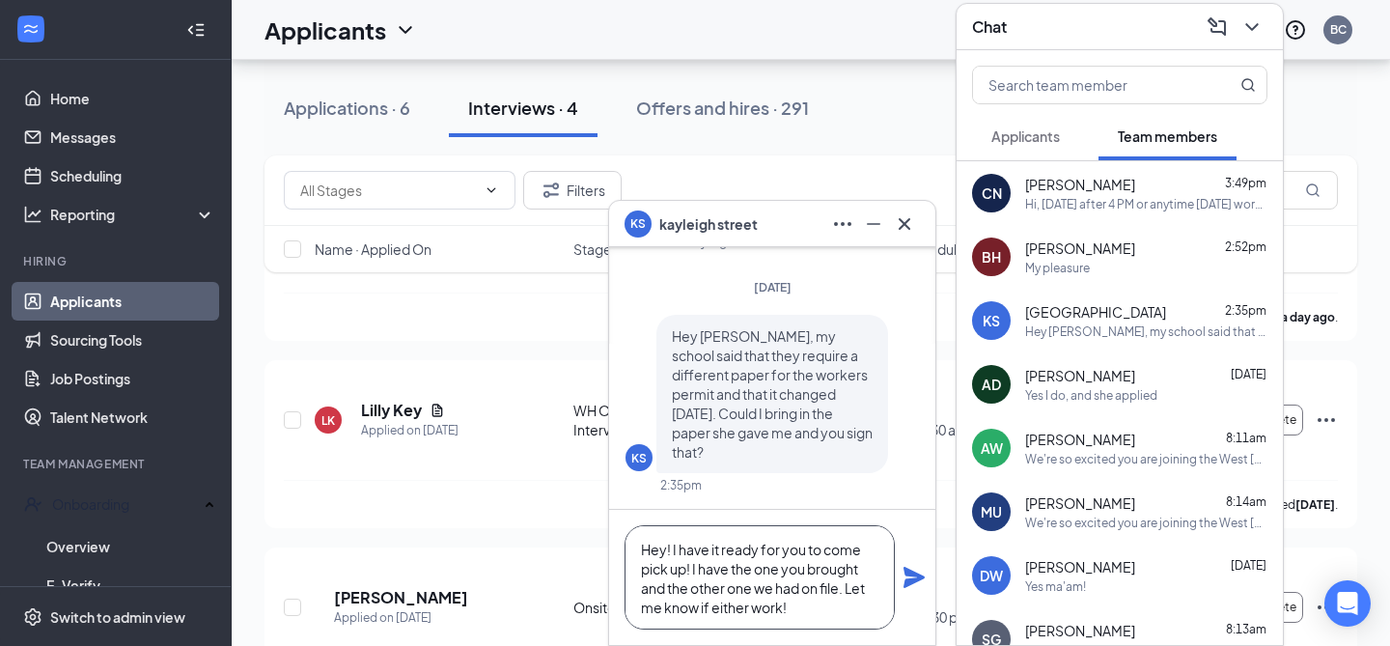
type textarea "Hey! I have it ready for you to come pick up! I have the one you brought and th…"
click at [909, 581] on icon "Plane" at bounding box center [913, 577] width 21 height 21
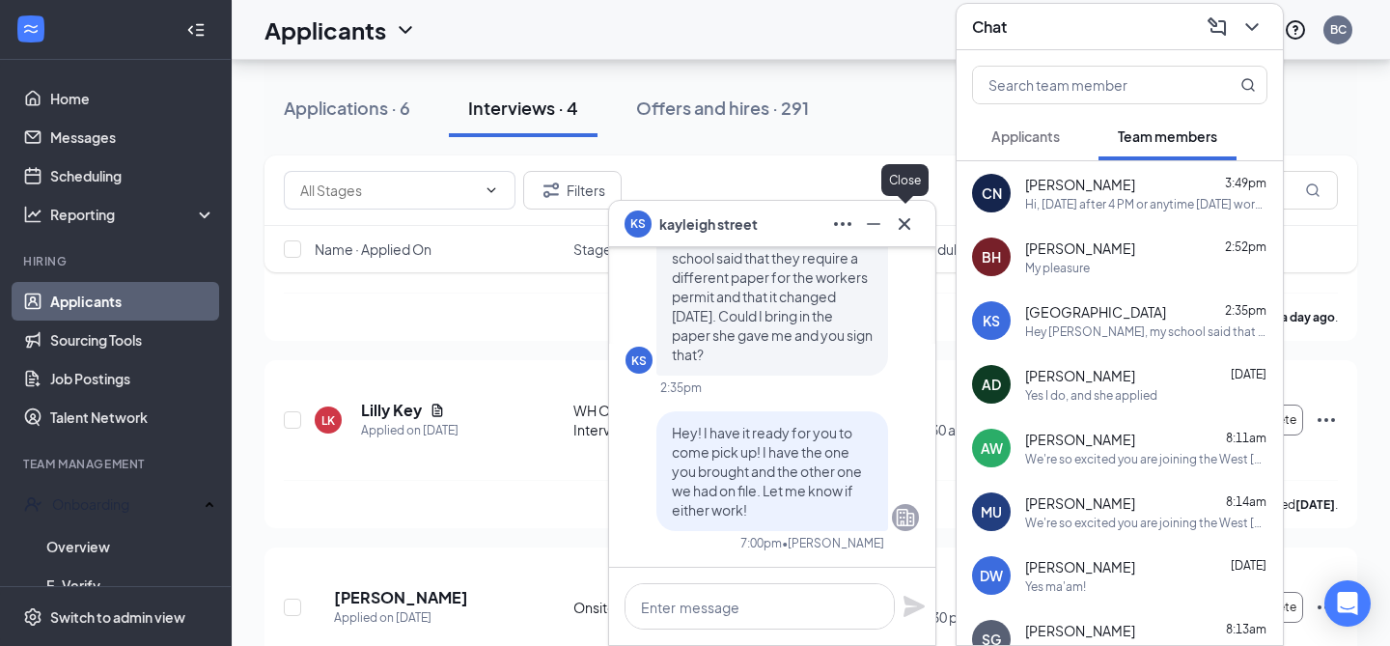
click at [902, 217] on icon "Cross" at bounding box center [904, 223] width 23 height 23
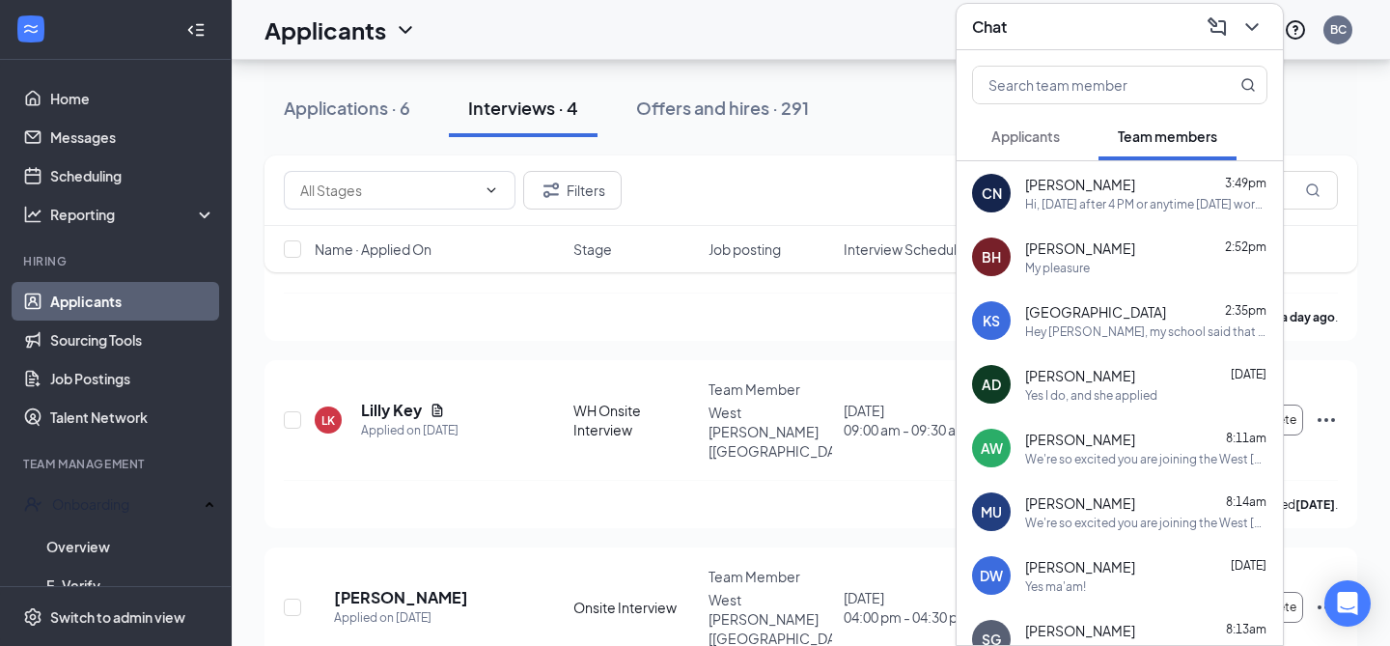
click at [1253, 36] on icon "ChevronDown" at bounding box center [1251, 26] width 23 height 23
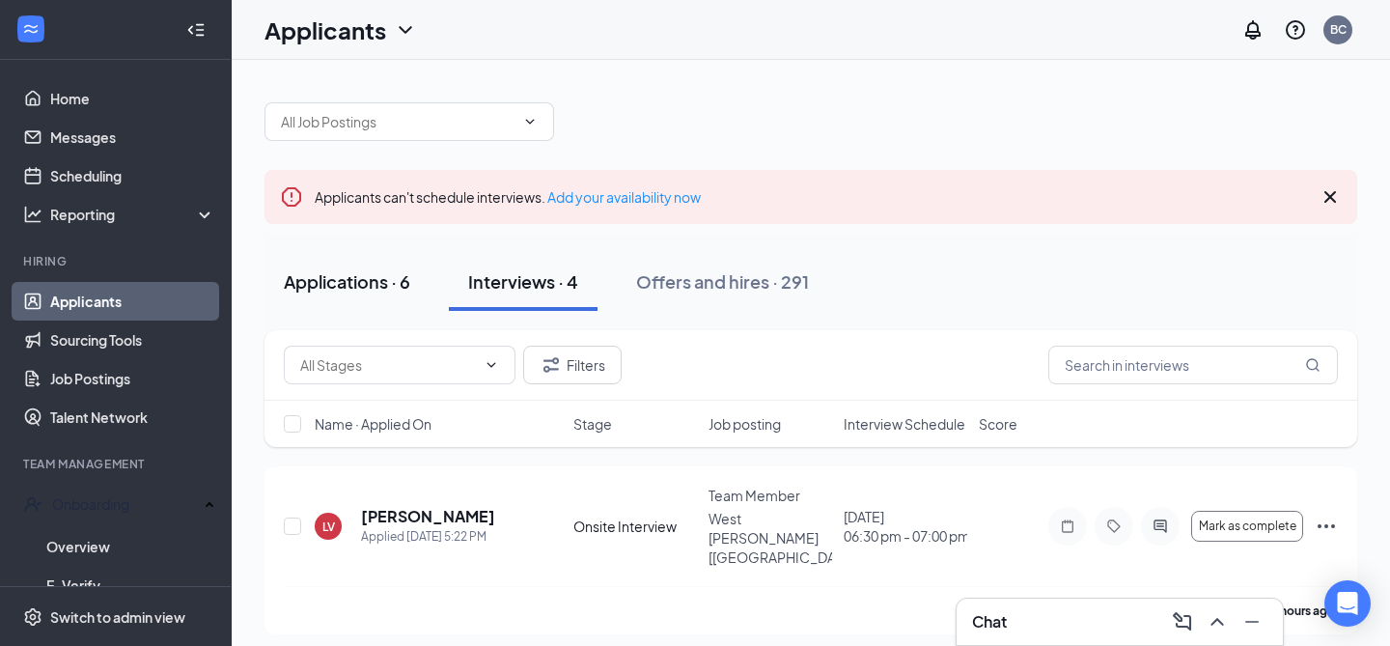
click at [346, 276] on div "Applications · 6" at bounding box center [347, 281] width 126 height 24
